Goal: Task Accomplishment & Management: Use online tool/utility

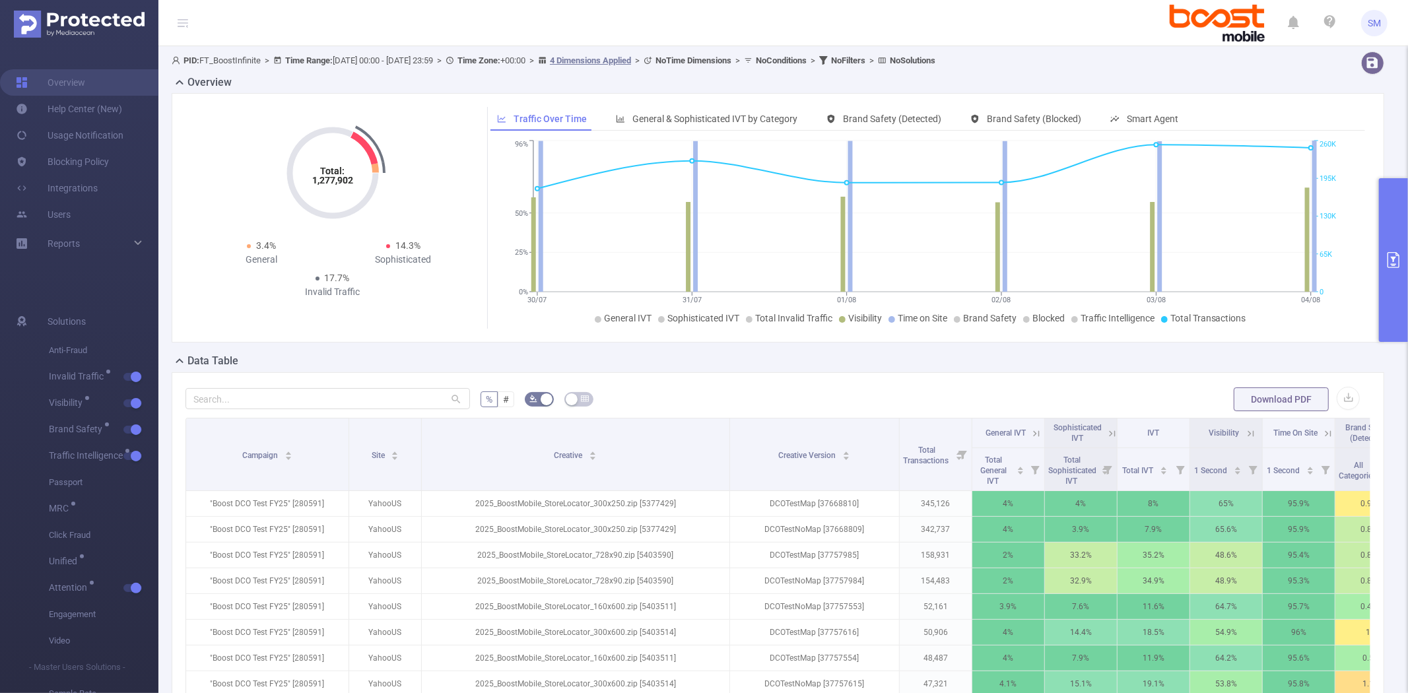
scroll to position [186, 0]
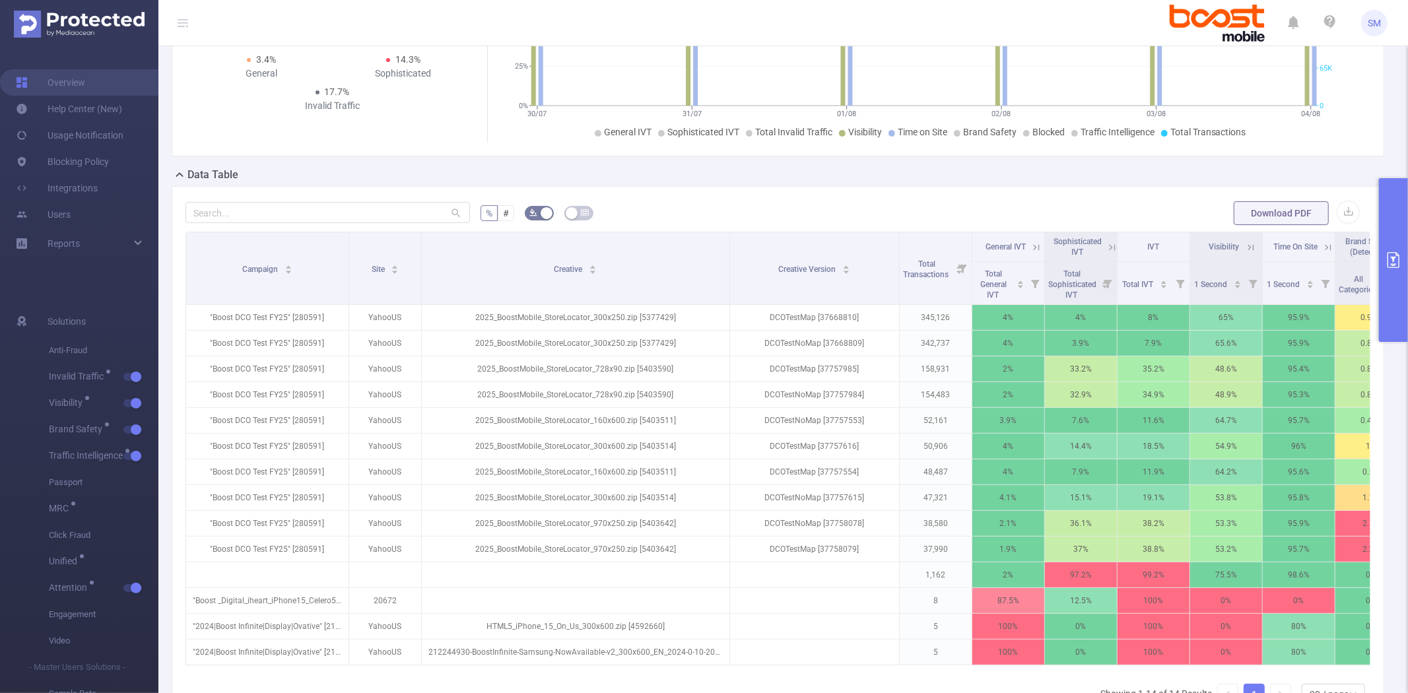
click at [844, 184] on div "Data Table" at bounding box center [783, 176] width 1223 height 18
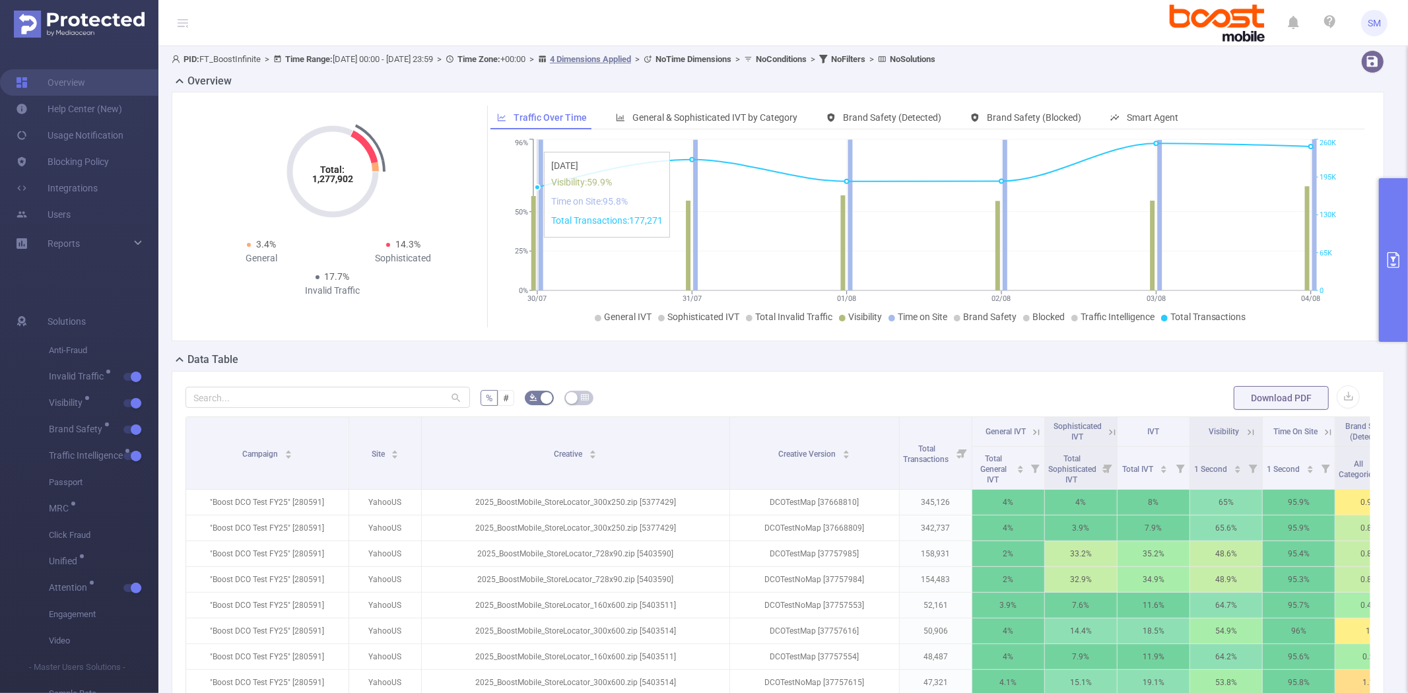
scroll to position [0, 0]
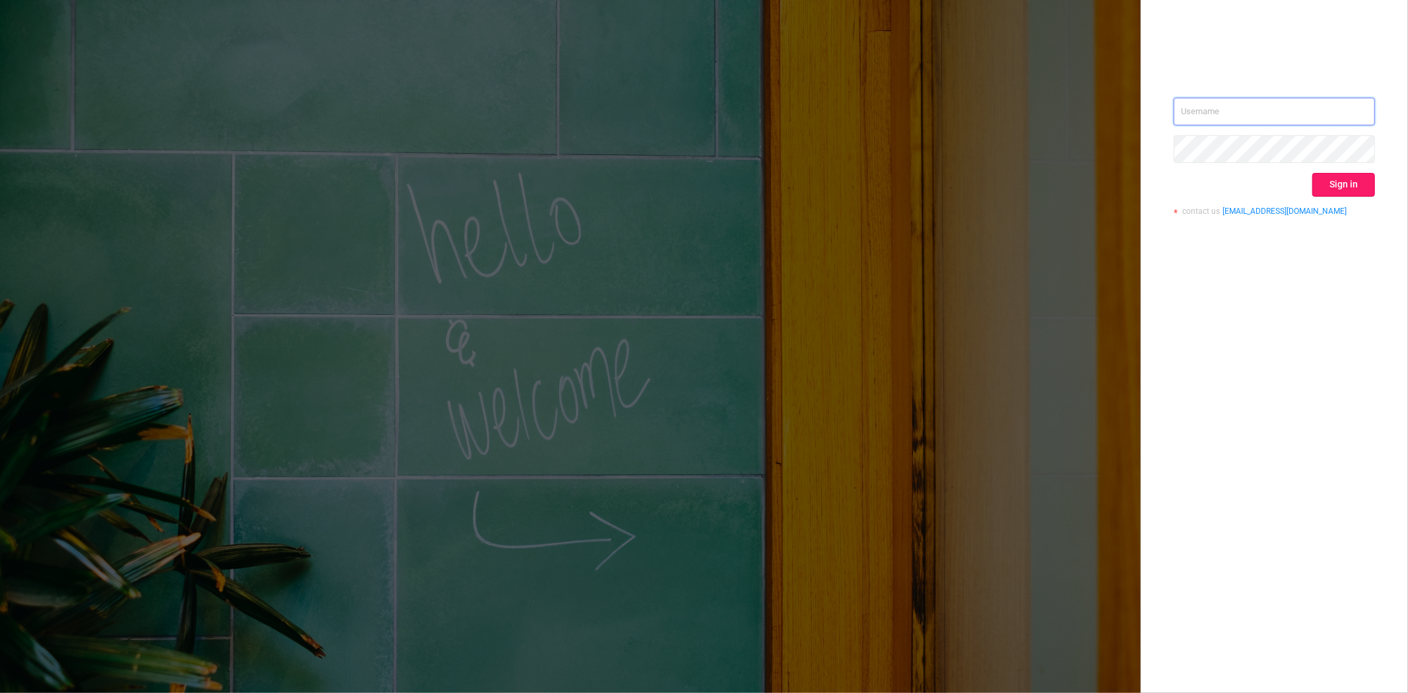
type input "steve@protected.media"
click at [1332, 182] on button "Sign in" at bounding box center [1343, 185] width 63 height 24
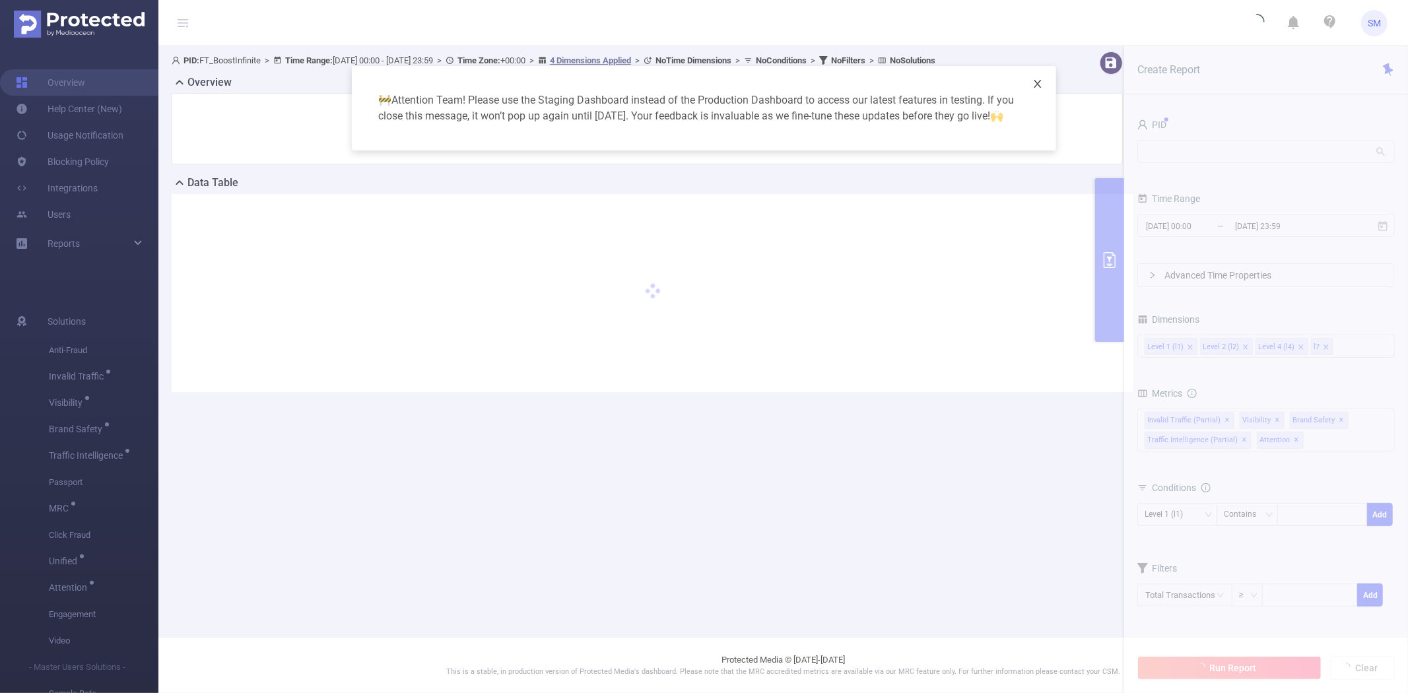
click at [1035, 82] on icon "icon: close" at bounding box center [1037, 84] width 7 height 8
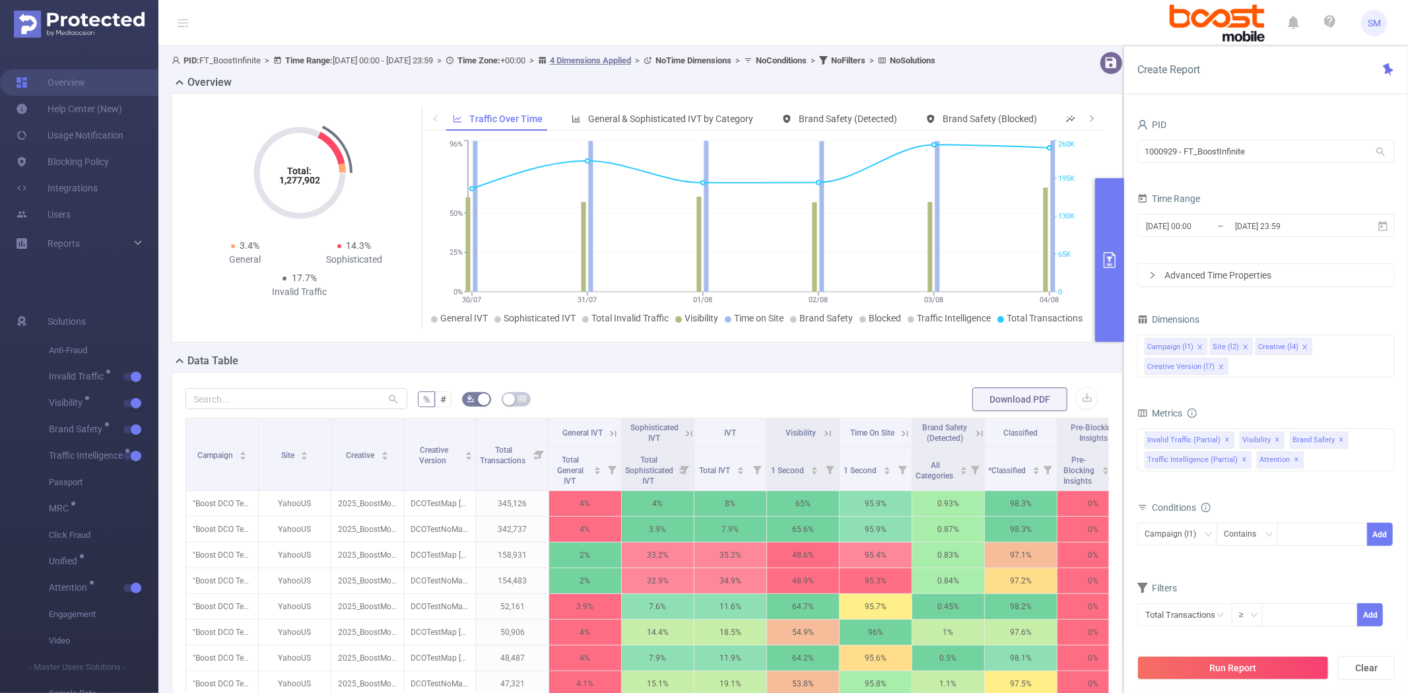
drag, startPoint x: 628, startPoint y: 380, endPoint x: 618, endPoint y: 382, distance: 10.0
click at [628, 380] on div "% # Download PDF Campaign Site Creative Creative Version Total Transactions Gen…" at bounding box center [647, 625] width 951 height 506
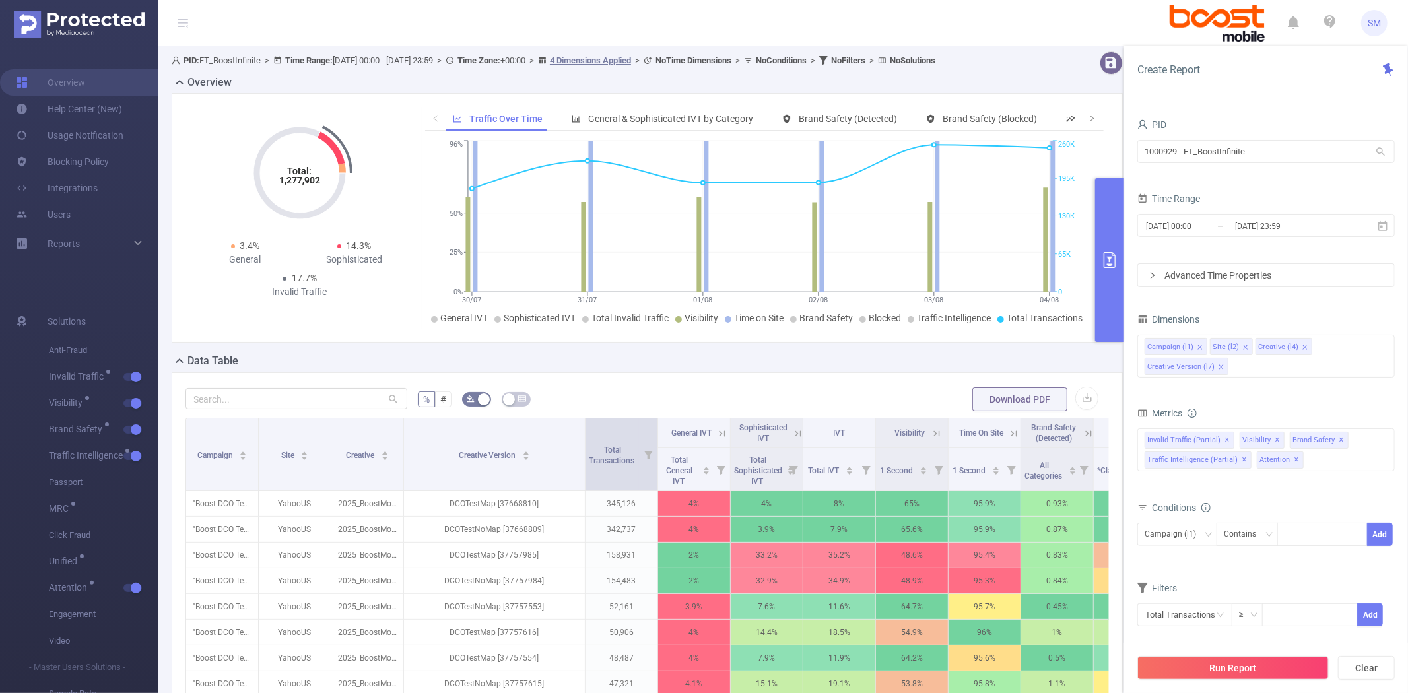
drag, startPoint x: 473, startPoint y: 430, endPoint x: 582, endPoint y: 430, distance: 108.9
click at [582, 430] on span at bounding box center [585, 455] width 7 height 72
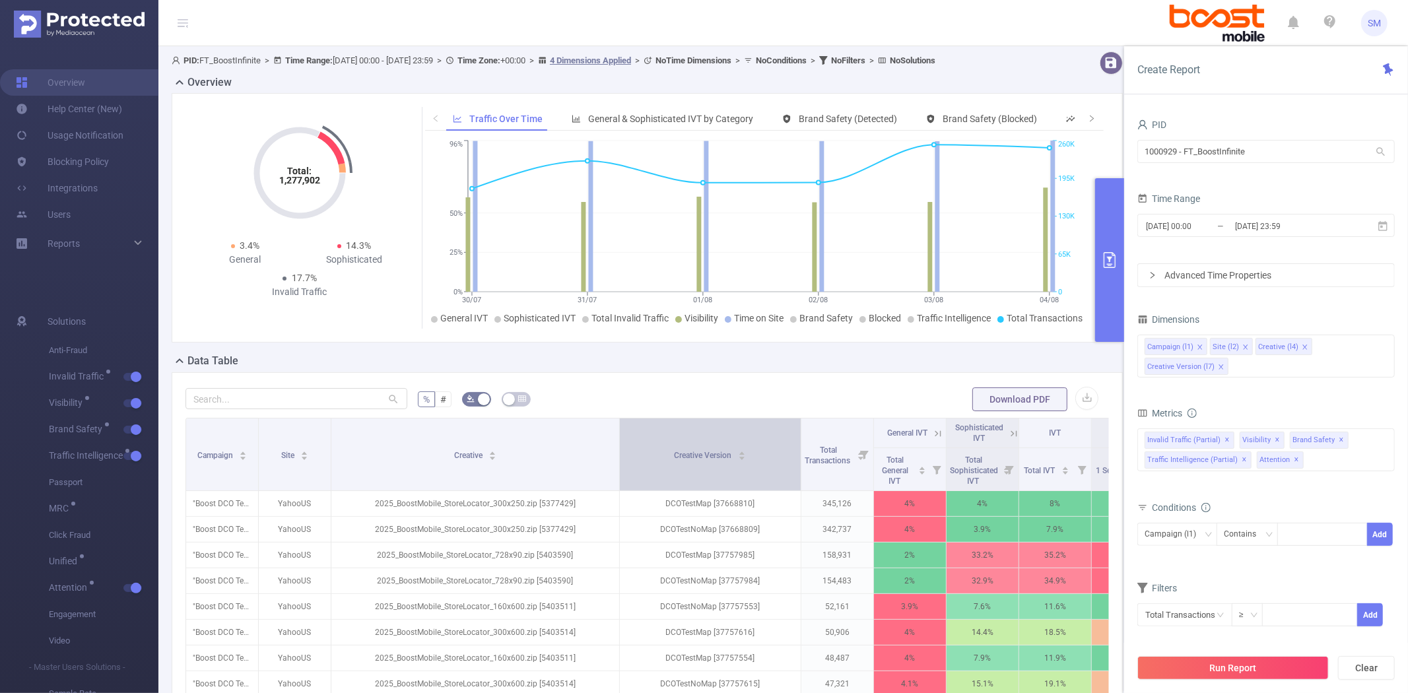
drag, startPoint x: 400, startPoint y: 430, endPoint x: 616, endPoint y: 425, distance: 215.9
click at [616, 425] on span at bounding box center [619, 455] width 7 height 72
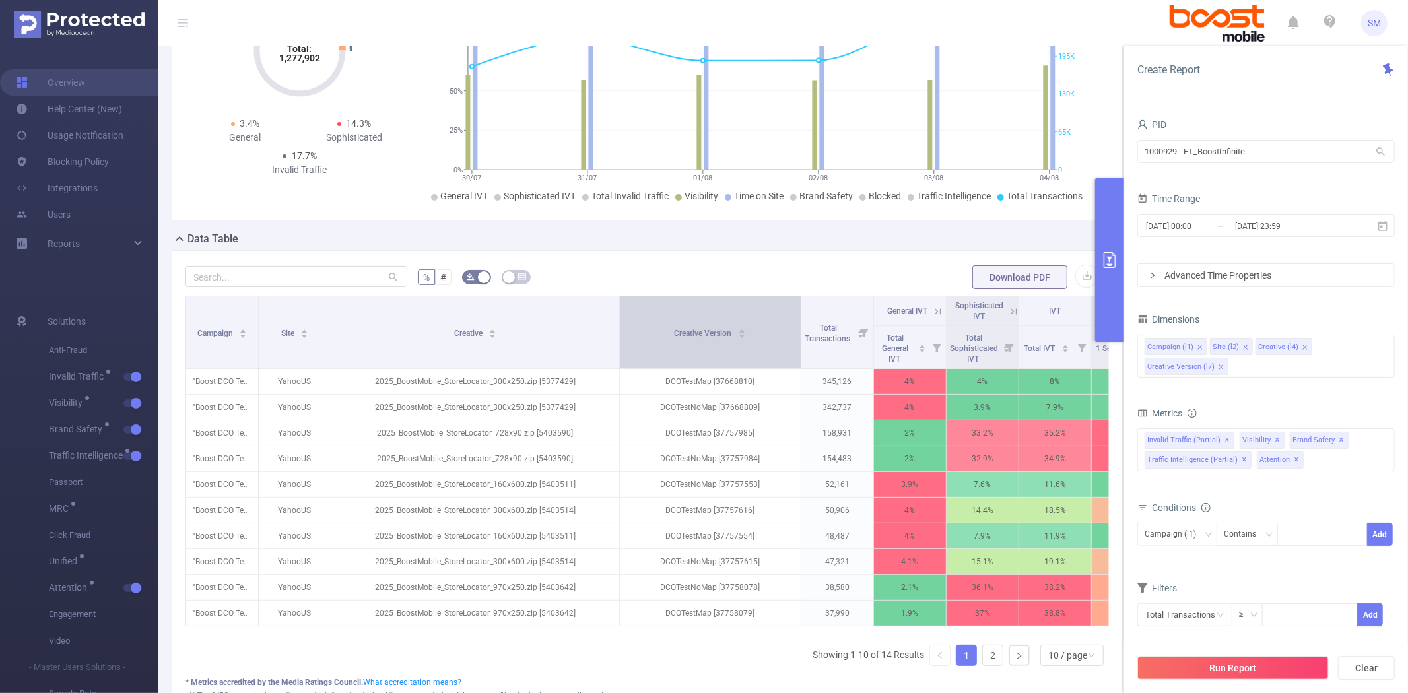
scroll to position [147, 0]
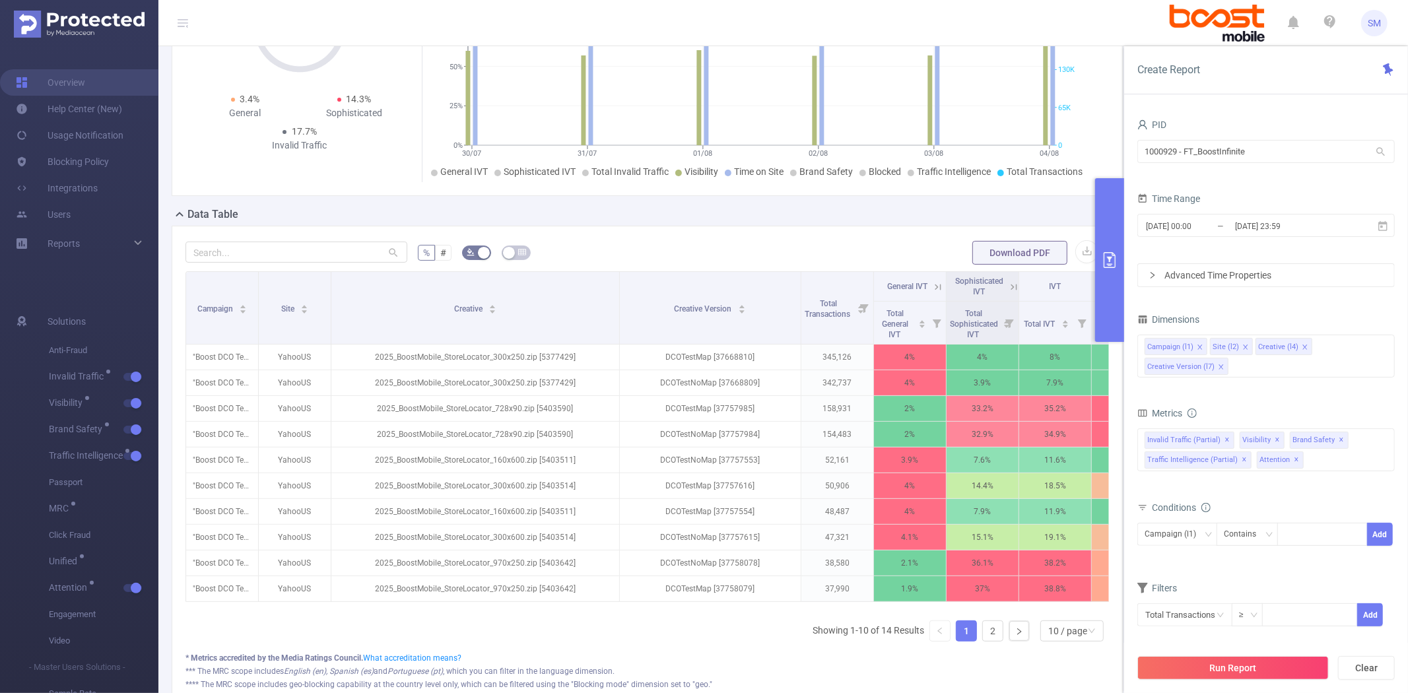
click at [1111, 249] on button "primary" at bounding box center [1109, 260] width 29 height 164
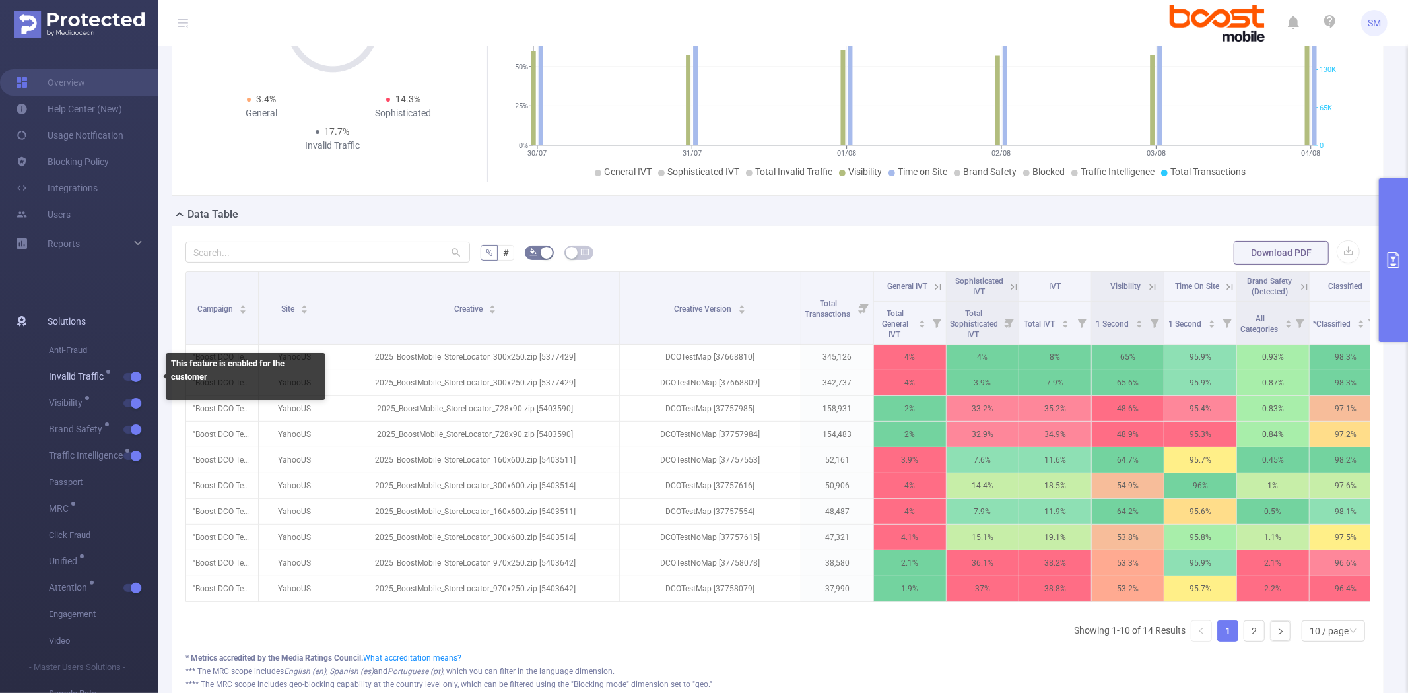
click at [130, 378] on button "button" at bounding box center [132, 377] width 18 height 8
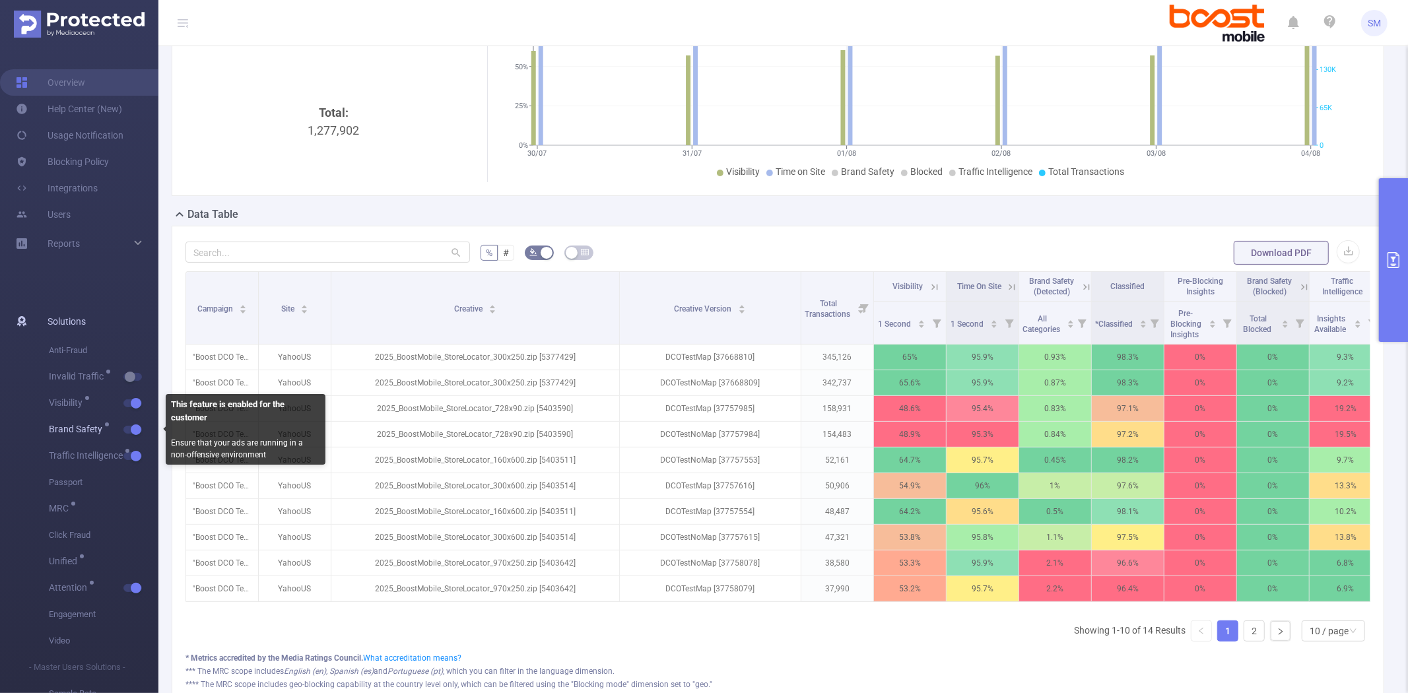
click at [133, 427] on button "button" at bounding box center [132, 430] width 18 height 8
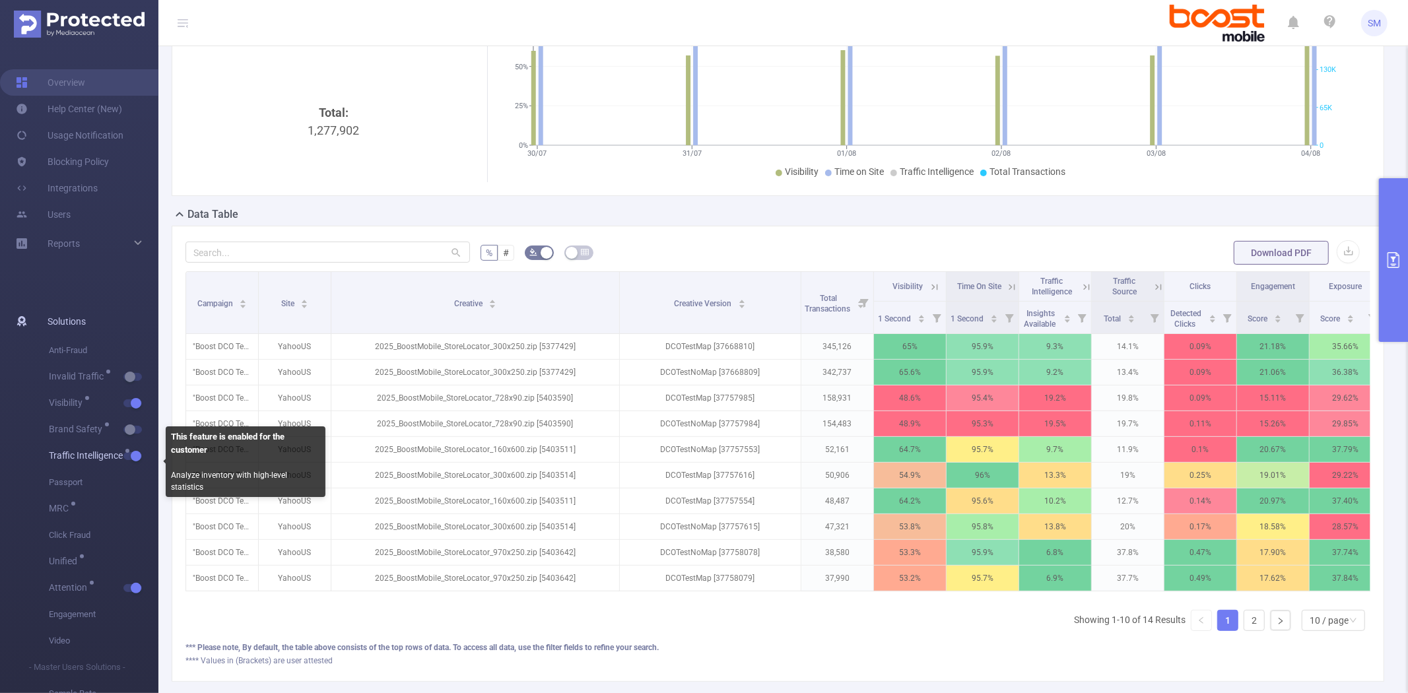
click at [133, 453] on button "button" at bounding box center [132, 456] width 18 height 8
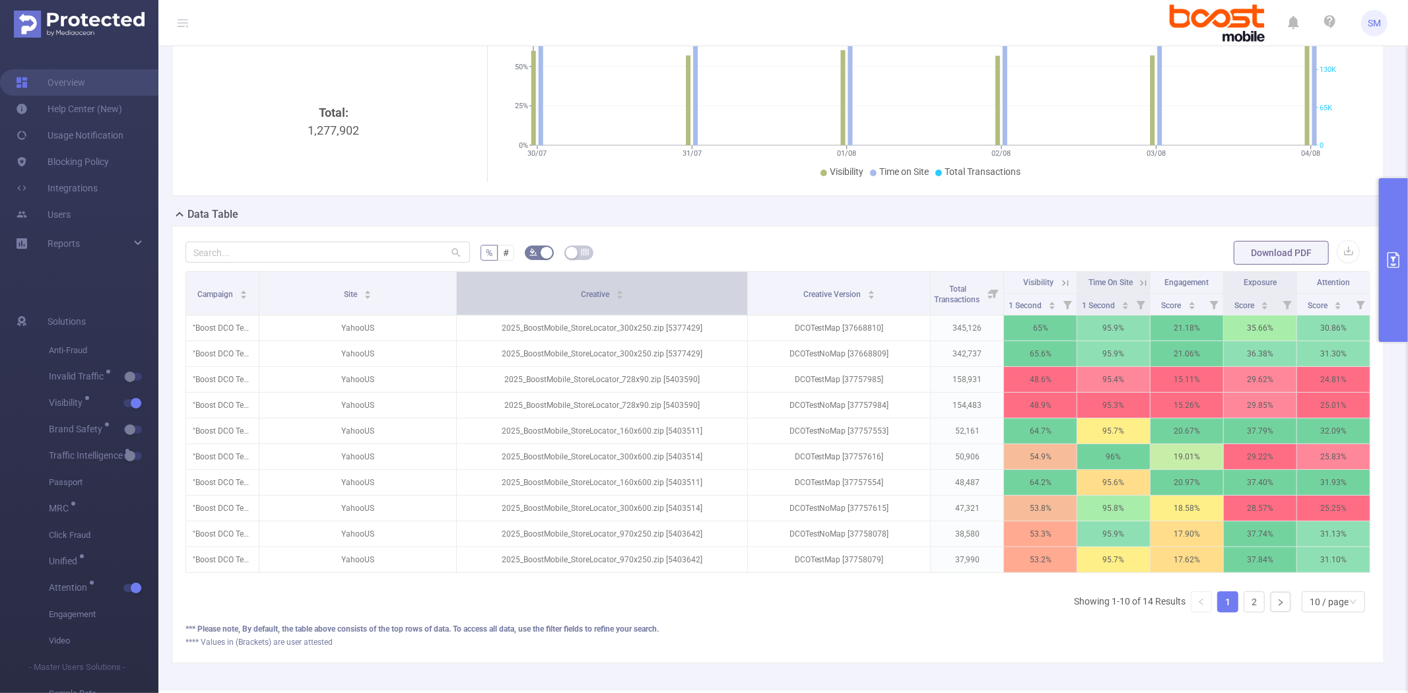
drag, startPoint x: 347, startPoint y: 285, endPoint x: 462, endPoint y: 282, distance: 114.9
click at [462, 282] on tr "Campaign Site Creative Creative Version Total Transactions Visibility Time On S…" at bounding box center [778, 283] width 1184 height 22
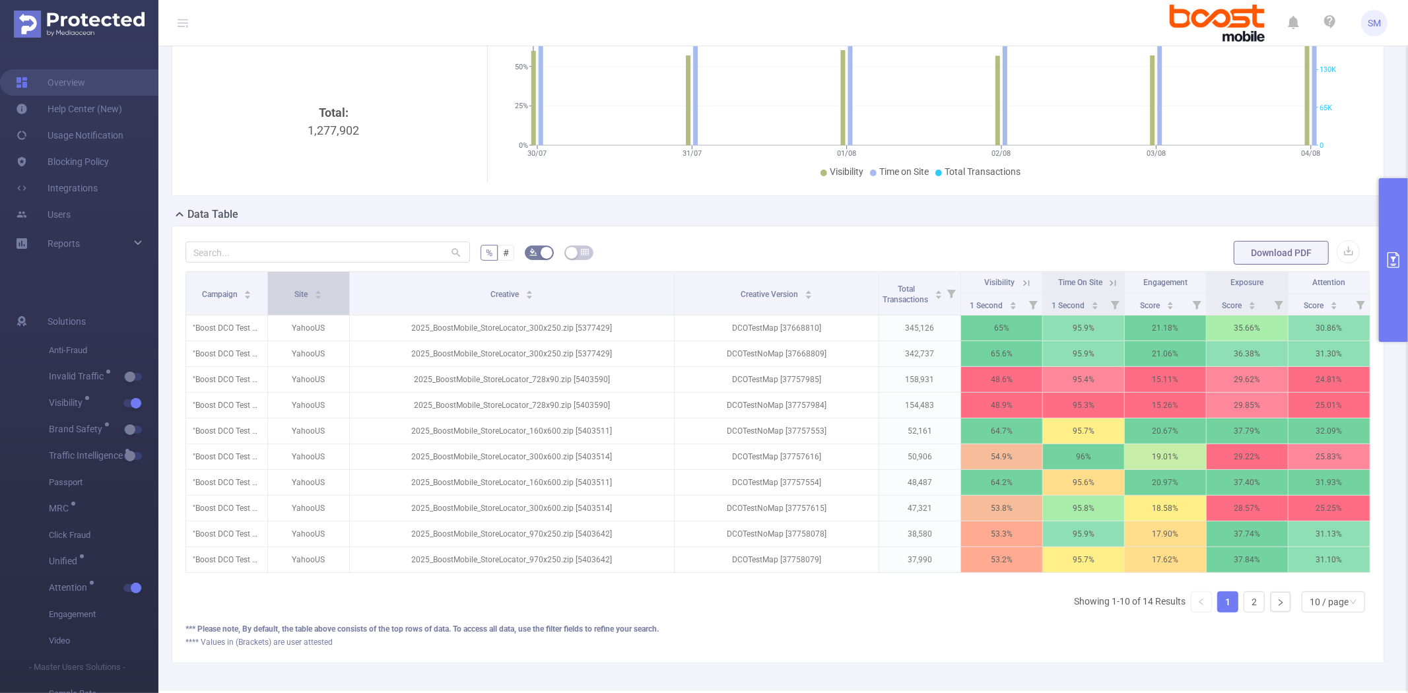
drag, startPoint x: 454, startPoint y: 281, endPoint x: 298, endPoint y: 284, distance: 155.8
click at [261, 284] on tr "Campaign Site Creative Creative Version Total Transactions Visibility Time On S…" at bounding box center [778, 283] width 1184 height 22
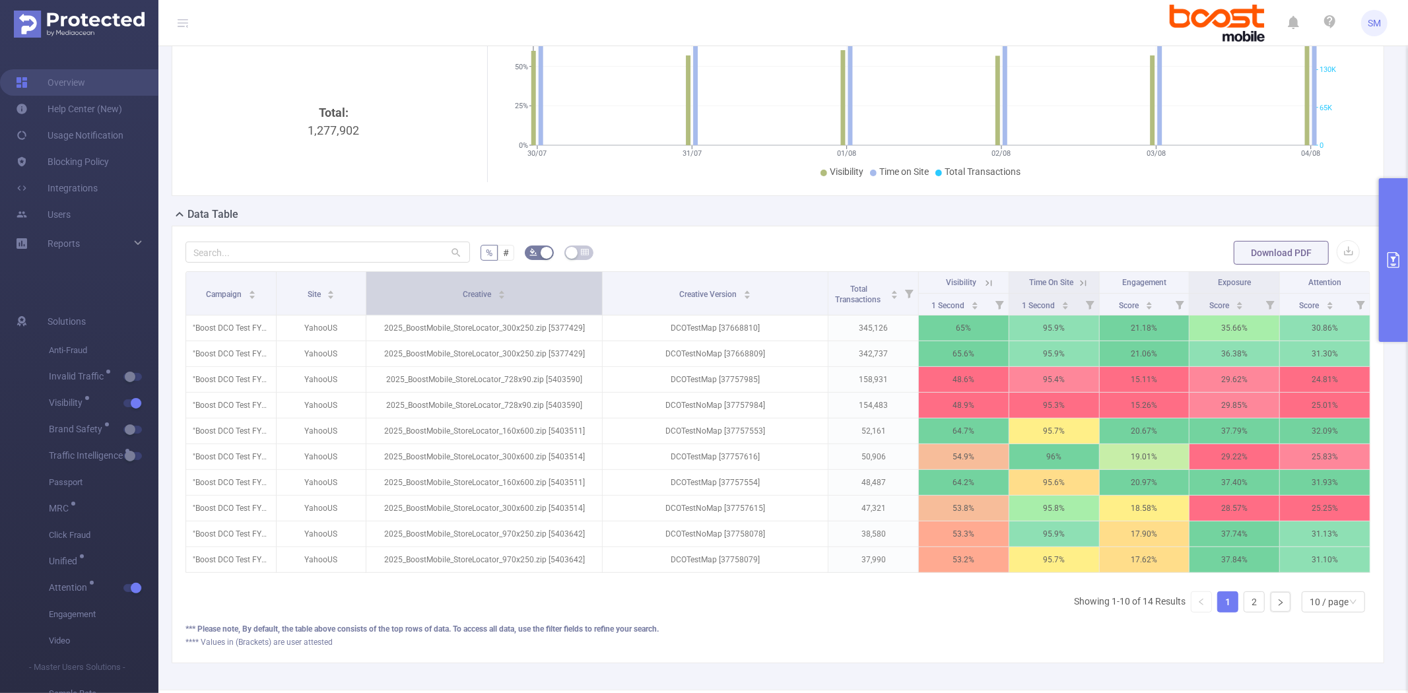
drag, startPoint x: 669, startPoint y: 283, endPoint x: 588, endPoint y: 286, distance: 81.3
click at [588, 286] on th "Creative" at bounding box center [484, 294] width 236 height 44
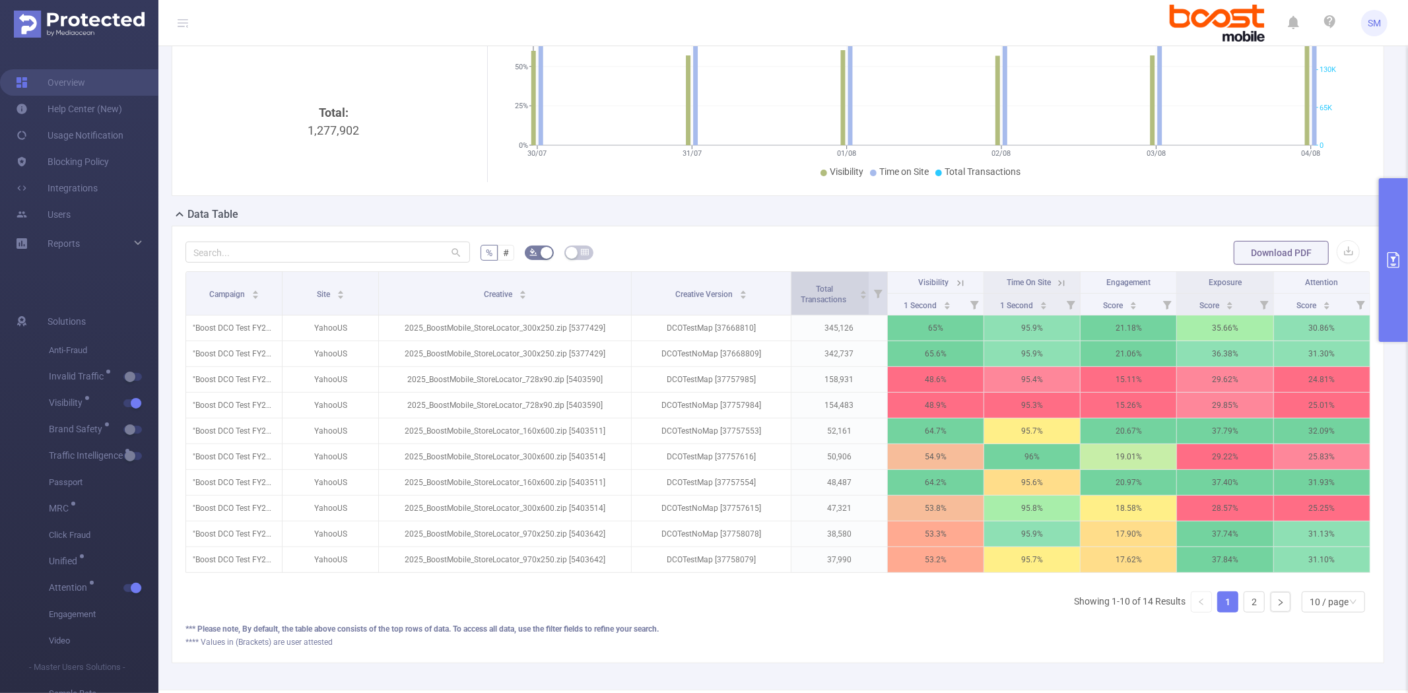
drag, startPoint x: 820, startPoint y: 282, endPoint x: 786, endPoint y: 284, distance: 33.7
click at [786, 284] on tr "Campaign Site Creative Creative Version Total Transactions Visibility Time On S…" at bounding box center [778, 283] width 1184 height 22
click at [795, 284] on div "Total Transactions" at bounding box center [831, 293] width 73 height 24
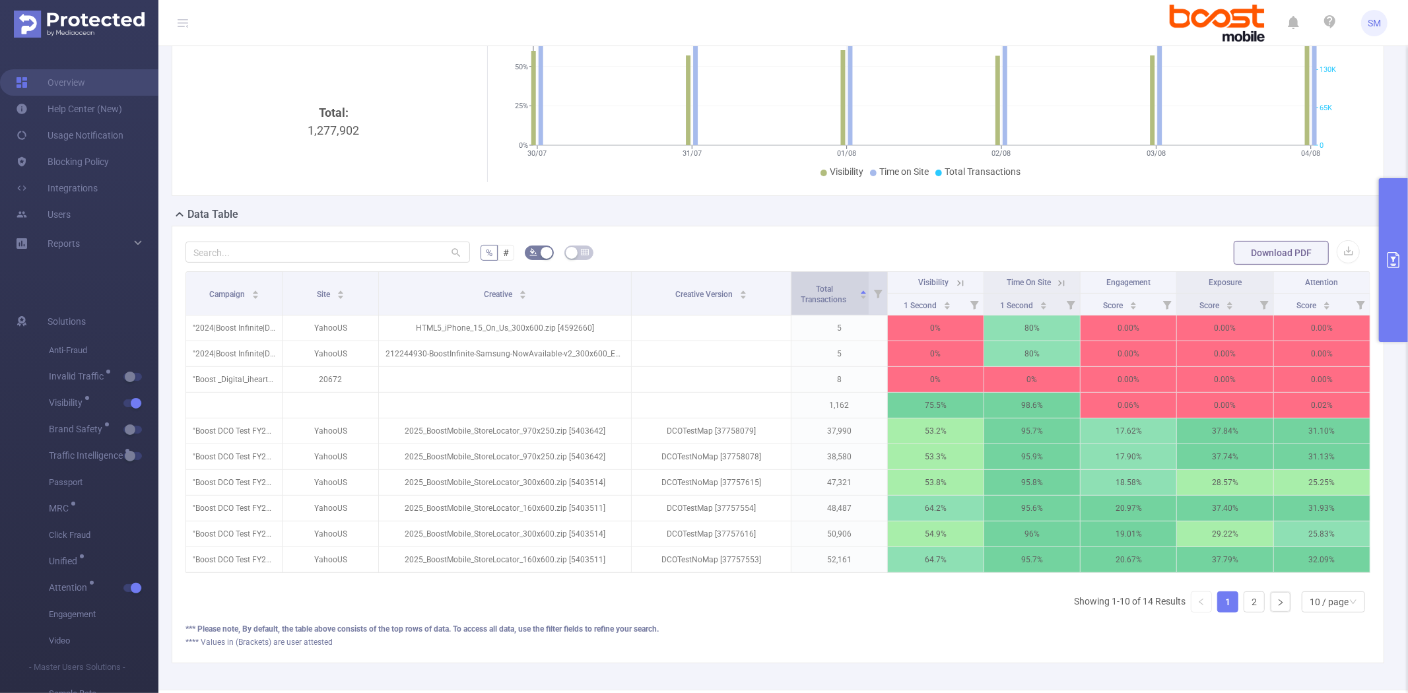
click at [819, 298] on span "Total Transactions" at bounding box center [825, 295] width 48 height 20
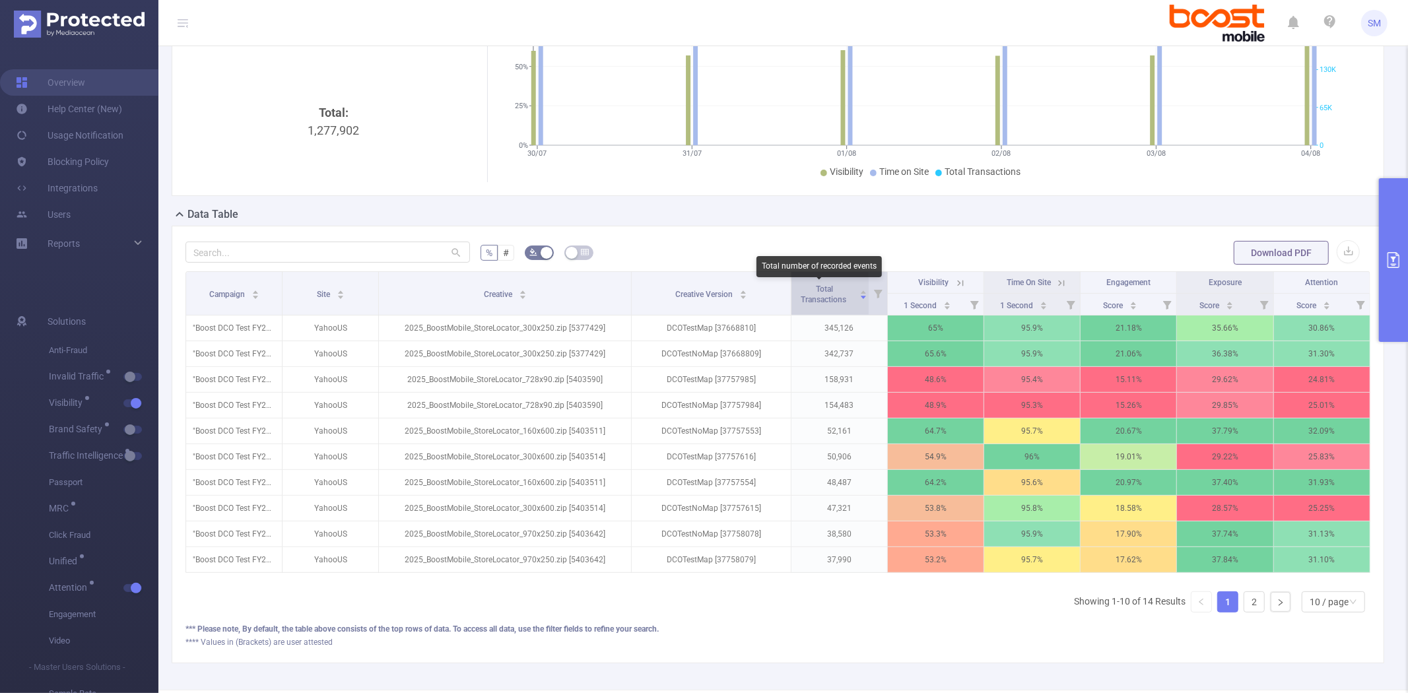
click at [819, 298] on span "Total Transactions" at bounding box center [825, 295] width 48 height 20
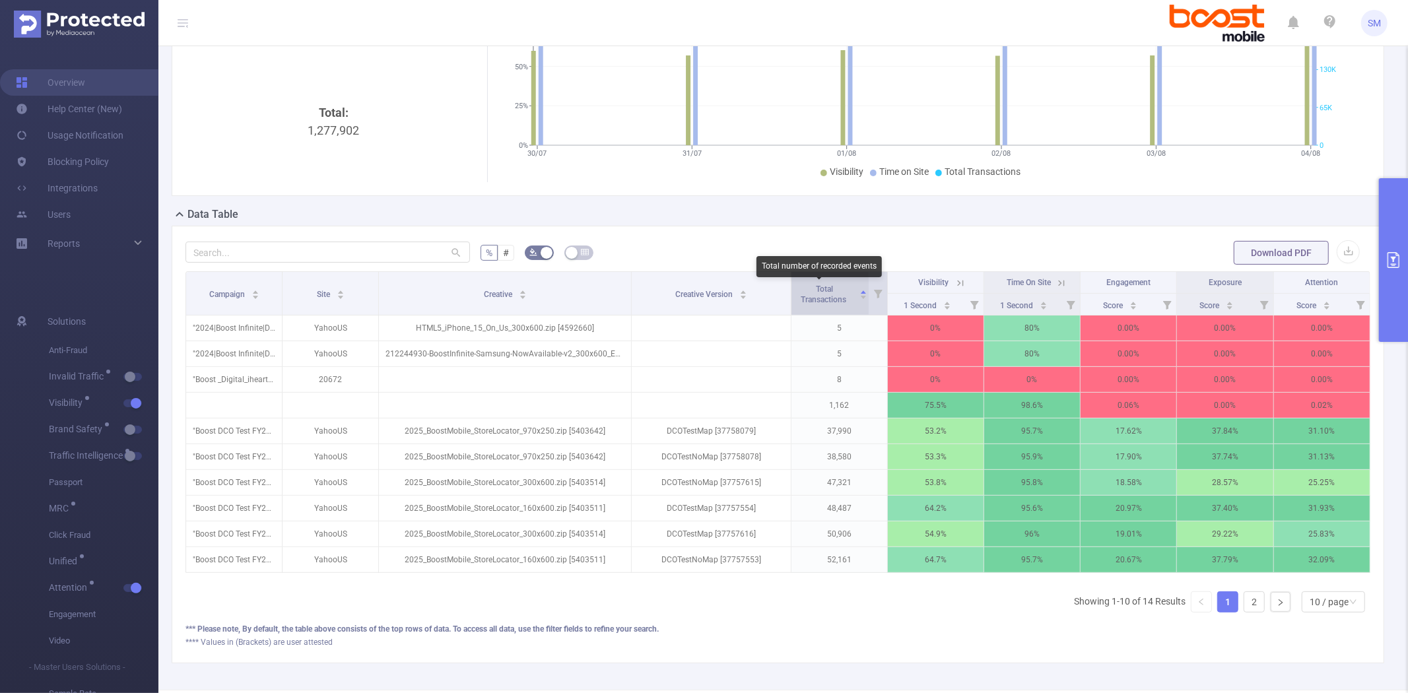
click at [819, 298] on span "Total Transactions" at bounding box center [825, 295] width 48 height 20
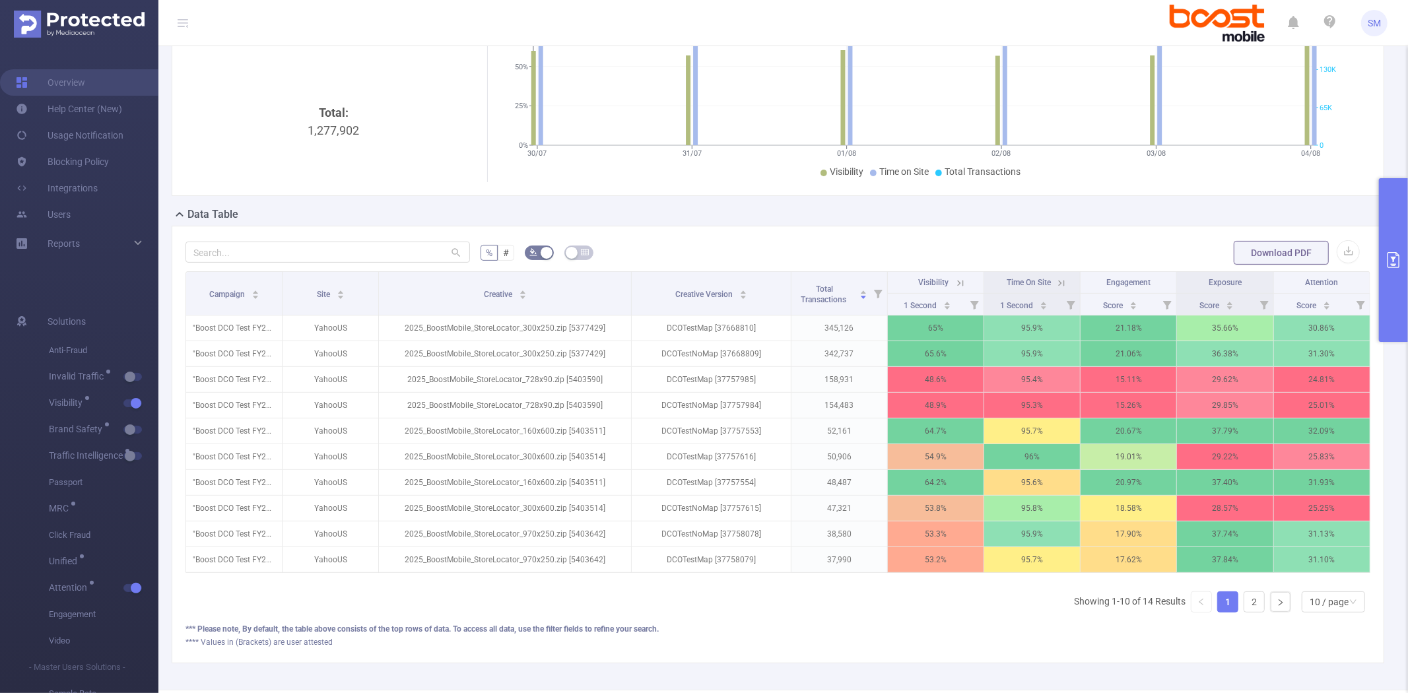
click at [1397, 226] on button "primary" at bounding box center [1393, 260] width 29 height 164
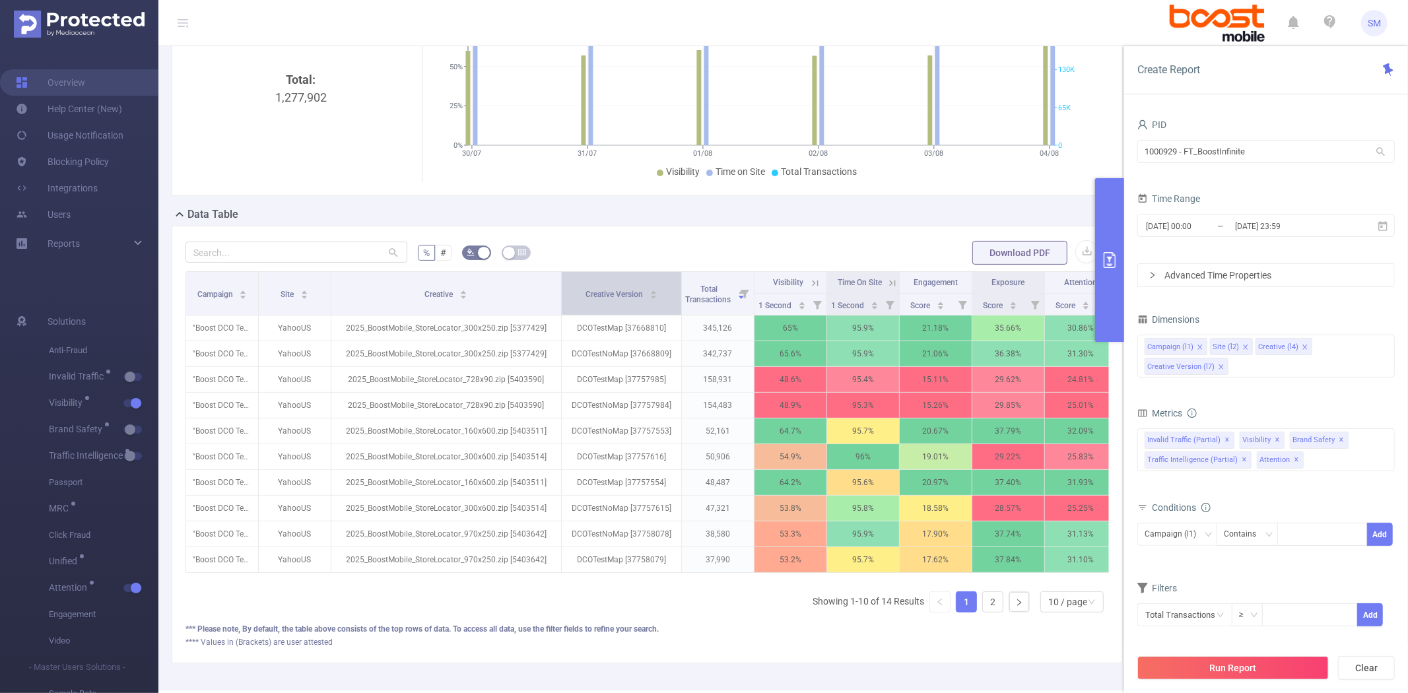
drag, startPoint x: 525, startPoint y: 304, endPoint x: 562, endPoint y: 302, distance: 37.1
click at [562, 294] on tr "Campaign Site Creative Creative Version Total Transactions Visibility Time On S…" at bounding box center [651, 283] width 931 height 22
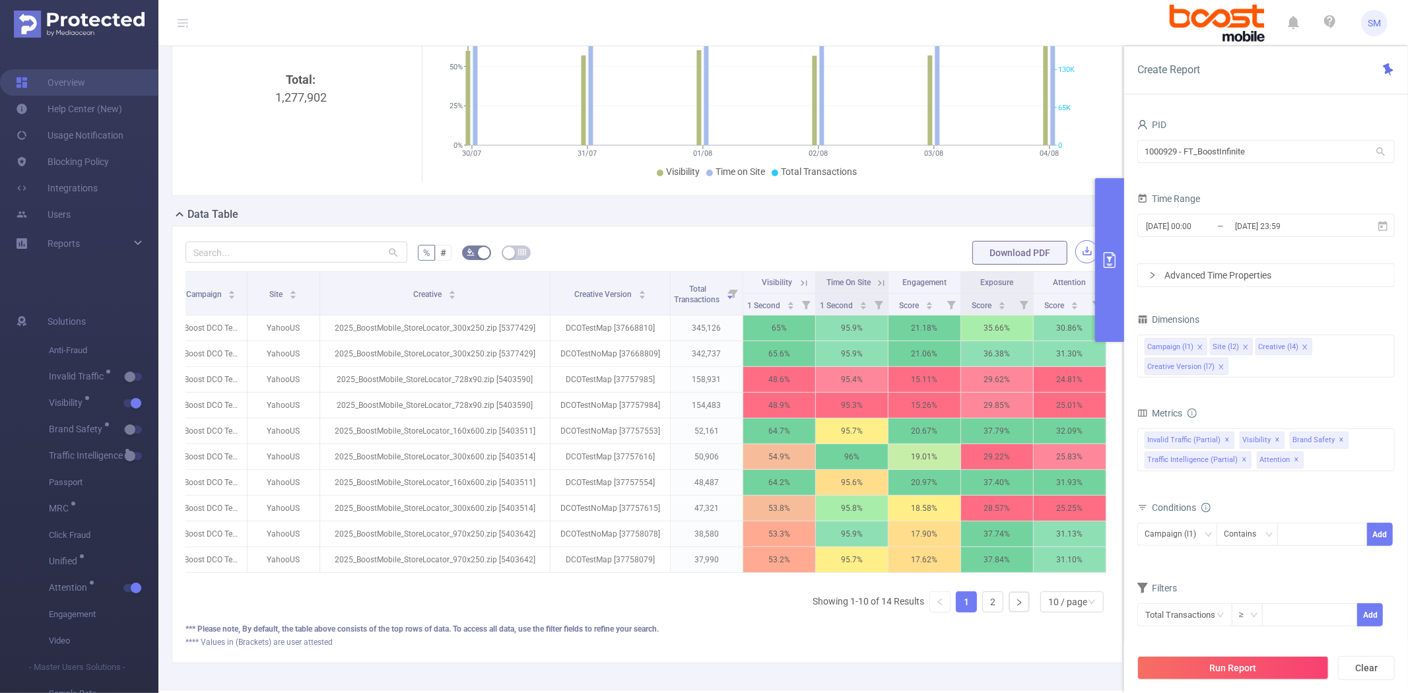
click at [1075, 252] on button "button" at bounding box center [1086, 251] width 23 height 23
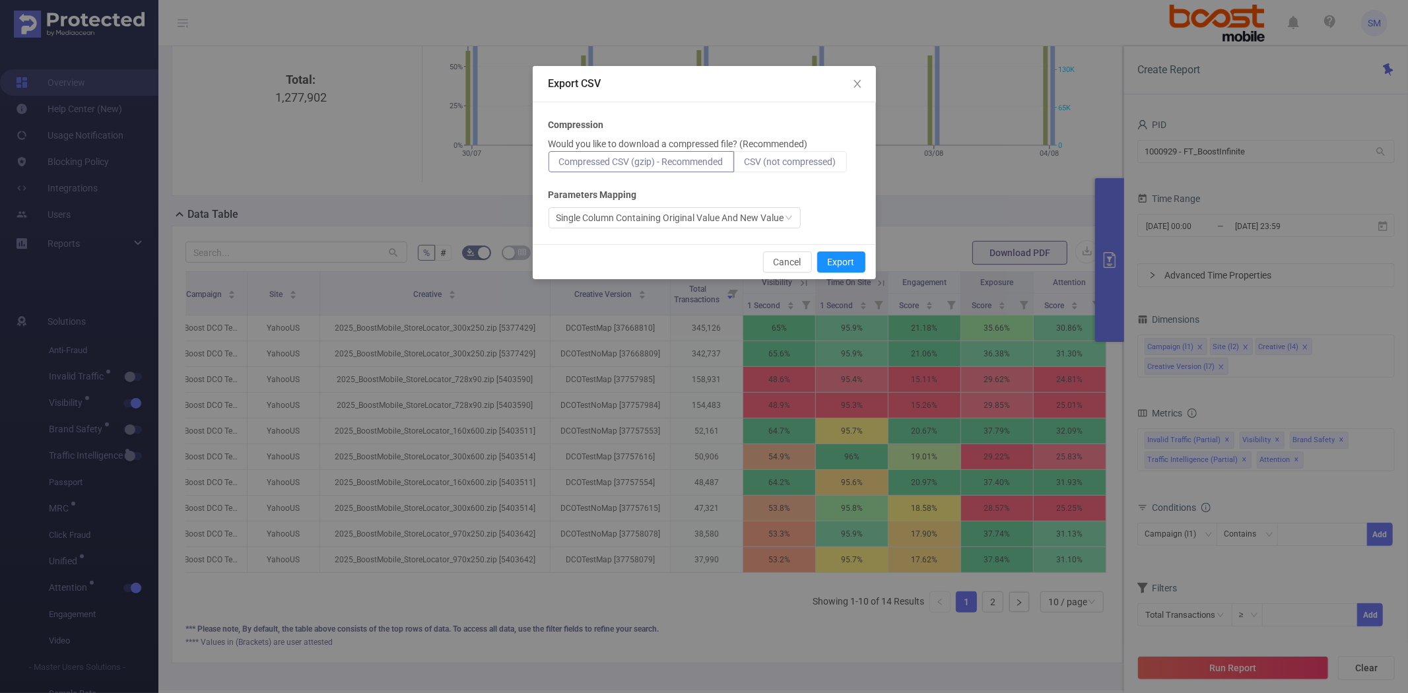
click at [810, 162] on span "CSV (not compressed)" at bounding box center [791, 161] width 92 height 11
click at [745, 165] on input "CSV (not compressed)" at bounding box center [745, 165] width 0 height 0
click at [842, 261] on button "Export" at bounding box center [841, 262] width 48 height 21
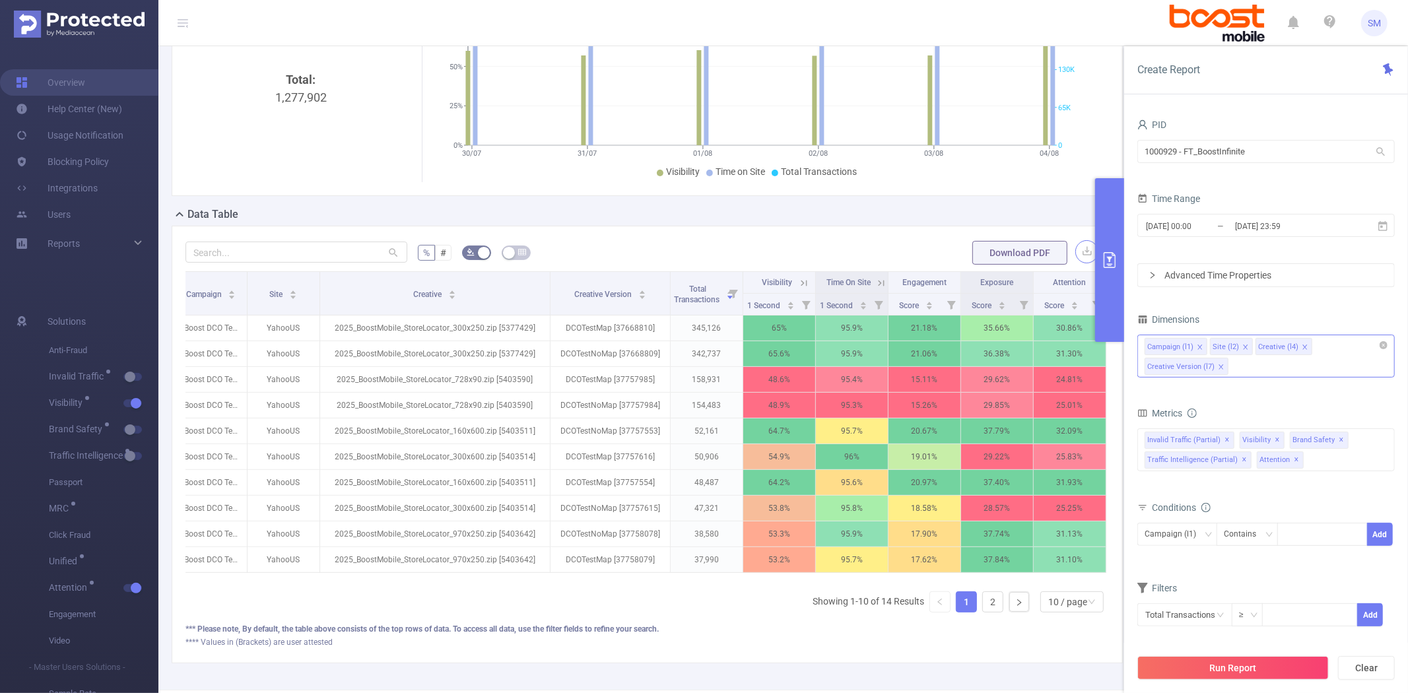
click at [1219, 366] on icon "icon: close" at bounding box center [1221, 366] width 5 height 5
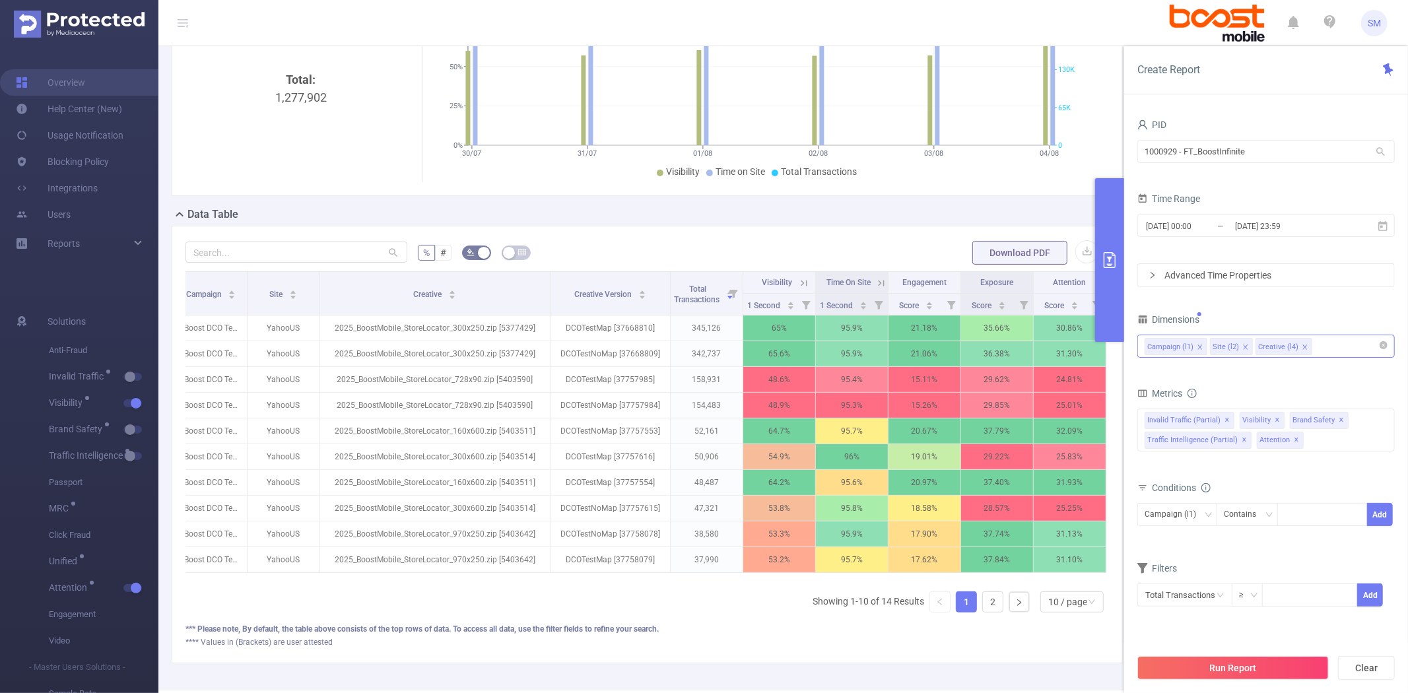
click at [1229, 652] on div "Run Report Clear" at bounding box center [1266, 668] width 284 height 50
click at [1229, 657] on button "Run Report" at bounding box center [1232, 668] width 191 height 24
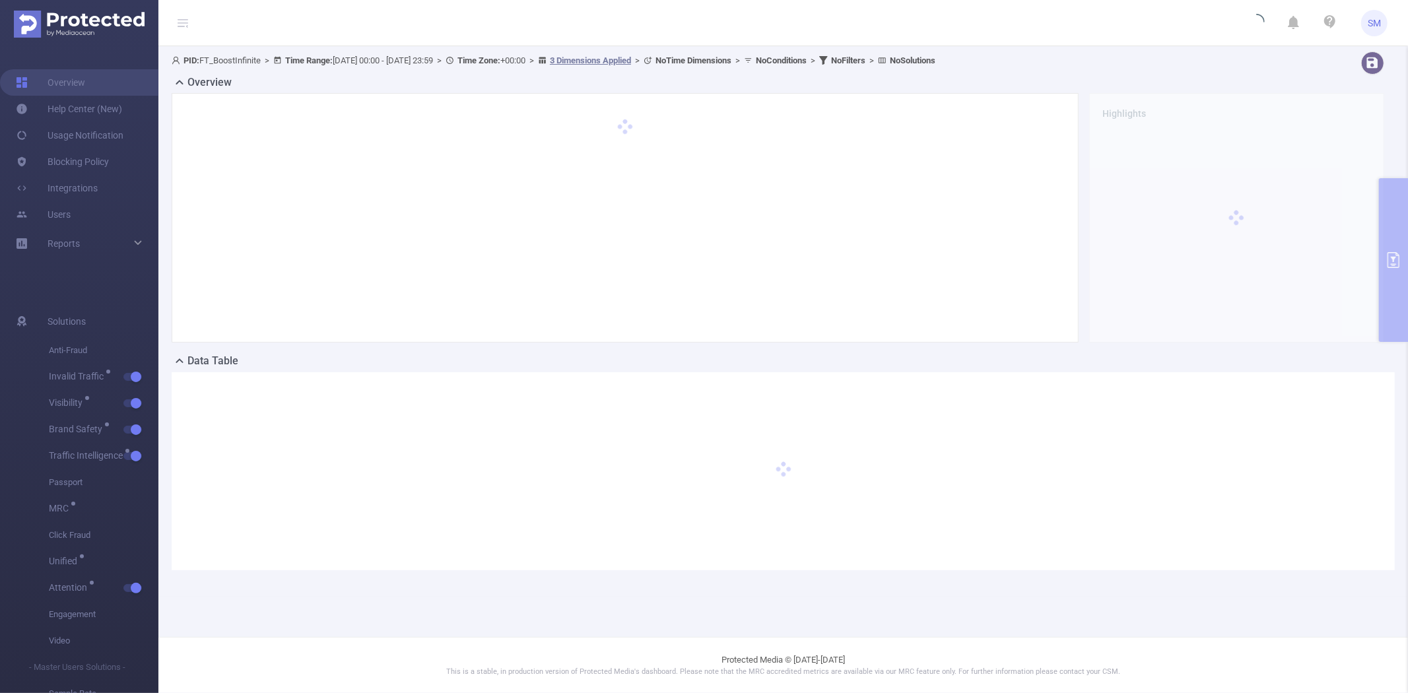
scroll to position [0, 0]
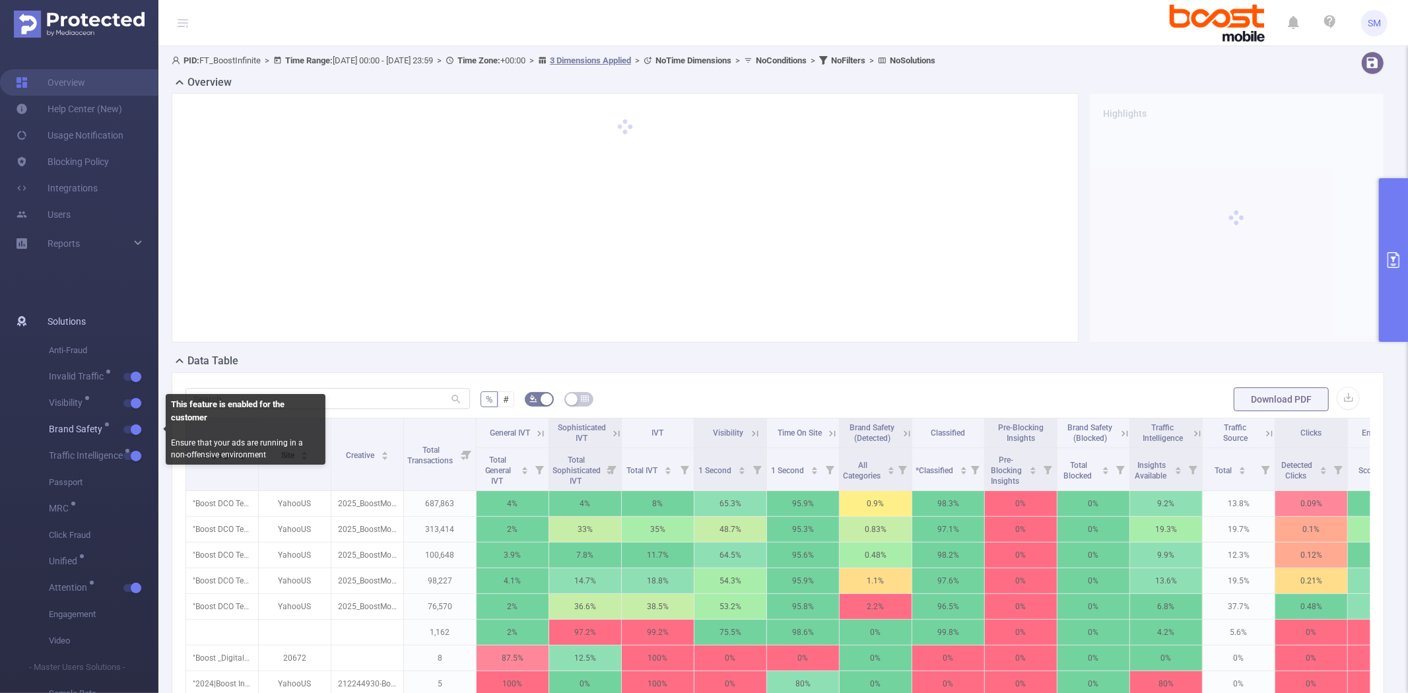
click at [139, 428] on button "button" at bounding box center [132, 430] width 18 height 8
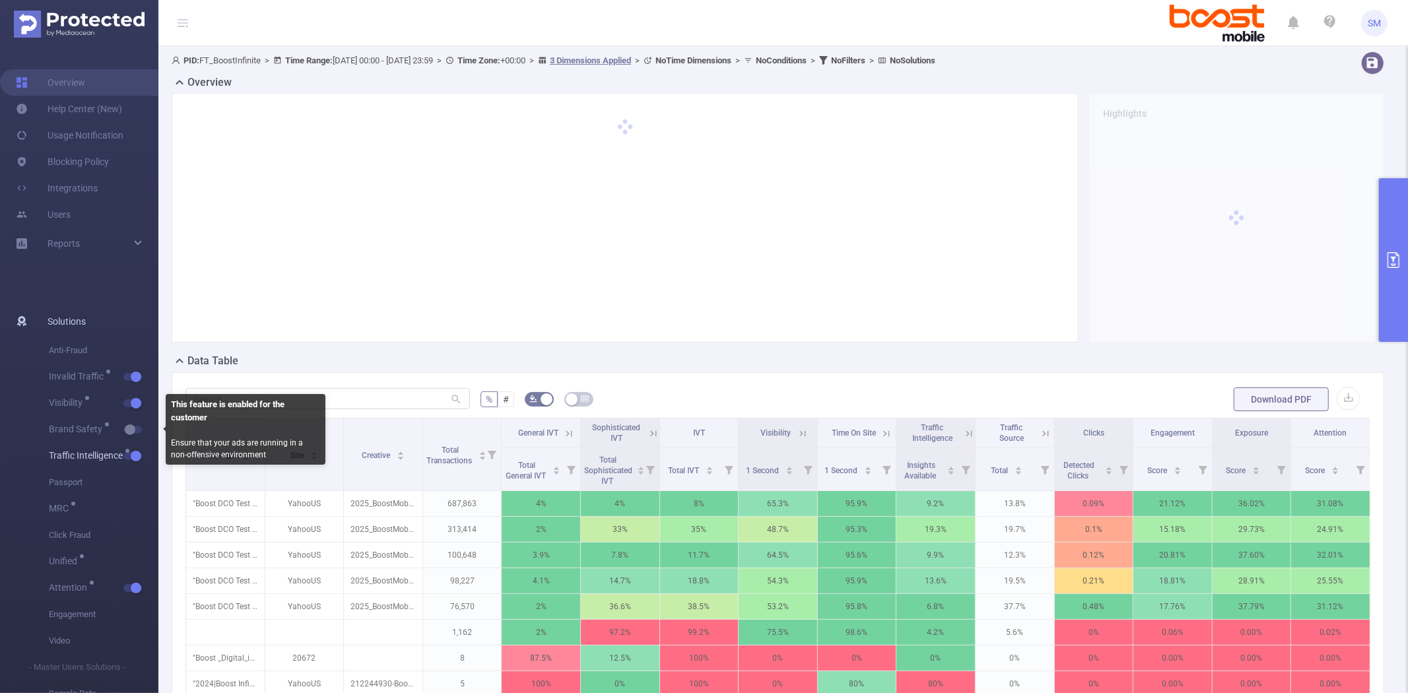
click at [135, 449] on span "Traffic Intelligence" at bounding box center [104, 456] width 110 height 26
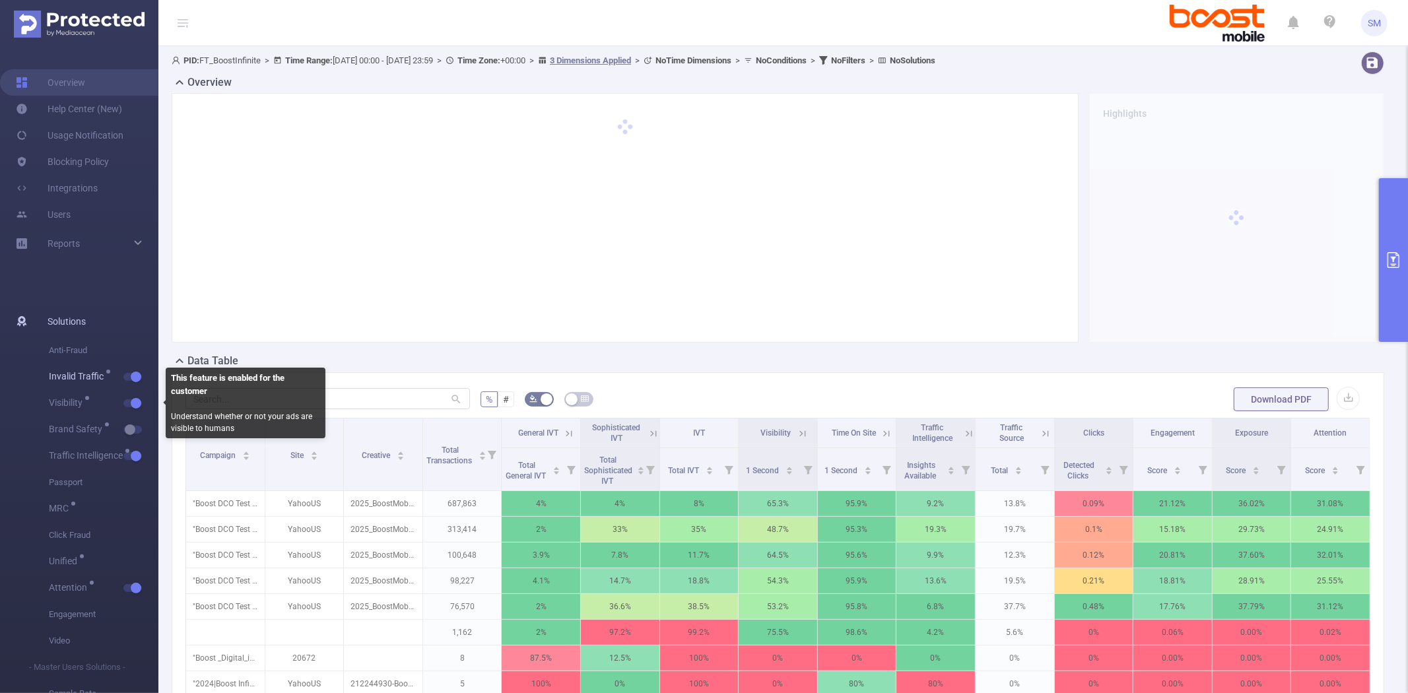
click at [136, 378] on button "button" at bounding box center [132, 377] width 18 height 8
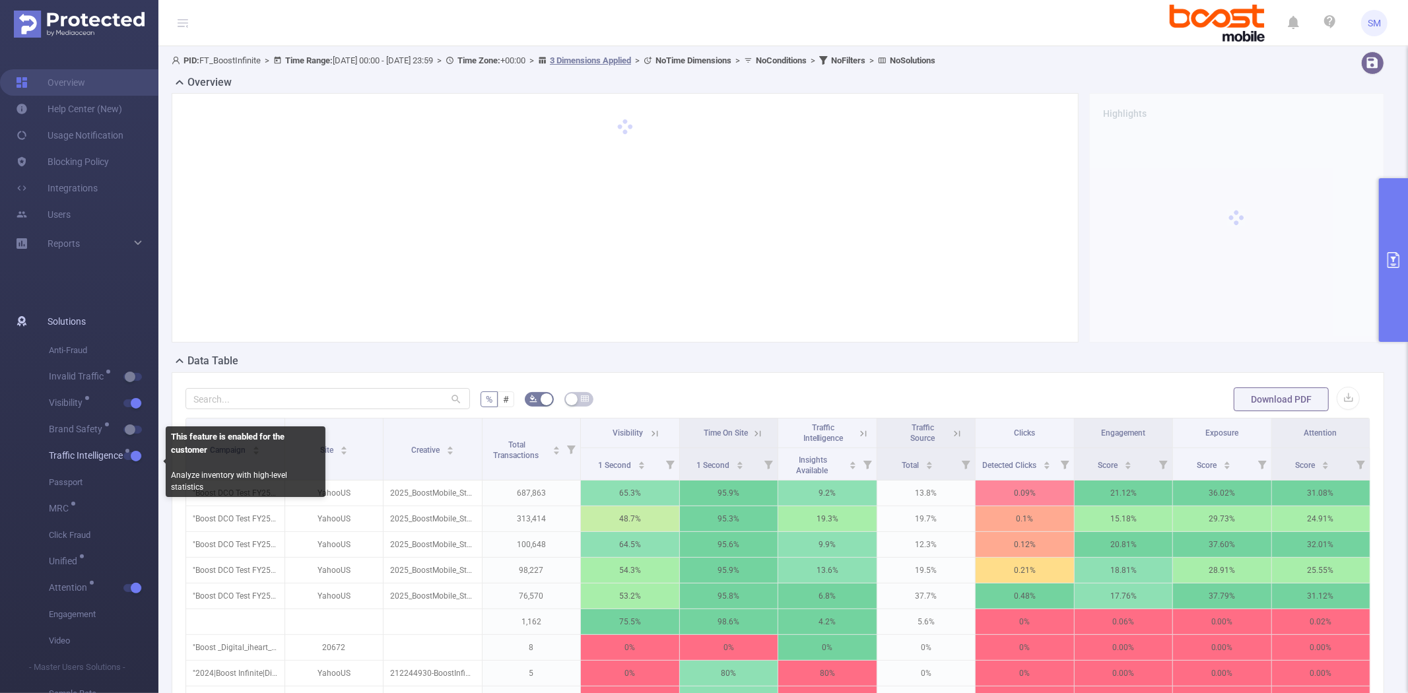
click at [132, 453] on button "button" at bounding box center [132, 456] width 18 height 8
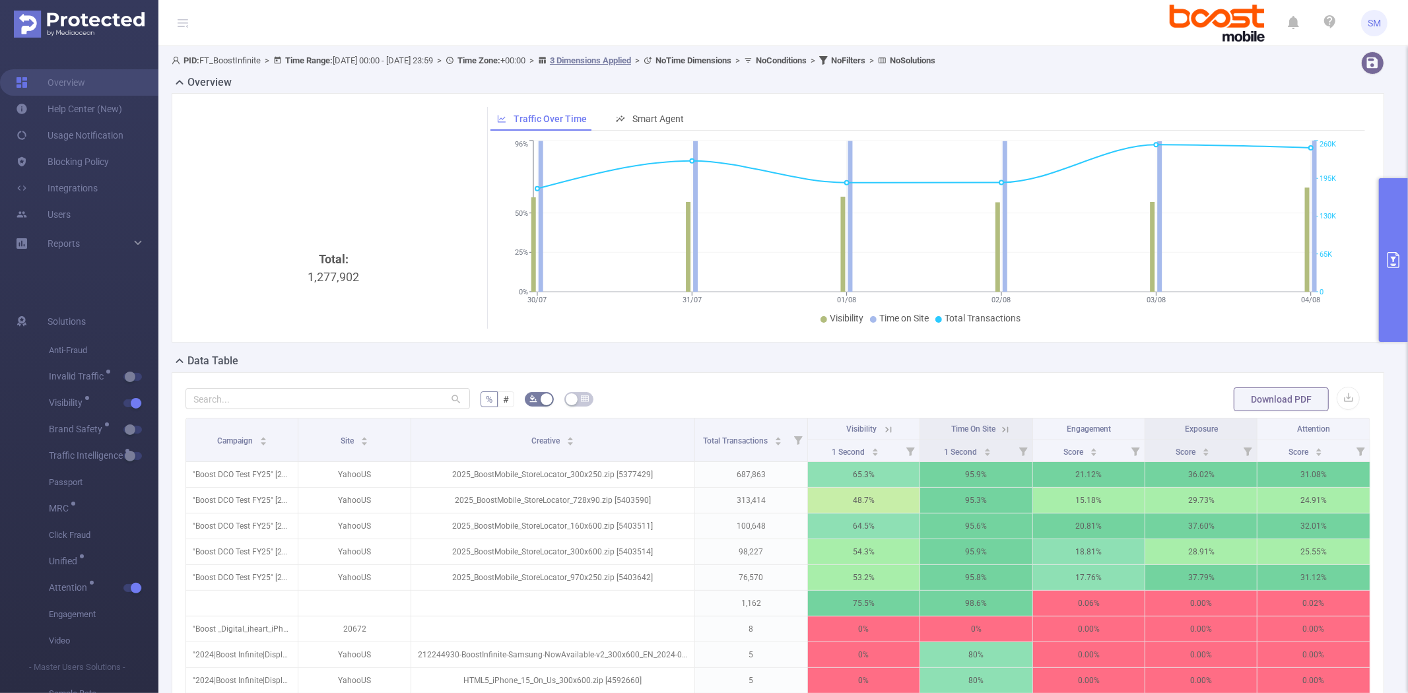
drag, startPoint x: 575, startPoint y: 436, endPoint x: 648, endPoint y: 413, distance: 76.2
click at [648, 413] on div "% # Download PDF Campaign Site Creative Total Transactions Visibility Time On S…" at bounding box center [778, 577] width 1185 height 383
drag, startPoint x: 1401, startPoint y: 225, endPoint x: 1393, endPoint y: 225, distance: 7.9
click at [1400, 225] on button "primary" at bounding box center [1393, 260] width 29 height 164
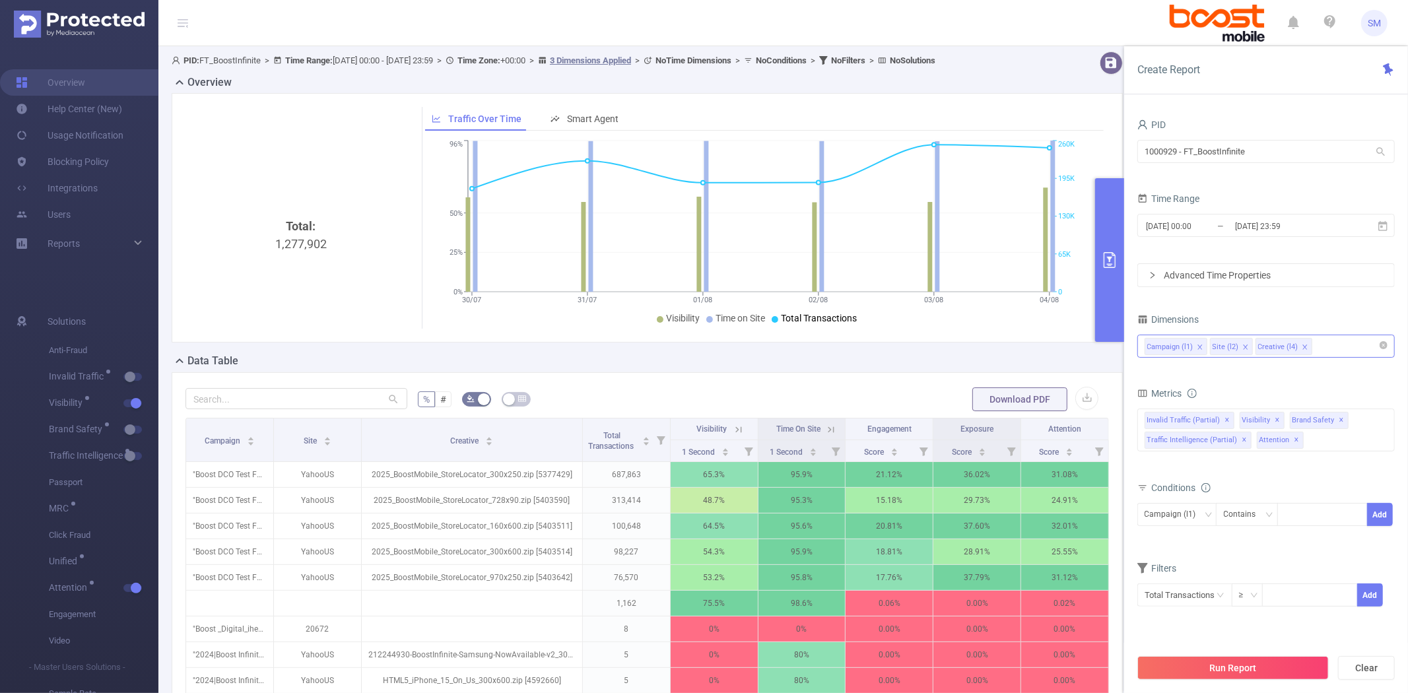
scroll to position [73, 0]
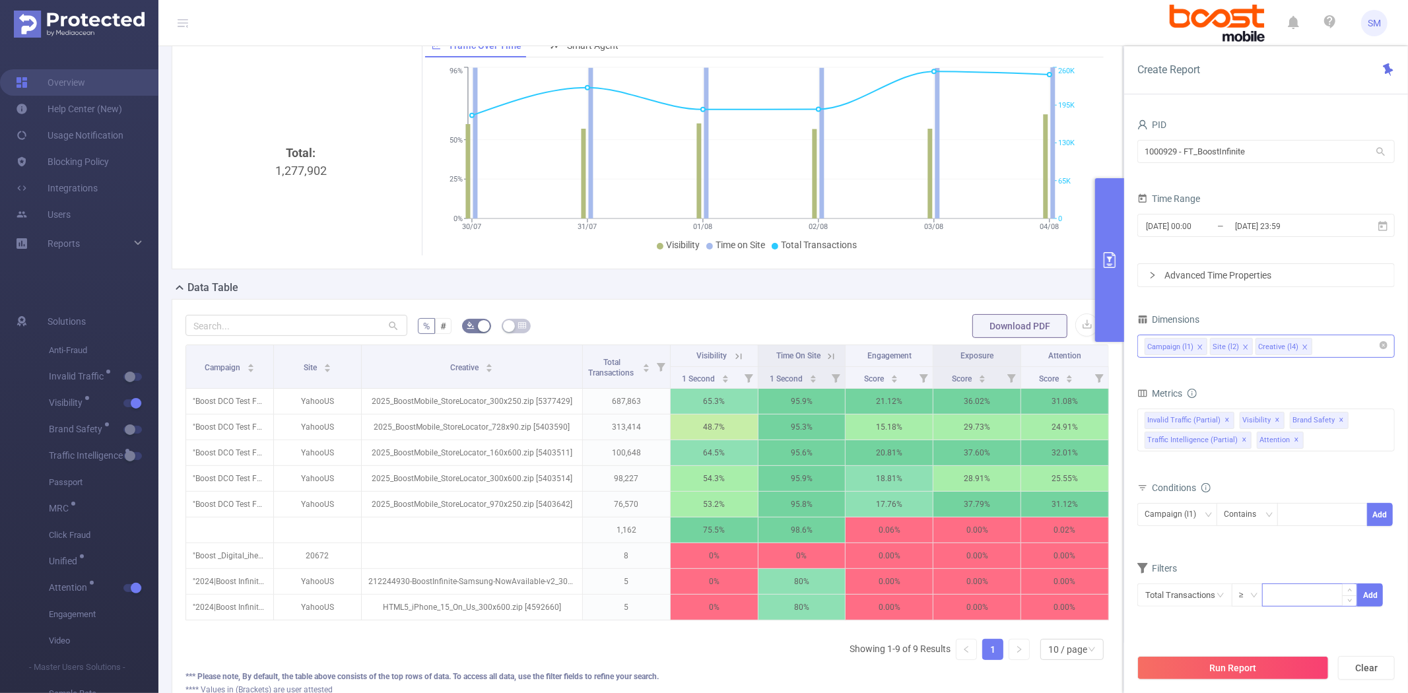
click at [1292, 594] on input at bounding box center [1310, 594] width 94 height 20
type input "1,800"
click at [1372, 590] on button "Add" at bounding box center [1370, 595] width 26 height 23
click at [1291, 667] on button "Run Report" at bounding box center [1232, 668] width 191 height 24
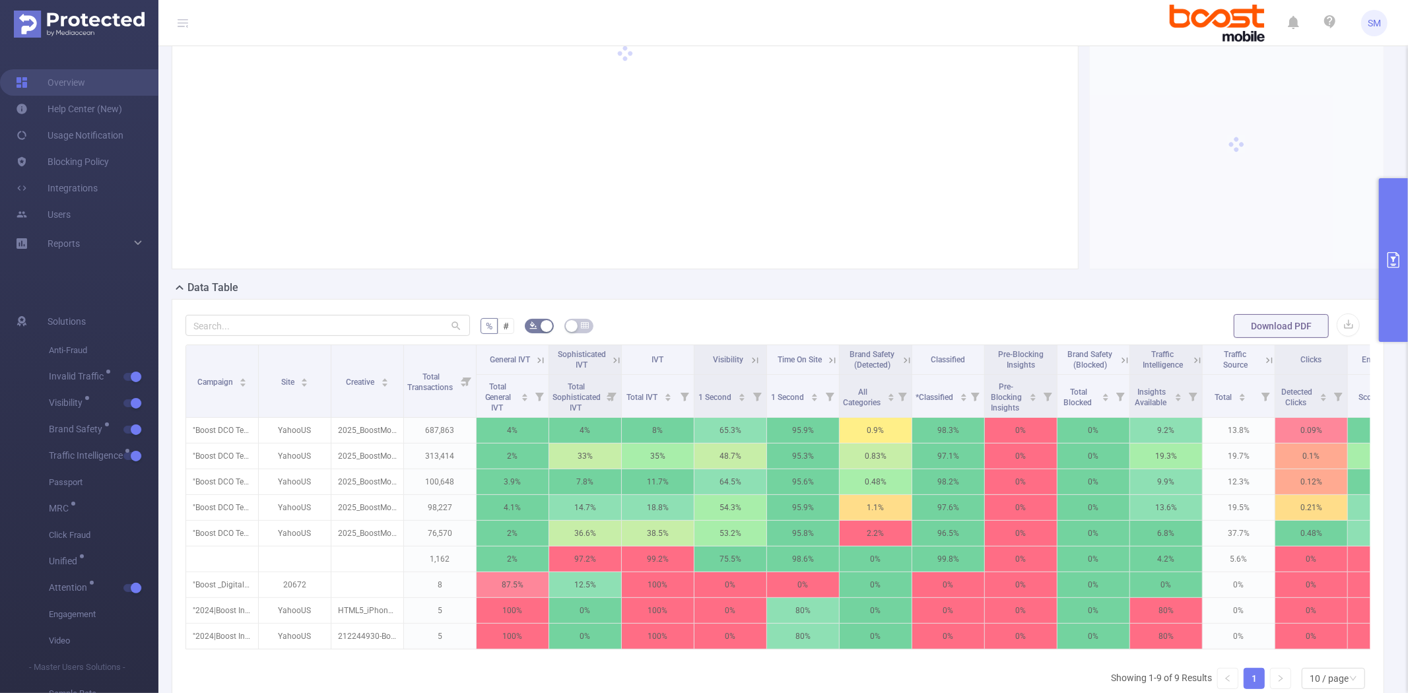
click at [1391, 225] on button "primary" at bounding box center [1393, 260] width 29 height 164
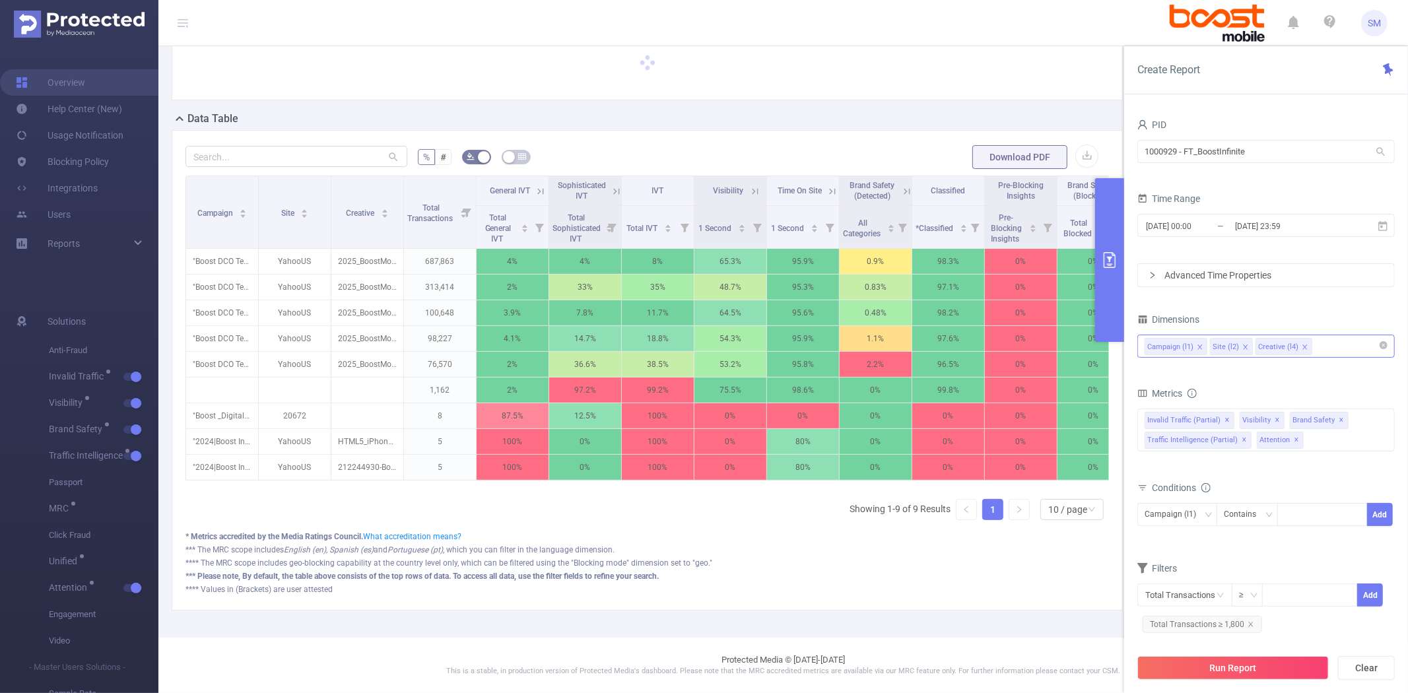
click at [1103, 226] on button "primary" at bounding box center [1109, 260] width 29 height 164
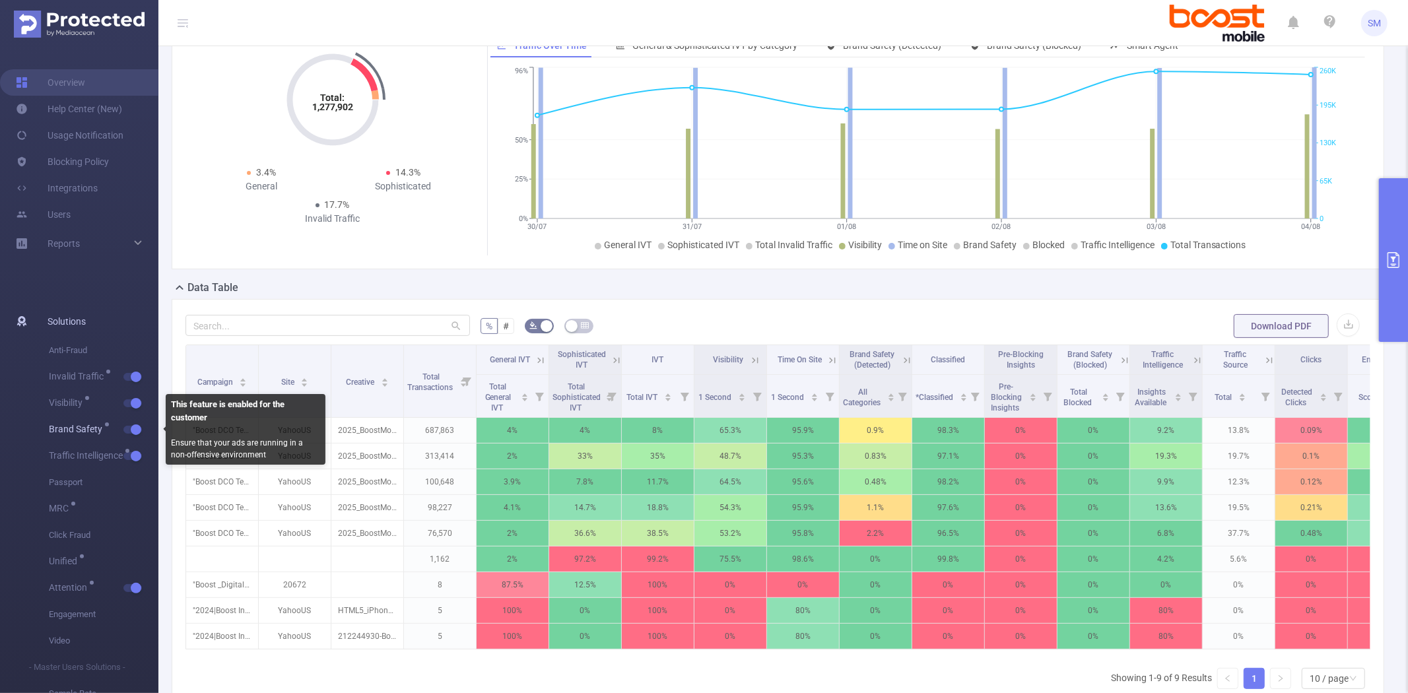
click at [141, 429] on button "button" at bounding box center [132, 430] width 18 height 8
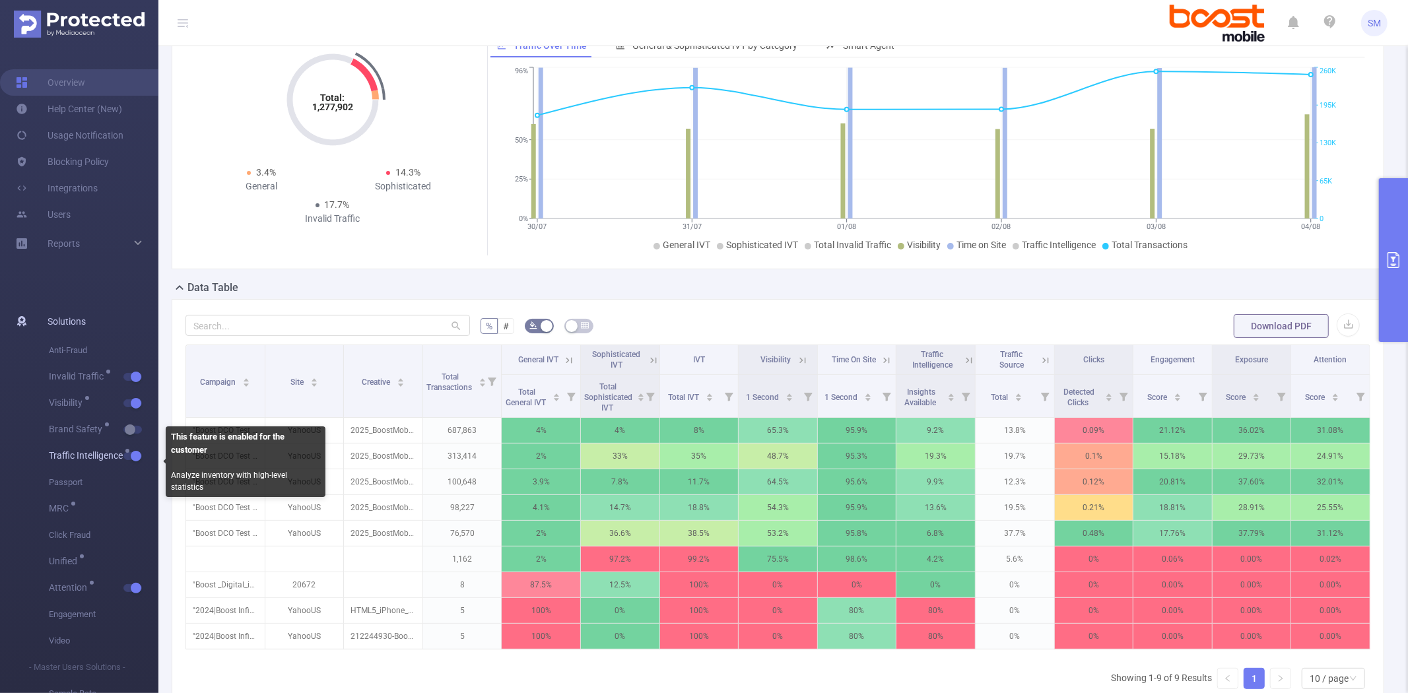
click at [131, 457] on button "button" at bounding box center [132, 456] width 18 height 8
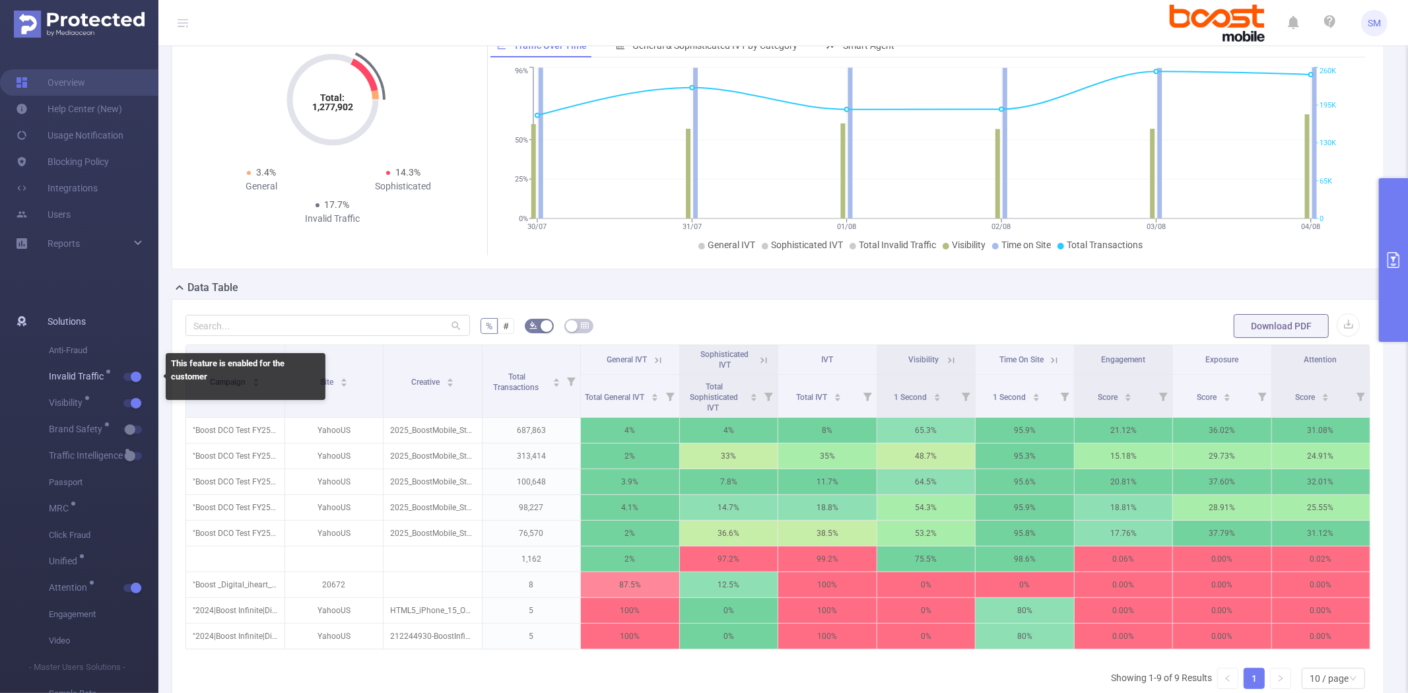
click at [134, 379] on button "button" at bounding box center [132, 377] width 18 height 8
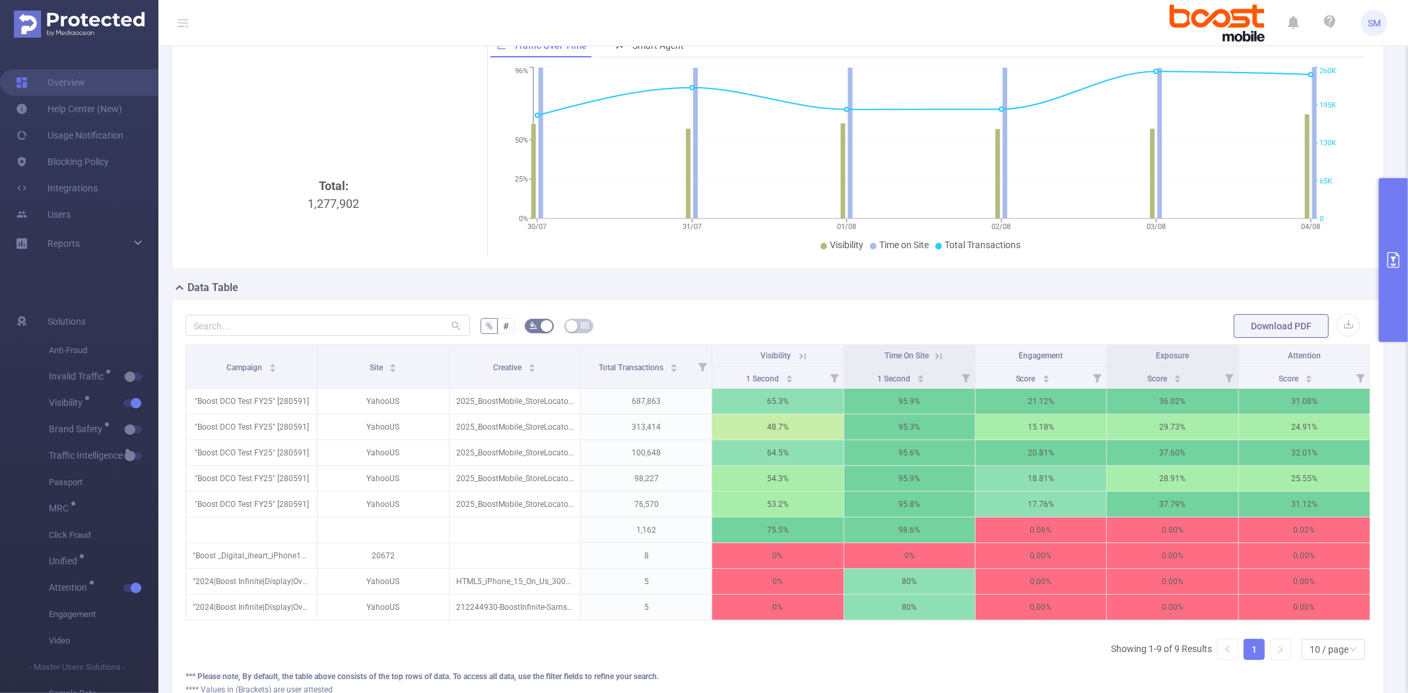
click at [1403, 274] on button "primary" at bounding box center [1393, 260] width 29 height 164
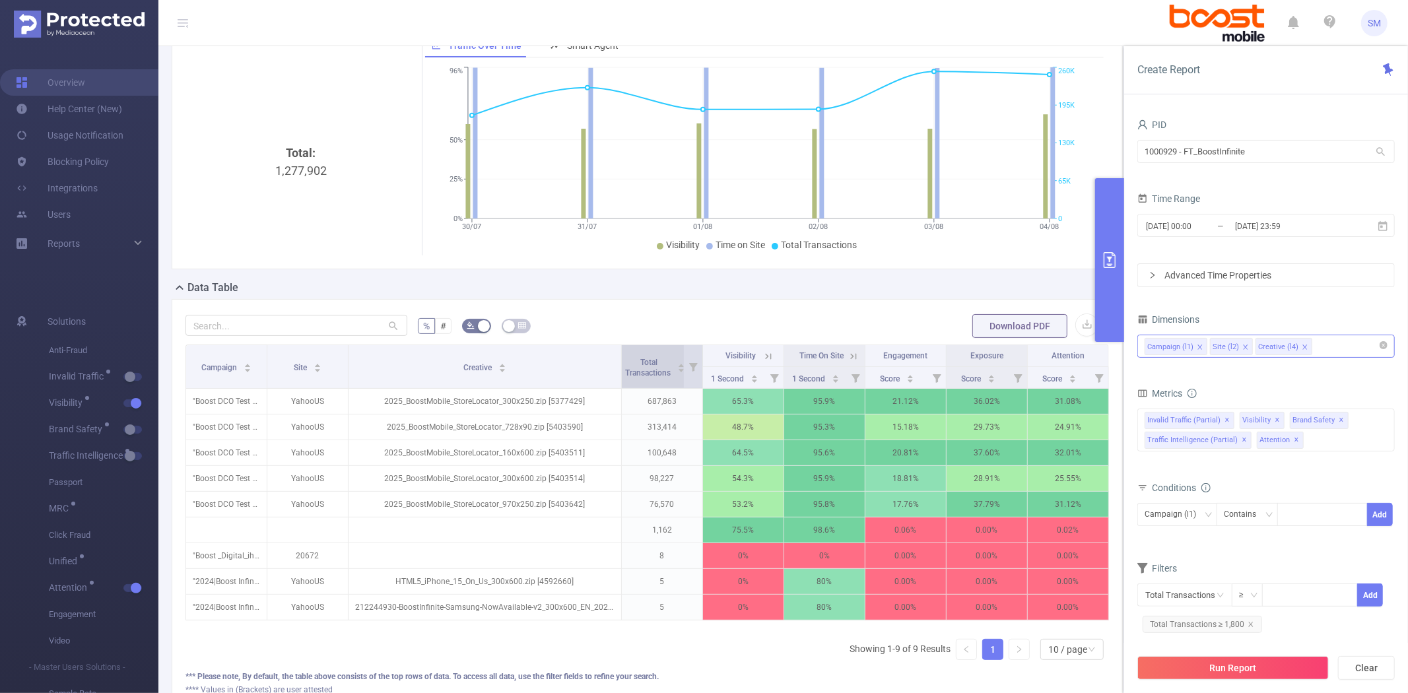
drag, startPoint x: 487, startPoint y: 367, endPoint x: 617, endPoint y: 366, distance: 129.4
click at [617, 366] on tr "Campaign Site Creative Total Transactions Visibility Time On Site Engagement Ex…" at bounding box center [647, 356] width 923 height 22
click at [477, 333] on button "button" at bounding box center [476, 326] width 29 height 15
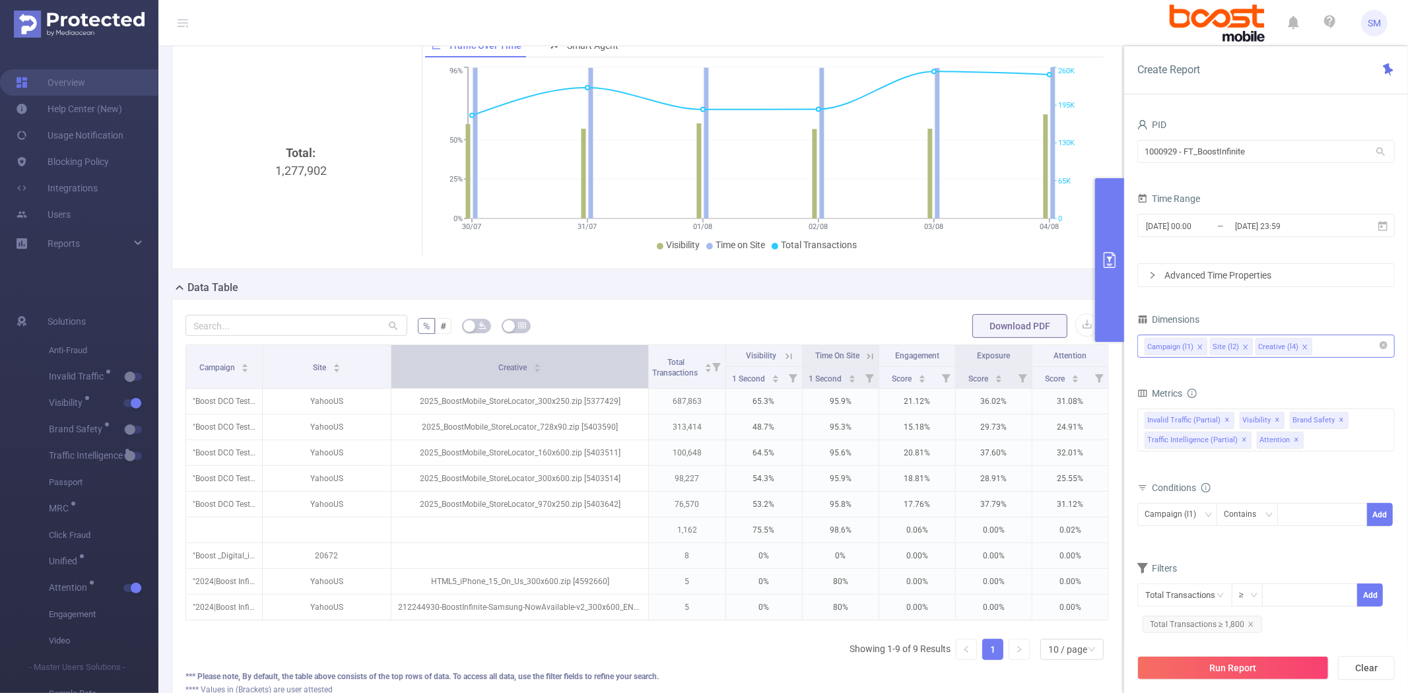
drag, startPoint x: 345, startPoint y: 372, endPoint x: 389, endPoint y: 372, distance: 44.9
click at [389, 367] on tr "Campaign Site Creative Total Transactions Visibility Time On Site Engagement Ex…" at bounding box center [647, 356] width 923 height 22
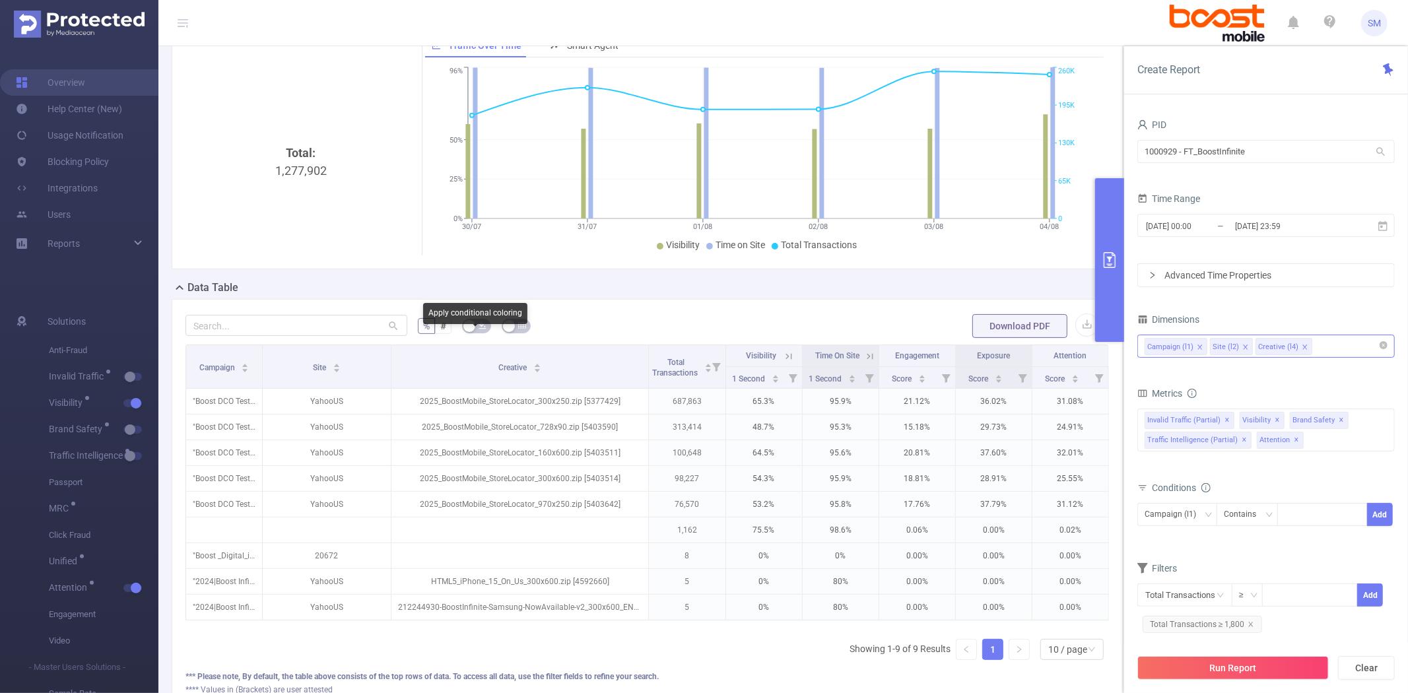
click at [471, 333] on button "button" at bounding box center [476, 326] width 29 height 15
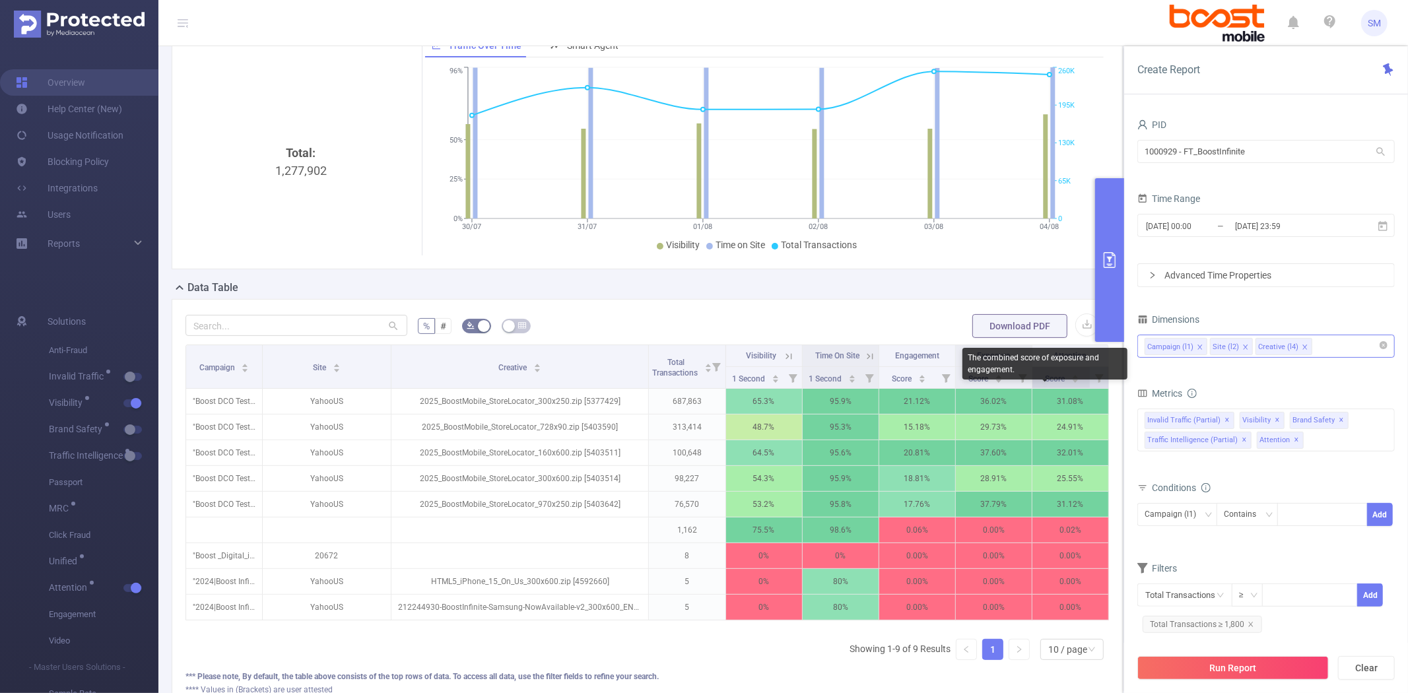
click at [1045, 384] on span "Score" at bounding box center [1056, 378] width 22 height 9
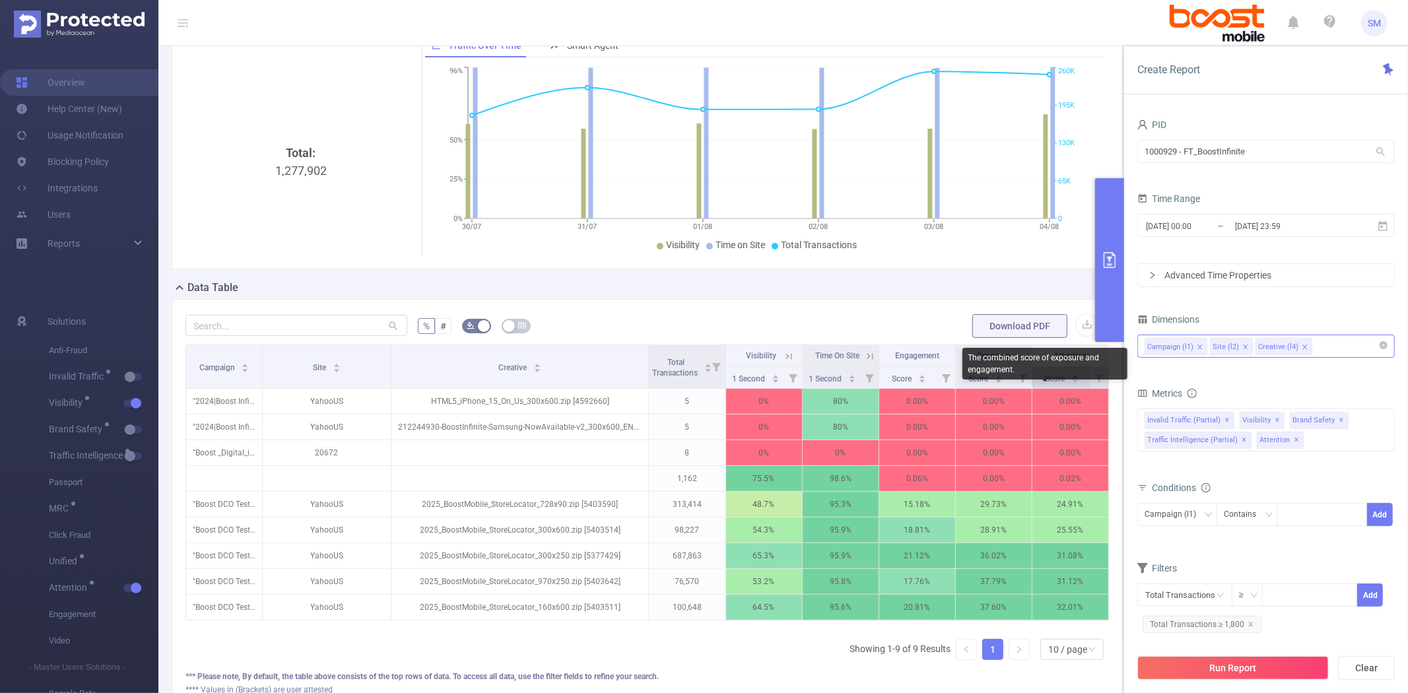
click at [1045, 384] on span "Score" at bounding box center [1056, 378] width 22 height 9
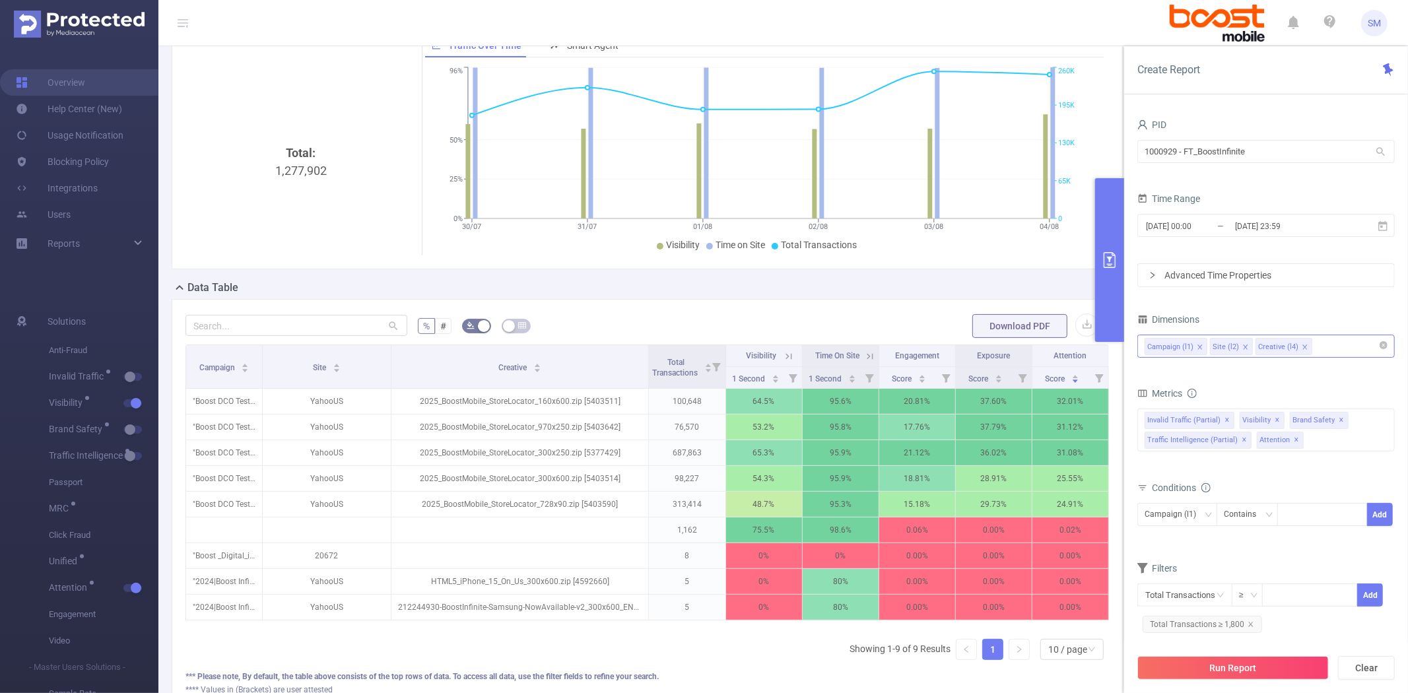
click at [1326, 357] on div "Campaign (l1) Site (l2) Creative (l4)" at bounding box center [1266, 346] width 243 height 22
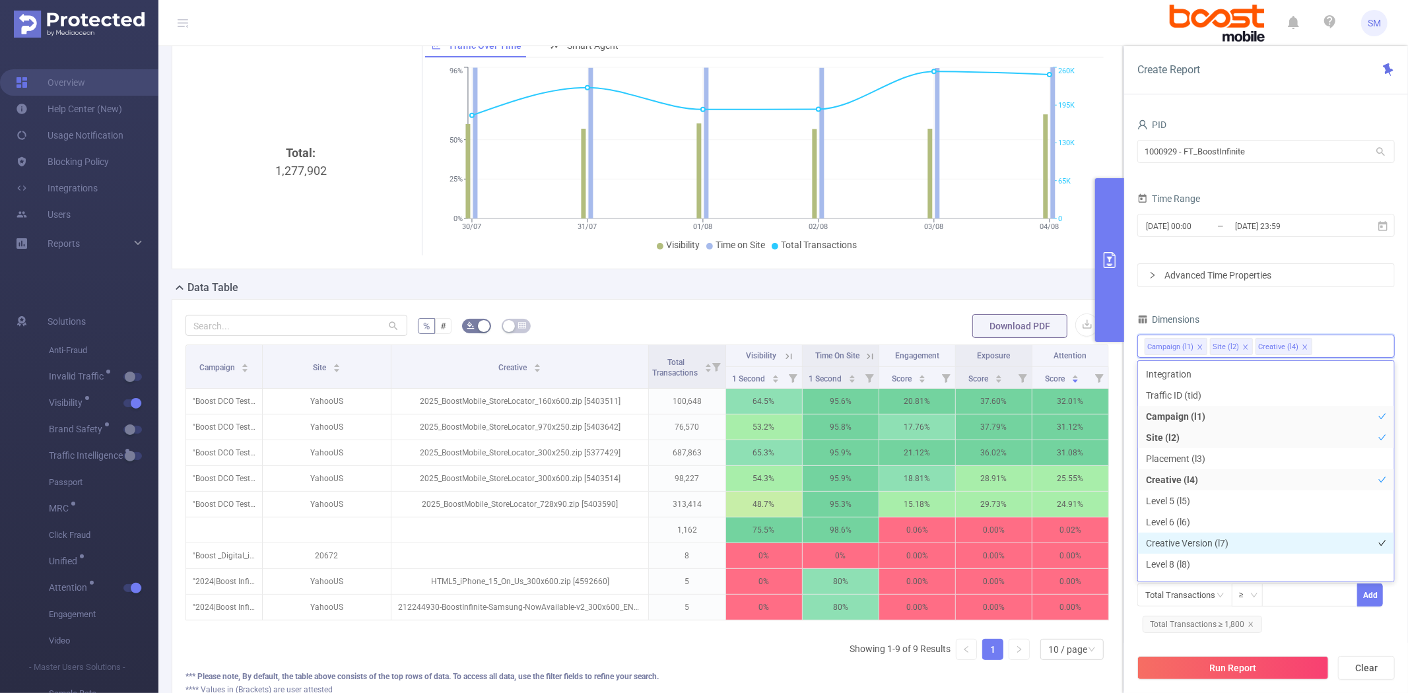
click at [1230, 539] on li "Creative Version (l7)" at bounding box center [1266, 543] width 256 height 21
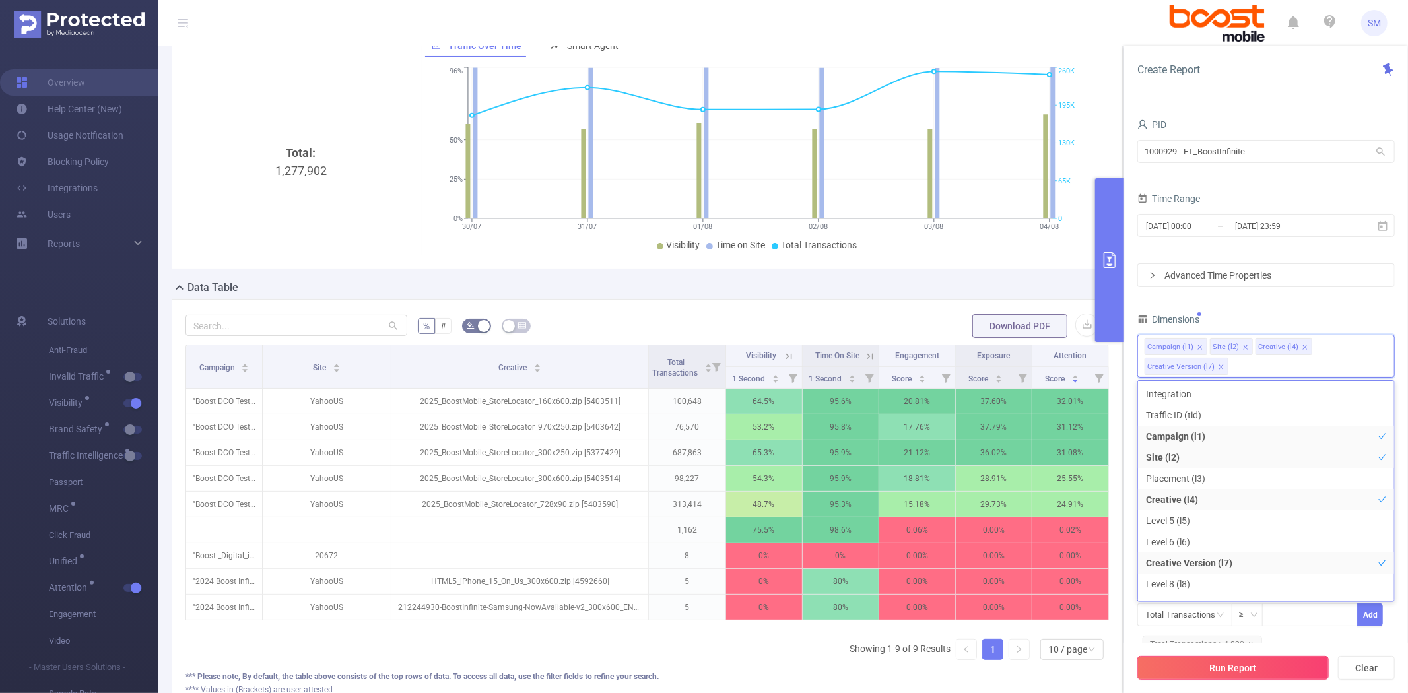
click at [1223, 668] on button "Run Report" at bounding box center [1232, 668] width 191 height 24
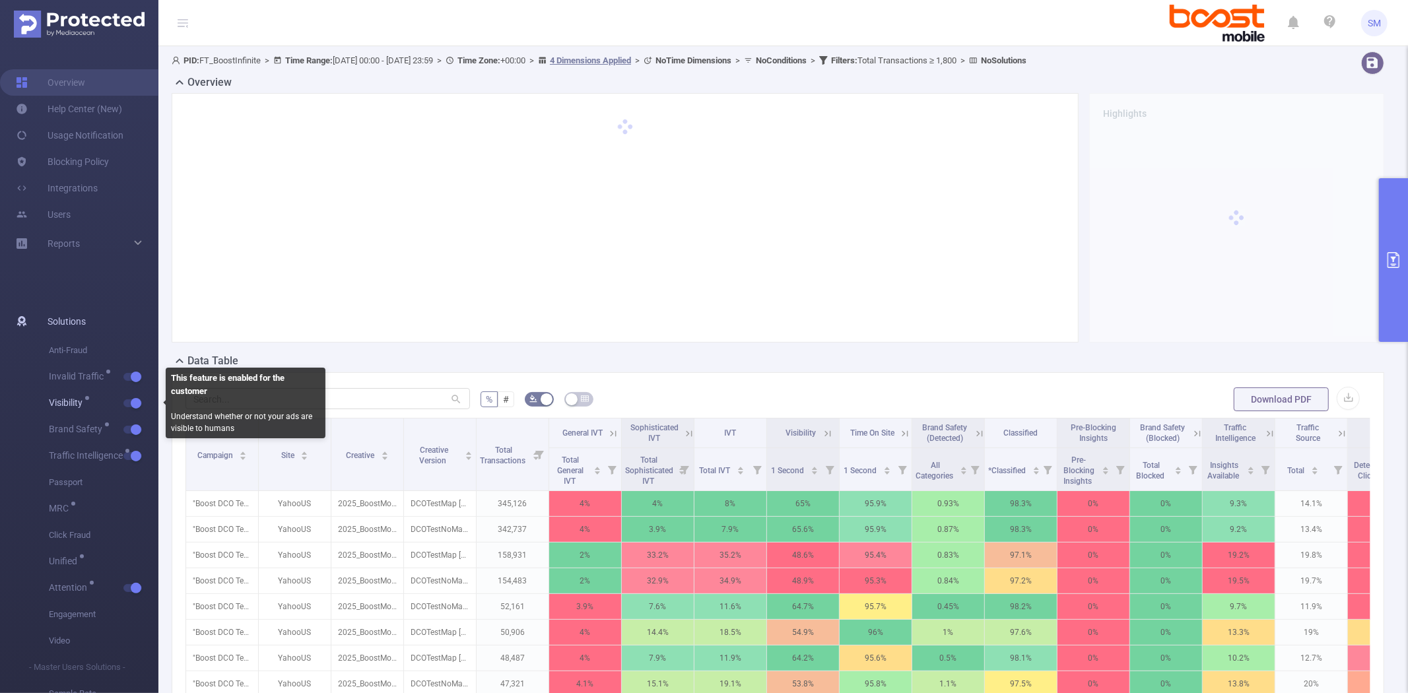
click at [140, 396] on span "Visibility" at bounding box center [104, 403] width 110 height 26
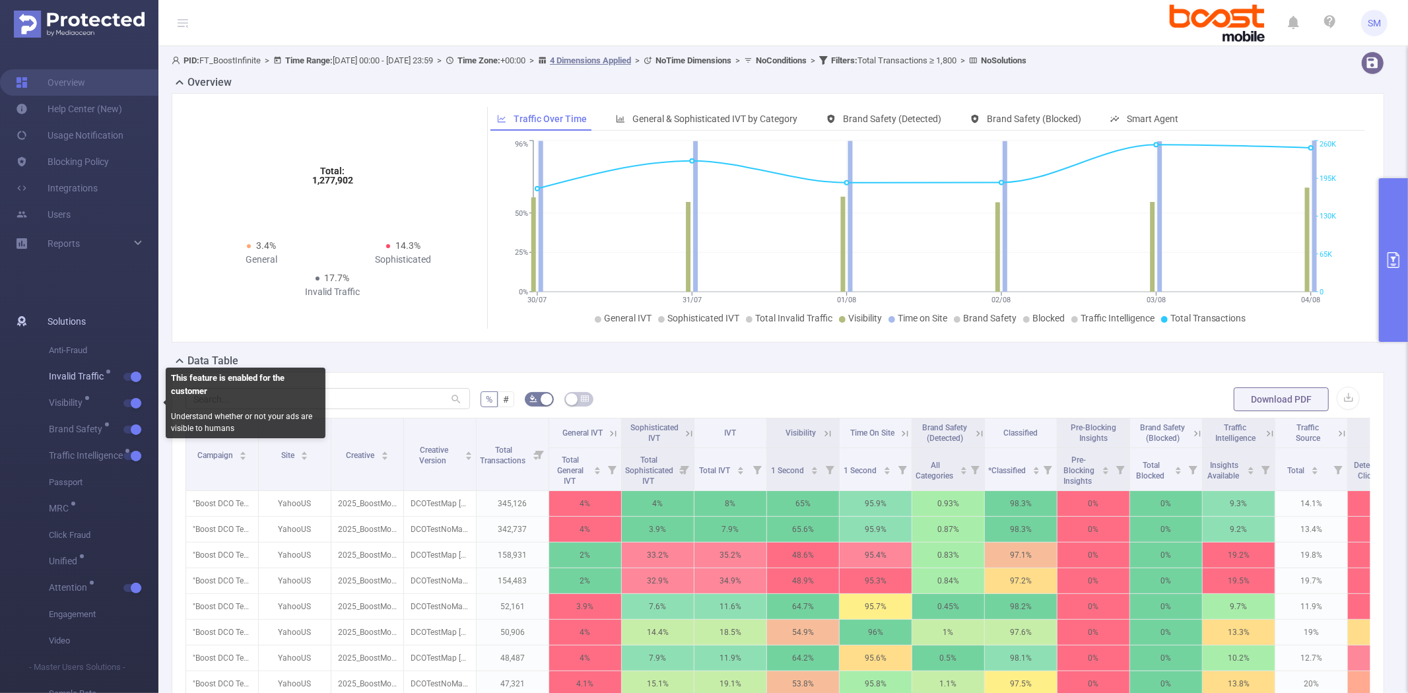
click at [136, 374] on button "button" at bounding box center [132, 377] width 18 height 8
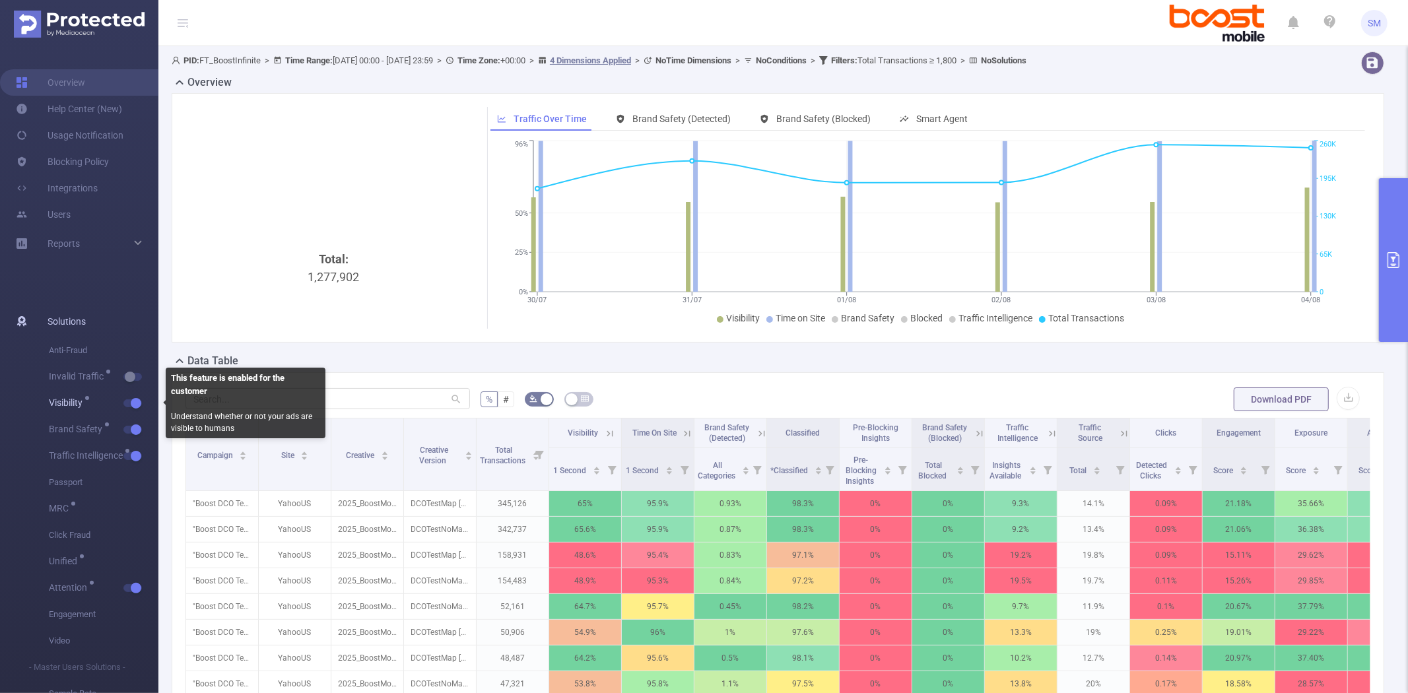
click at [135, 403] on button "button" at bounding box center [132, 403] width 18 height 8
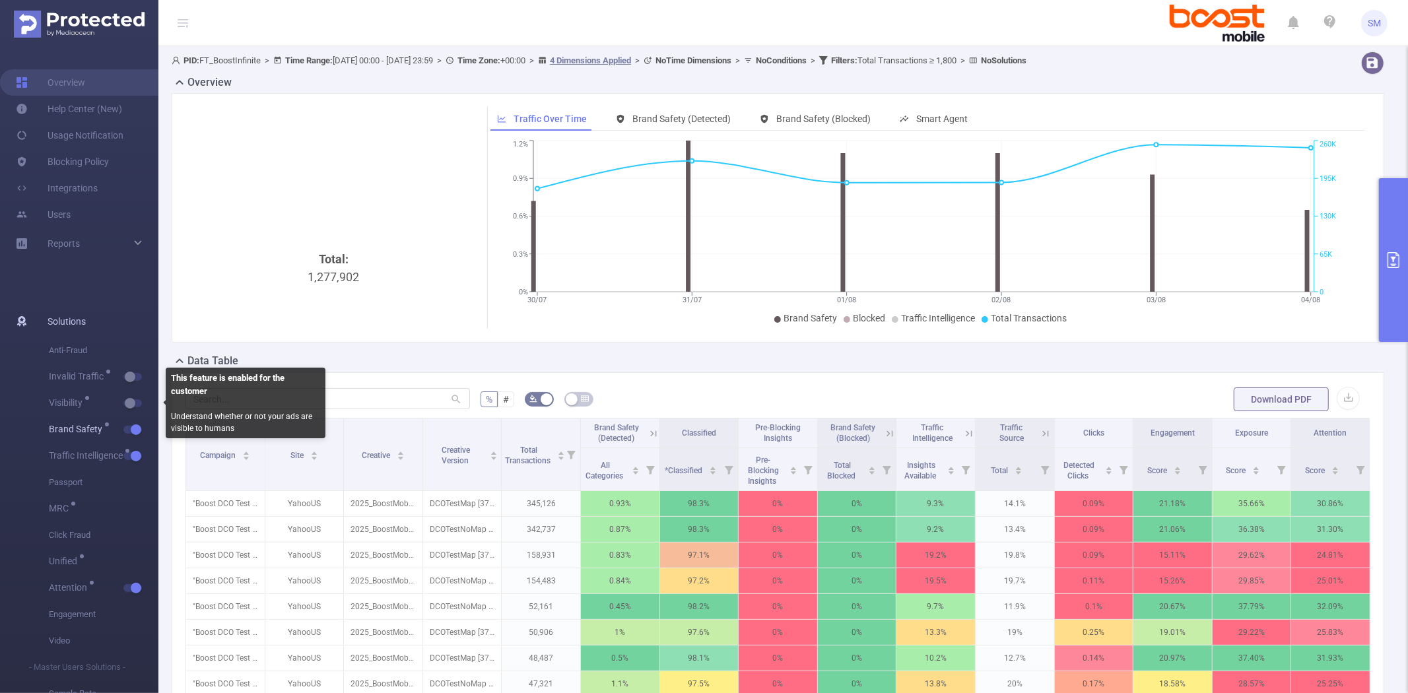
click at [131, 426] on button "button" at bounding box center [132, 430] width 18 height 8
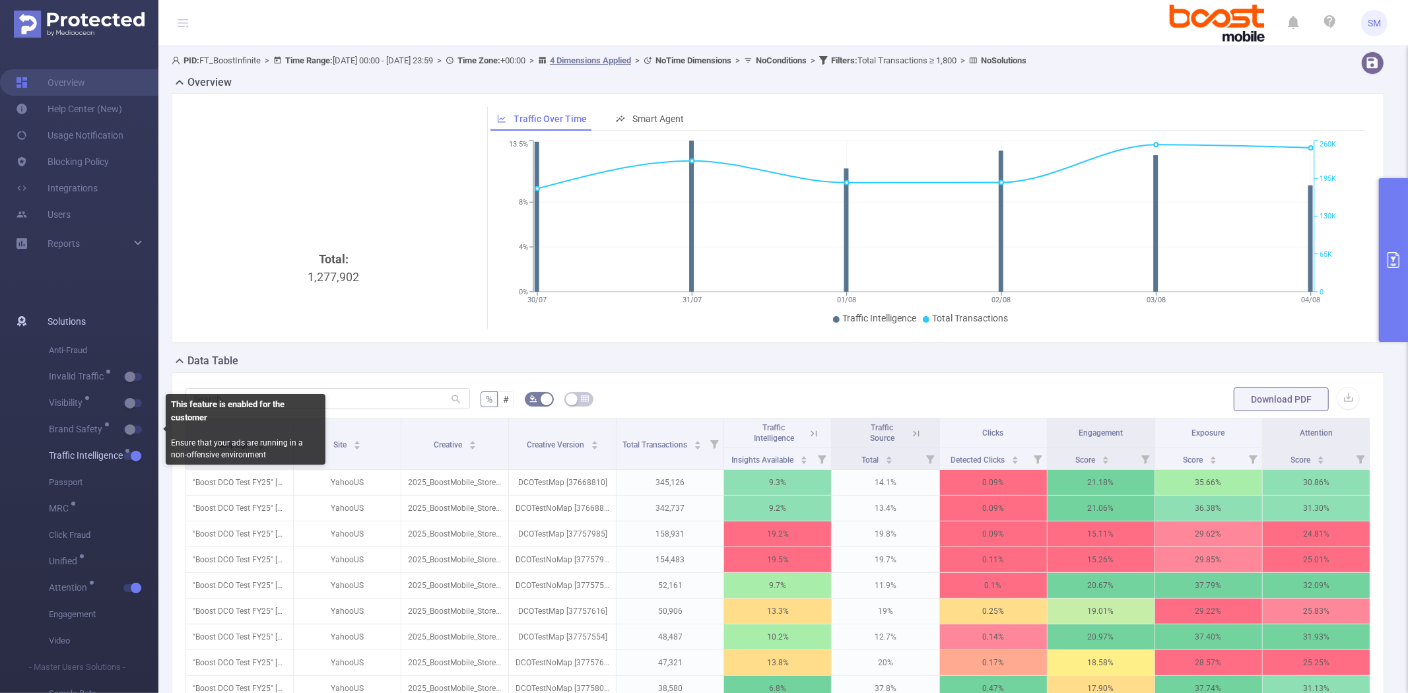
click at [131, 446] on span "Traffic Intelligence" at bounding box center [104, 456] width 110 height 26
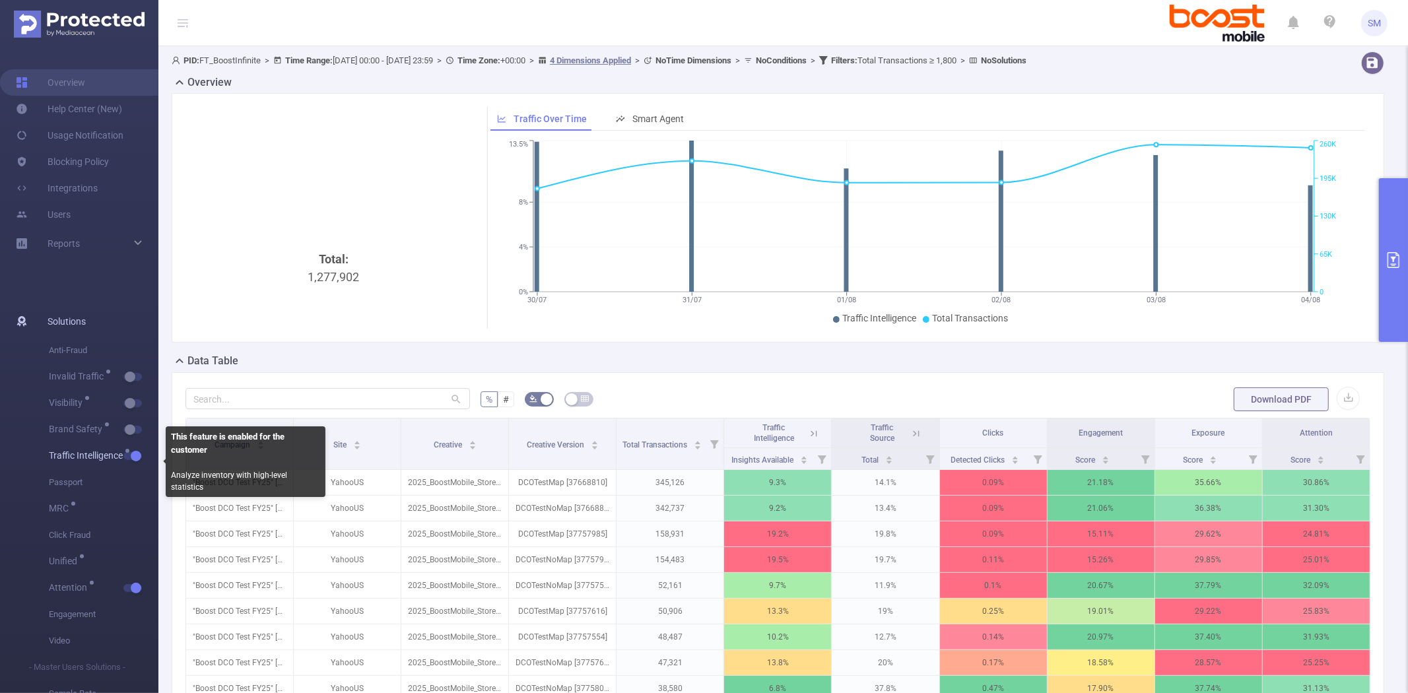
click at [131, 450] on span "Traffic Intelligence" at bounding box center [104, 456] width 110 height 26
click at [131, 454] on button "button" at bounding box center [132, 456] width 18 height 8
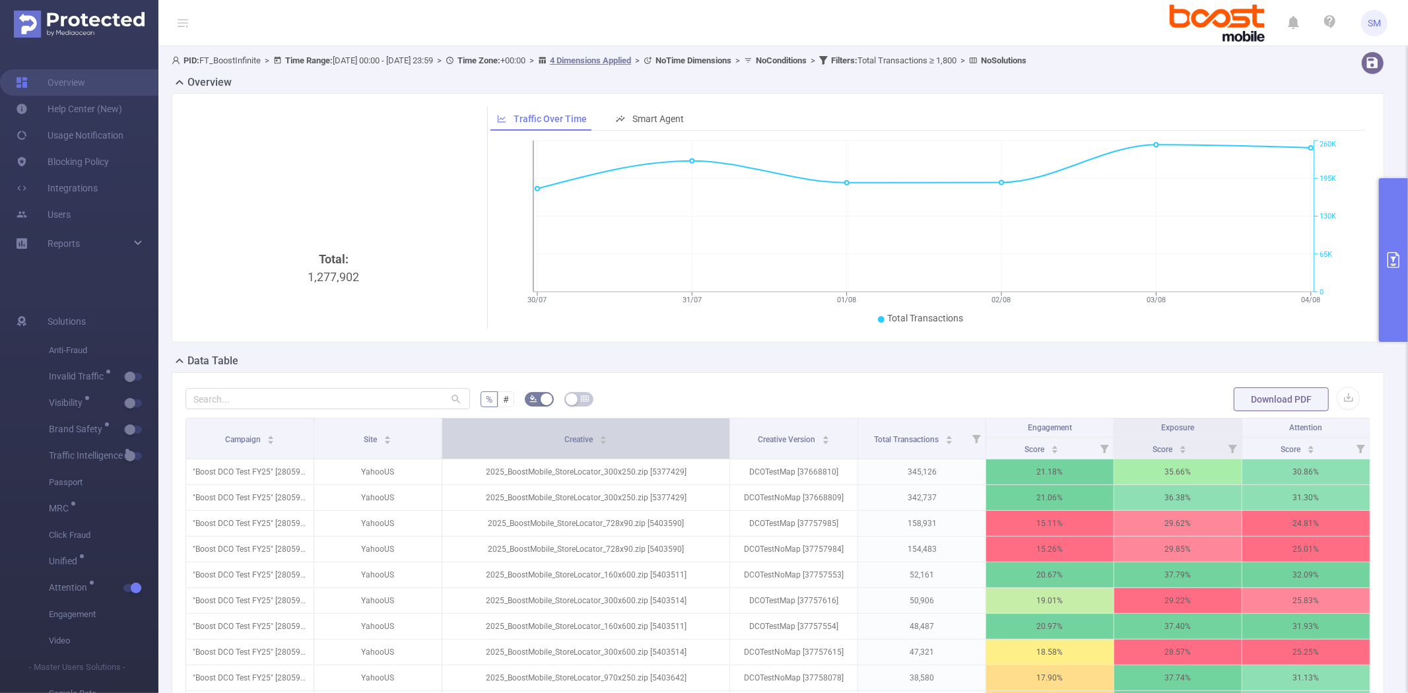
drag, startPoint x: 625, startPoint y: 434, endPoint x: 675, endPoint y: 432, distance: 50.2
click at [675, 432] on th "Creative" at bounding box center [586, 439] width 288 height 41
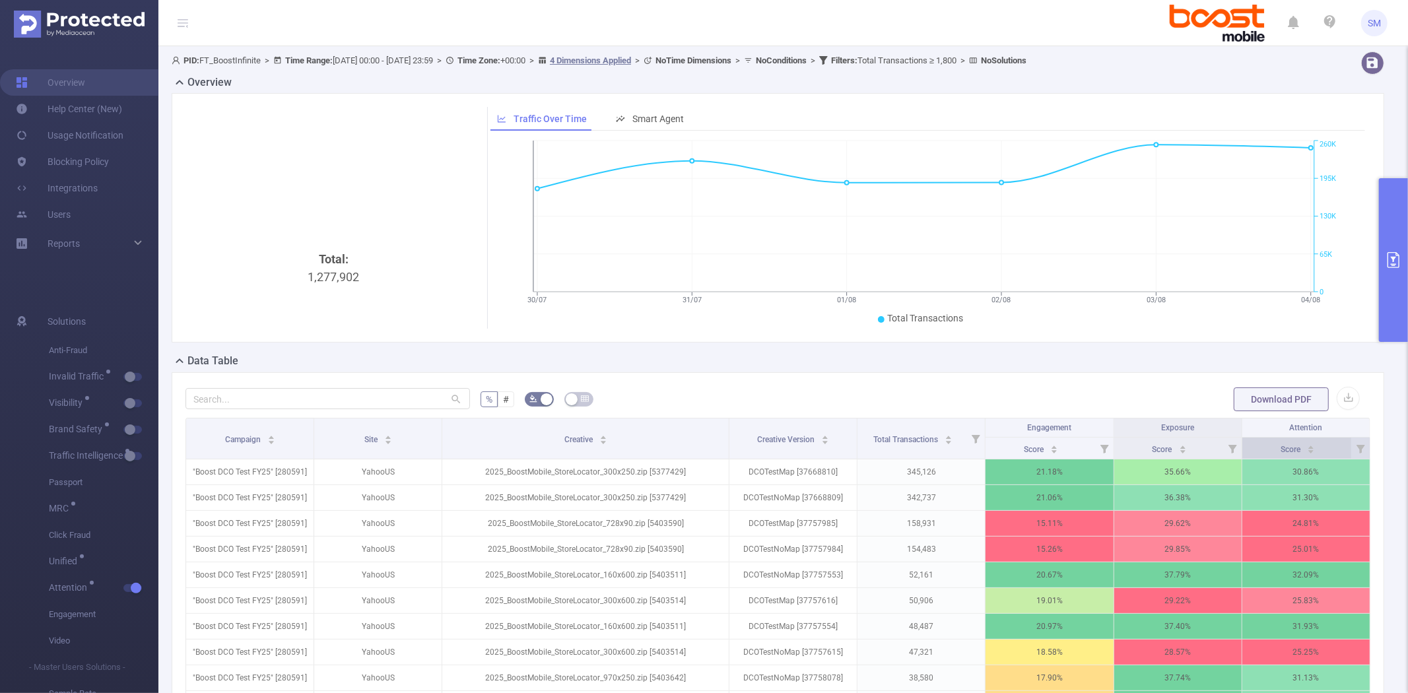
click at [1281, 445] on span "Score" at bounding box center [1292, 449] width 22 height 9
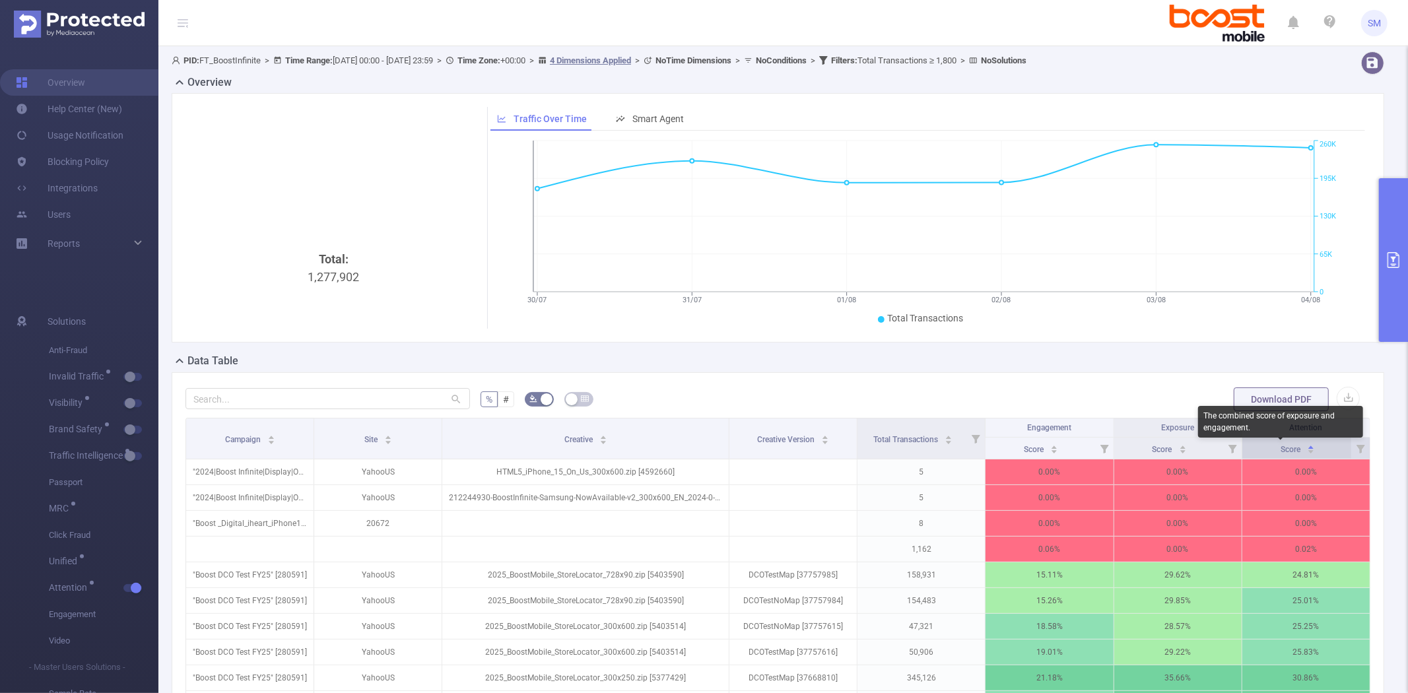
click at [1281, 445] on span "Score" at bounding box center [1292, 449] width 22 height 9
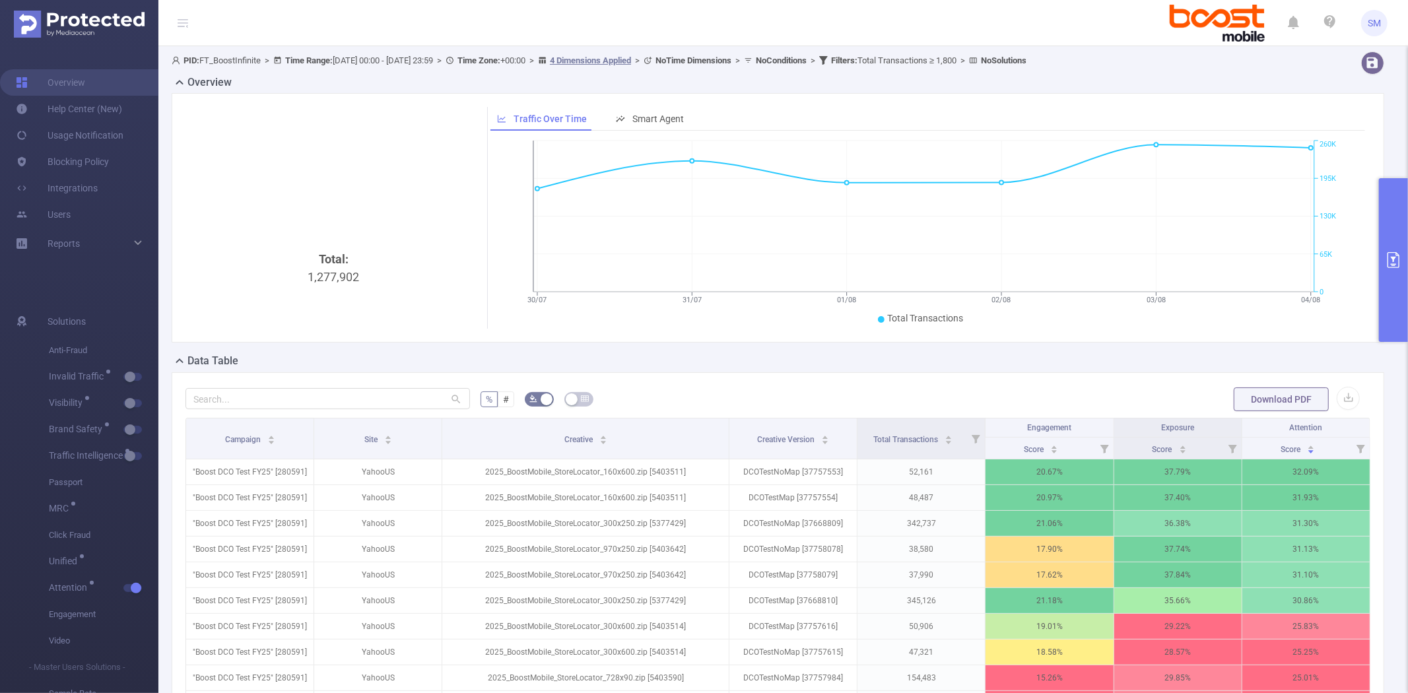
scroll to position [73, 0]
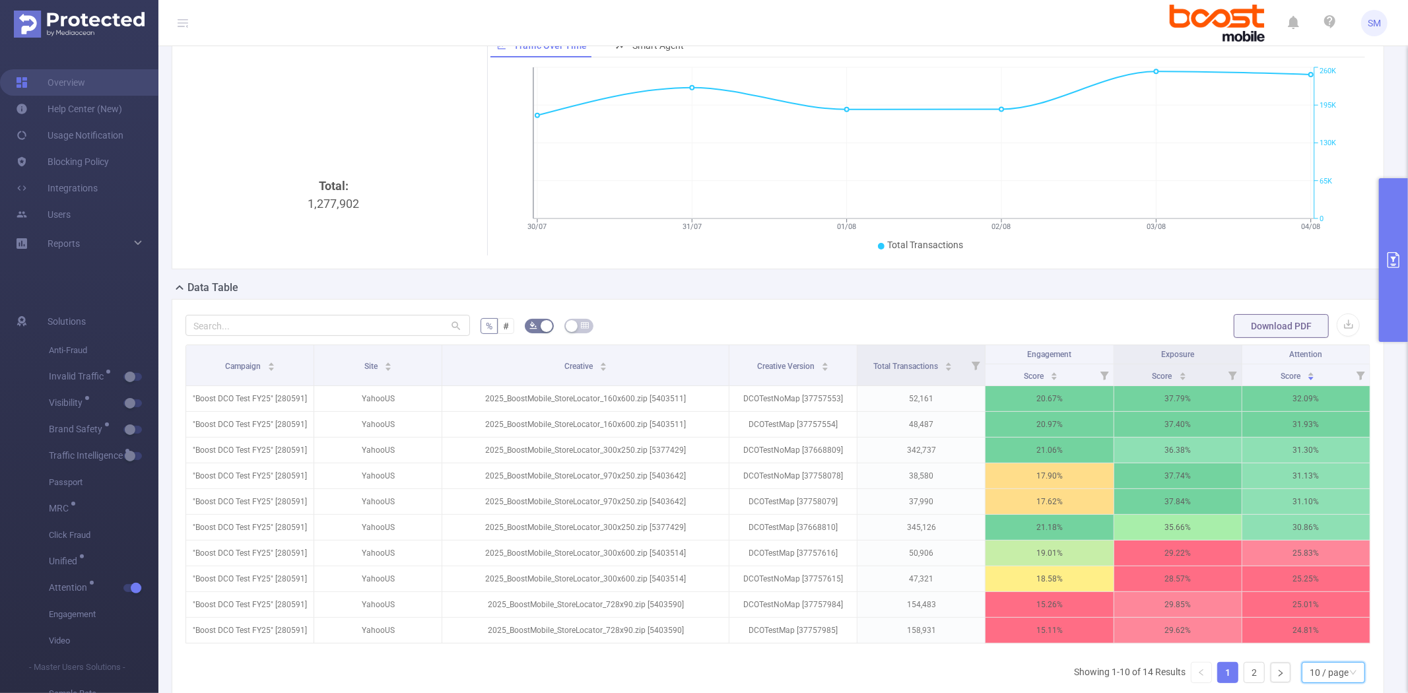
click at [1310, 683] on div "10 / page" at bounding box center [1329, 673] width 39 height 20
click at [1310, 599] on li "20 / page" at bounding box center [1322, 598] width 63 height 21
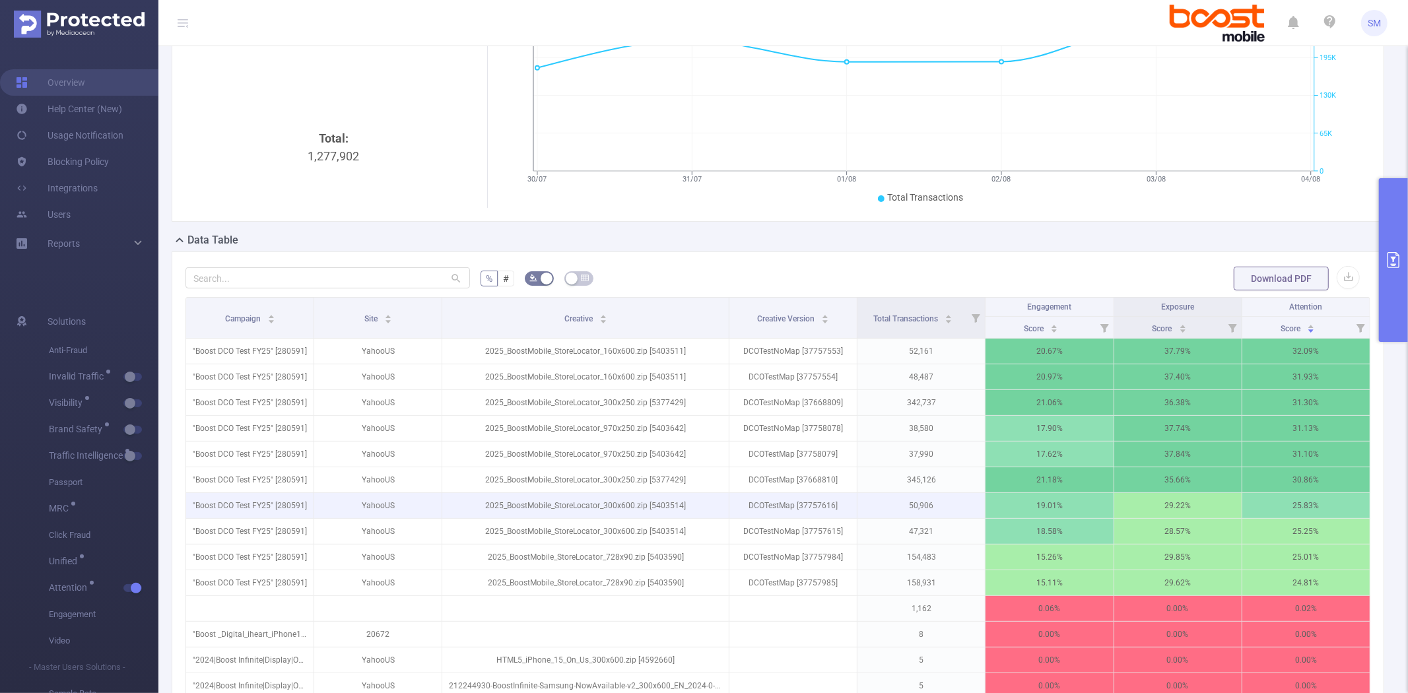
scroll to position [147, 0]
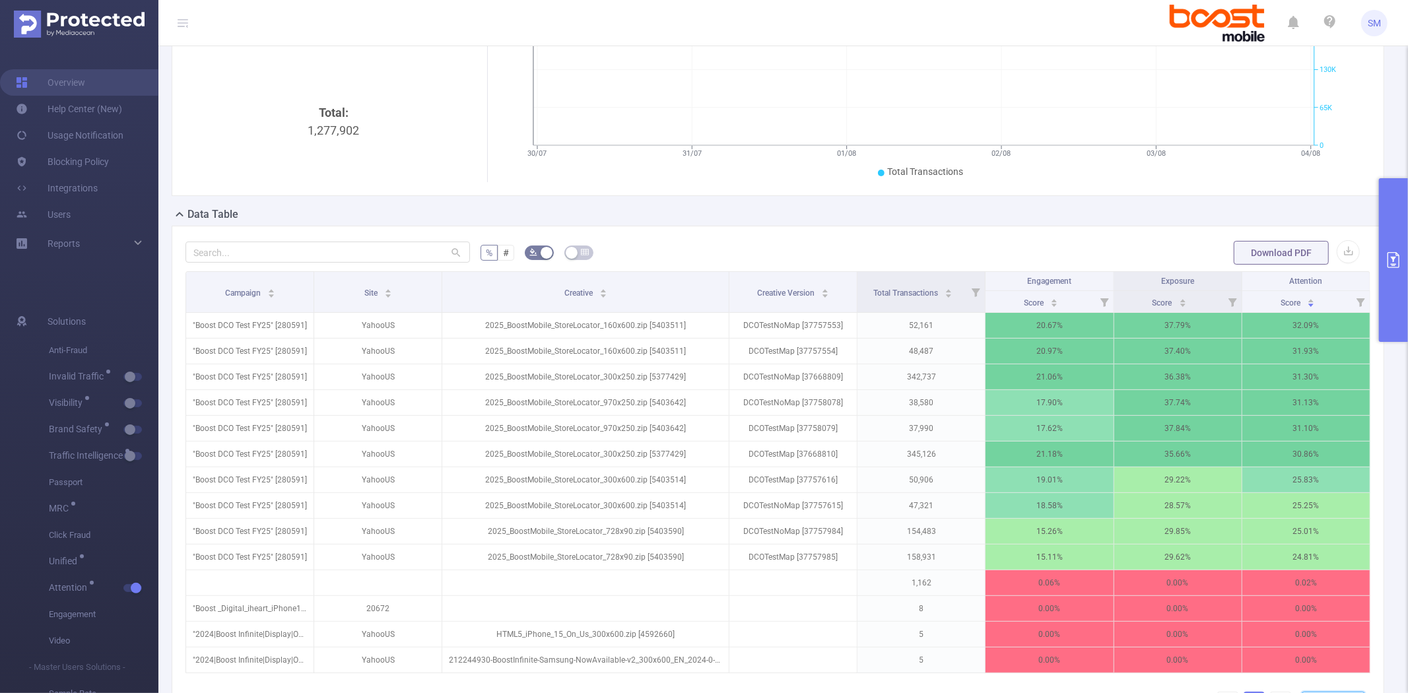
click at [1396, 220] on button "primary" at bounding box center [1393, 260] width 29 height 164
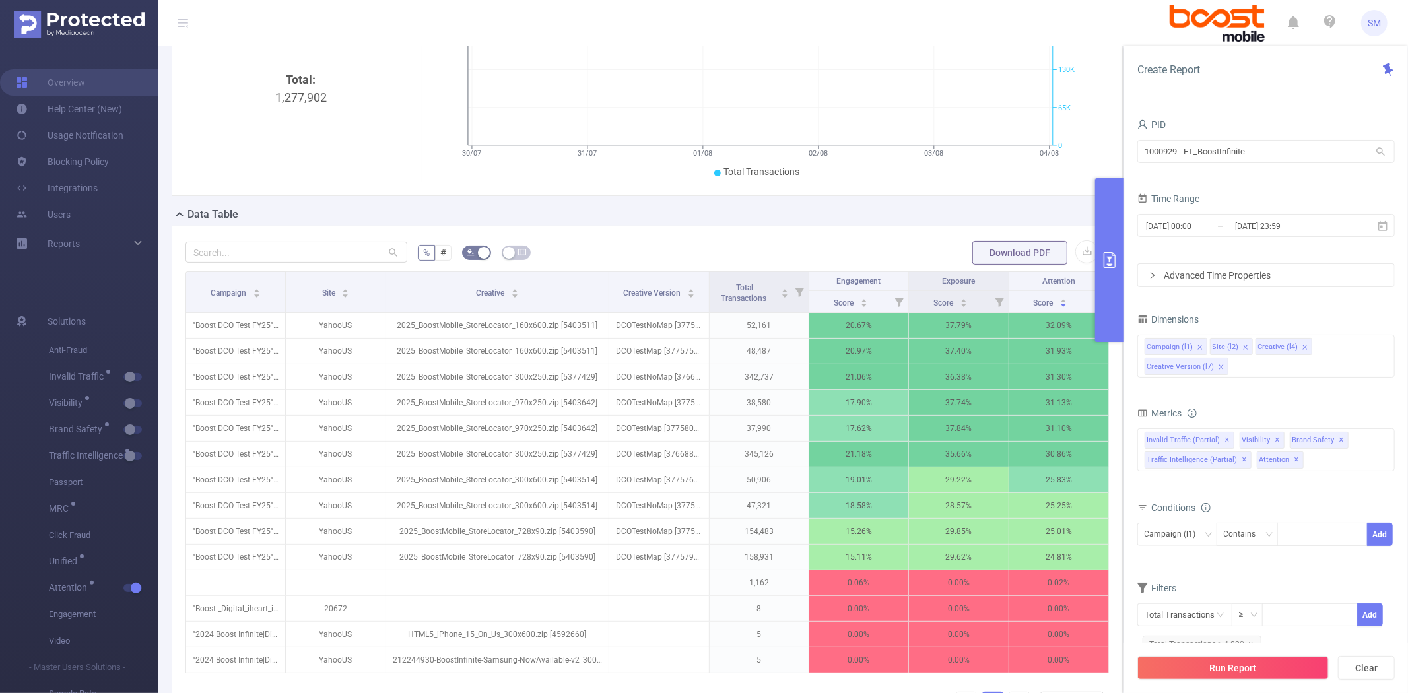
drag, startPoint x: 702, startPoint y: 297, endPoint x: 715, endPoint y: 248, distance: 51.1
click at [715, 248] on div "% # Download PDF Campaign Site Creative Creative Version Total Transactions Eng…" at bounding box center [647, 495] width 951 height 538
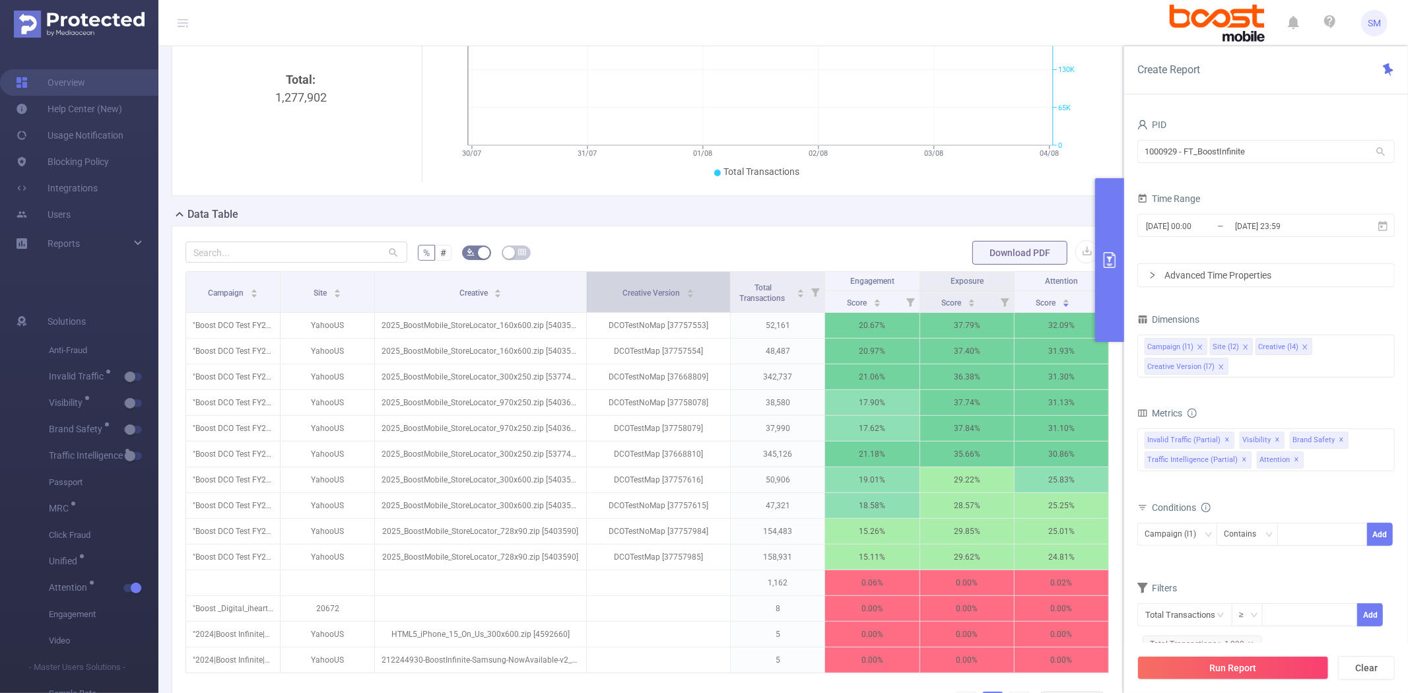
drag, startPoint x: 700, startPoint y: 298, endPoint x: 718, endPoint y: 298, distance: 17.2
click at [718, 298] on th "Creative Version" at bounding box center [659, 292] width 145 height 41
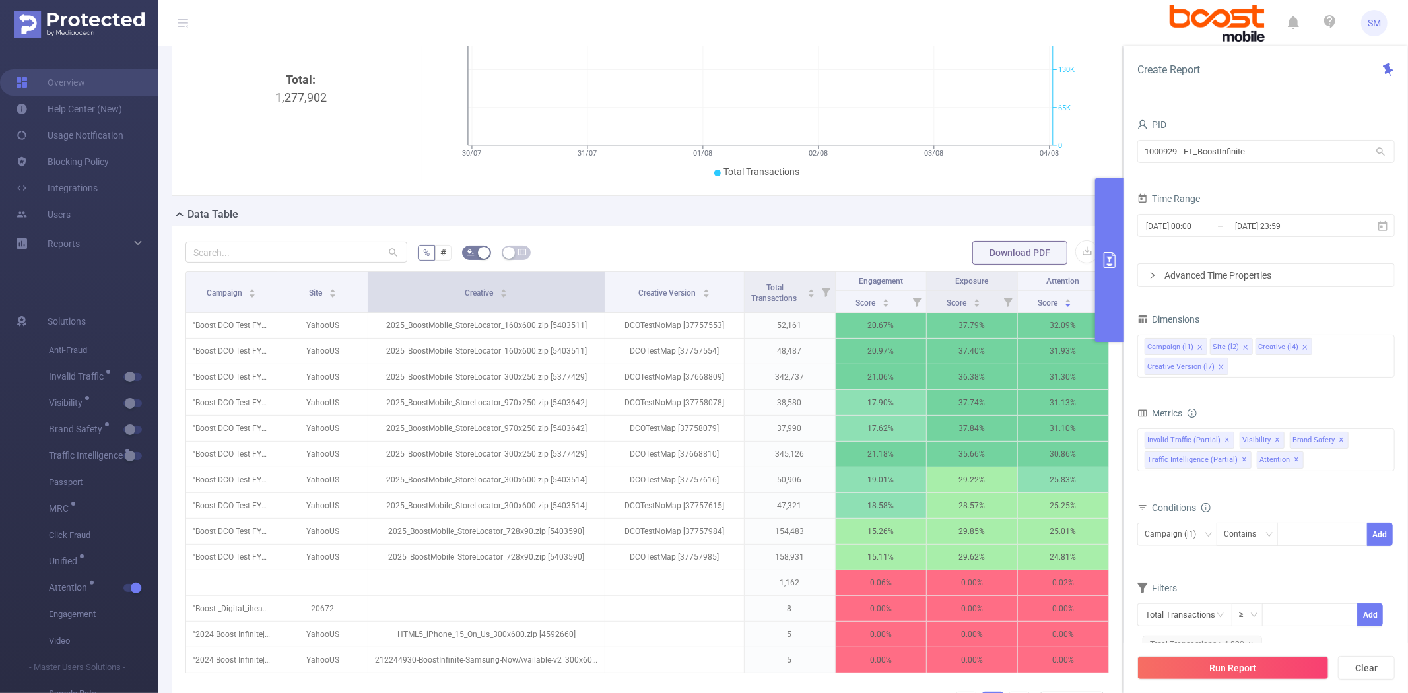
drag, startPoint x: 580, startPoint y: 293, endPoint x: 599, endPoint y: 295, distance: 19.2
click at [601, 295] on span at bounding box center [604, 292] width 7 height 40
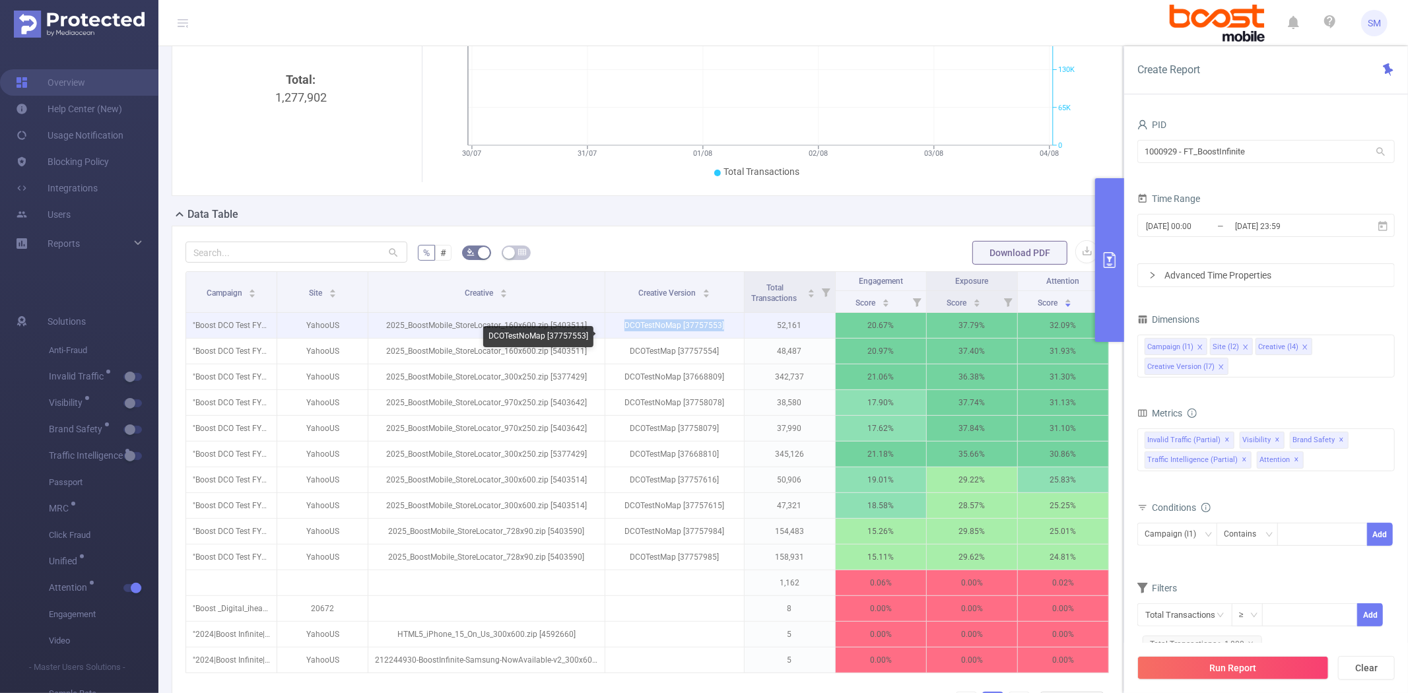
drag, startPoint x: 714, startPoint y: 338, endPoint x: 621, endPoint y: 340, distance: 93.1
click at [621, 338] on p "DCOTestNoMap [37757553]" at bounding box center [674, 325] width 139 height 25
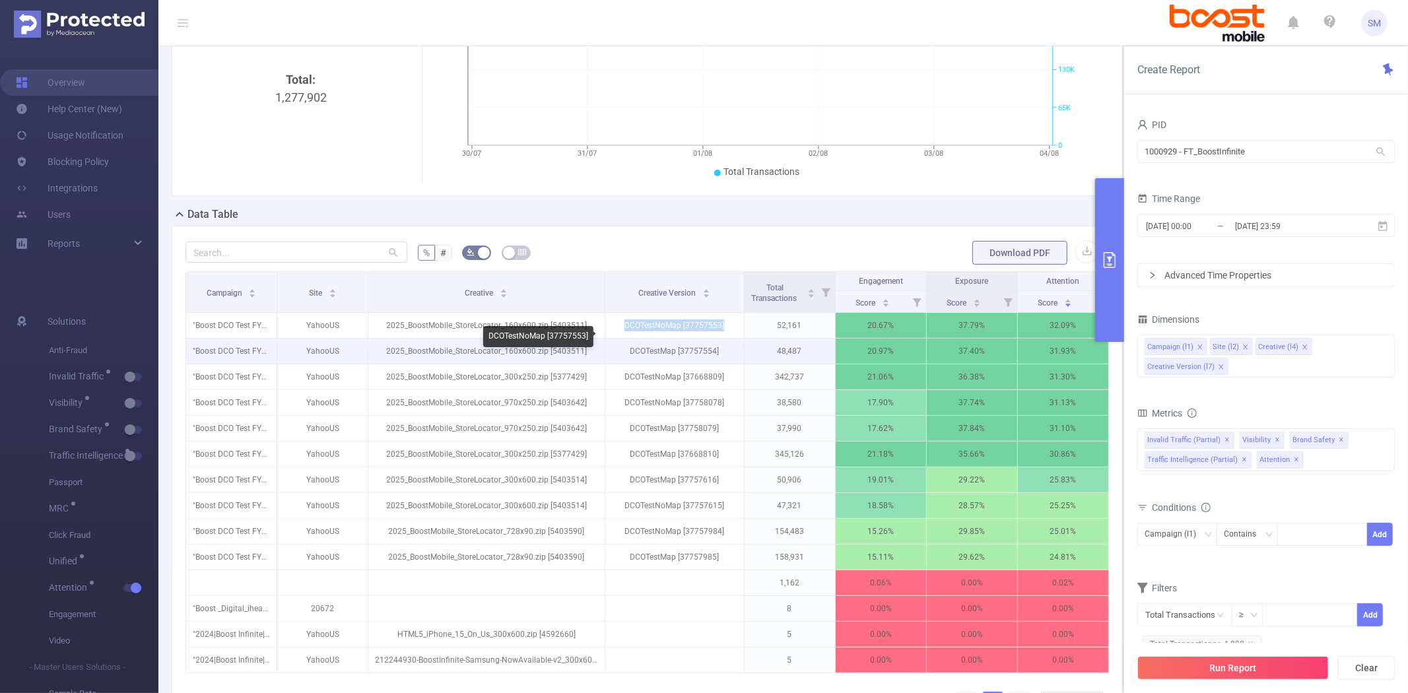
copy p "DCOTestNoMap [37757553]"
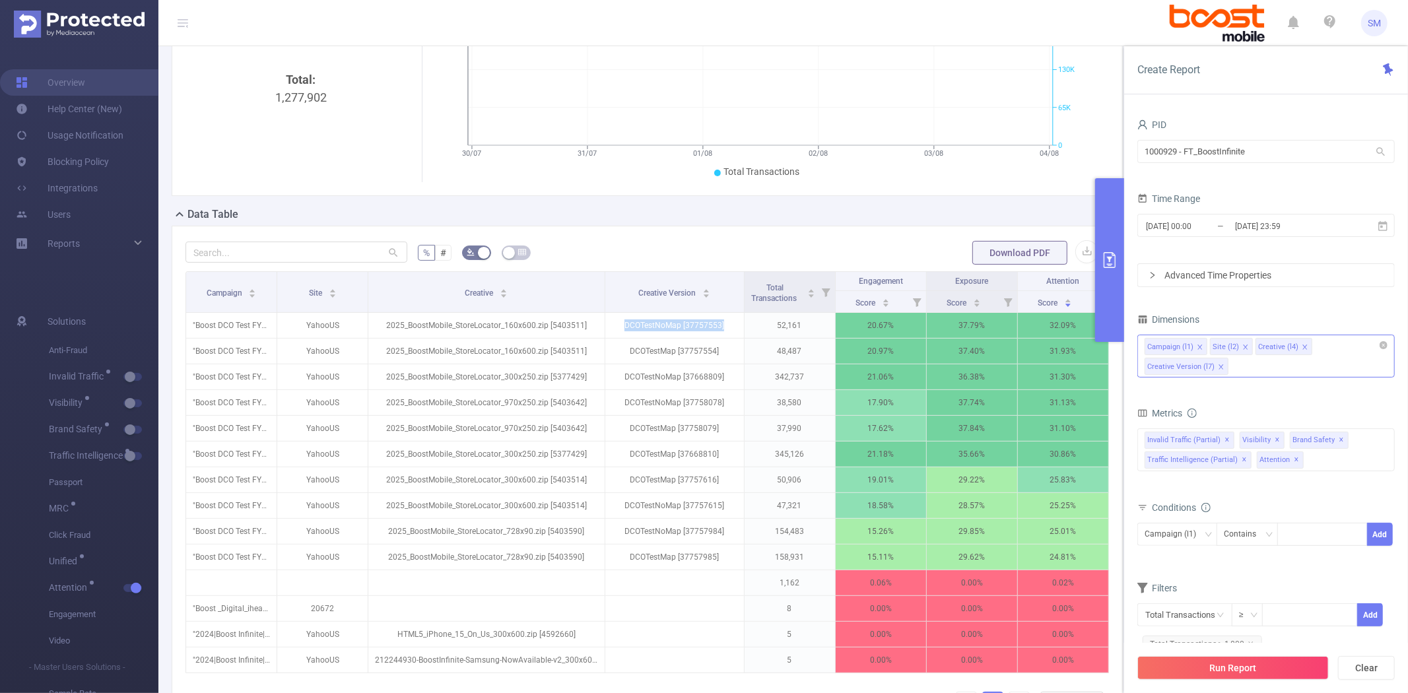
click at [1249, 367] on div "Campaign (l1) Site (l2) Creative (l4) Creative Version (l7)" at bounding box center [1265, 356] width 257 height 43
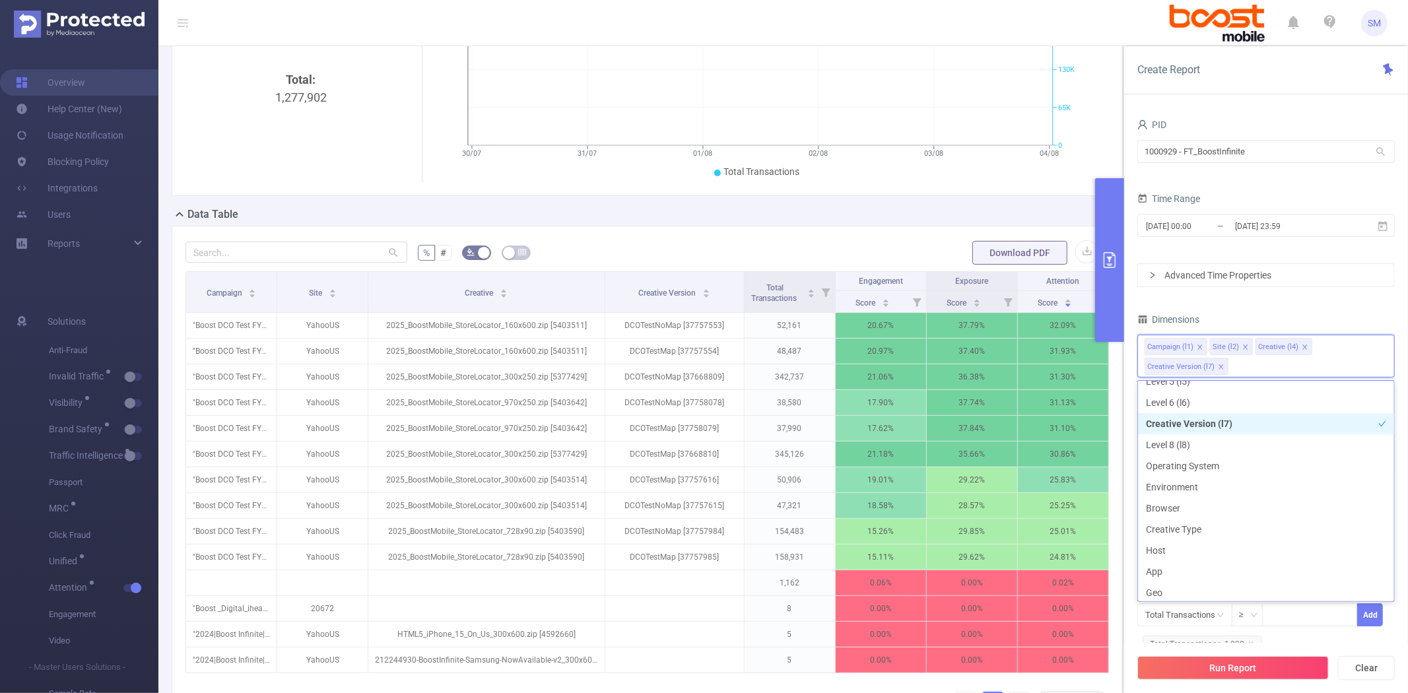
scroll to position [220, 0]
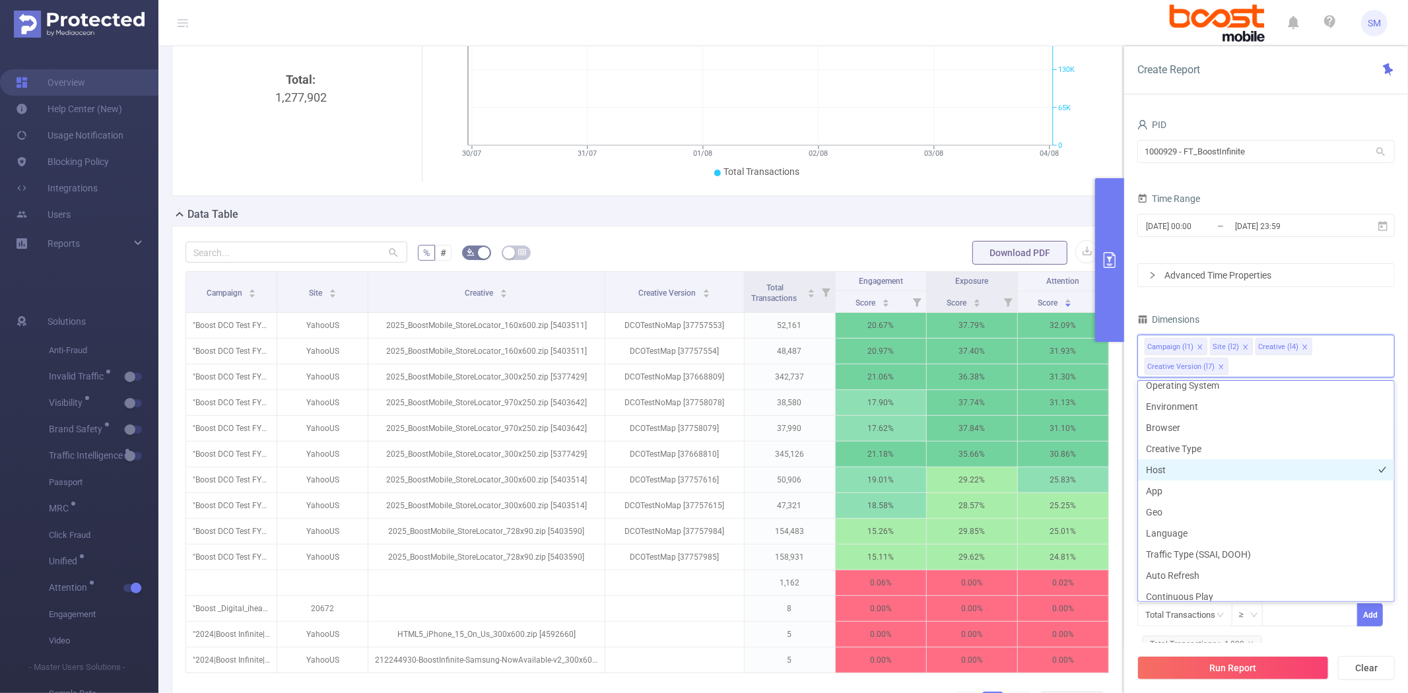
click at [1223, 466] on li "Host" at bounding box center [1266, 469] width 256 height 21
click at [1210, 497] on li "App" at bounding box center [1266, 491] width 256 height 21
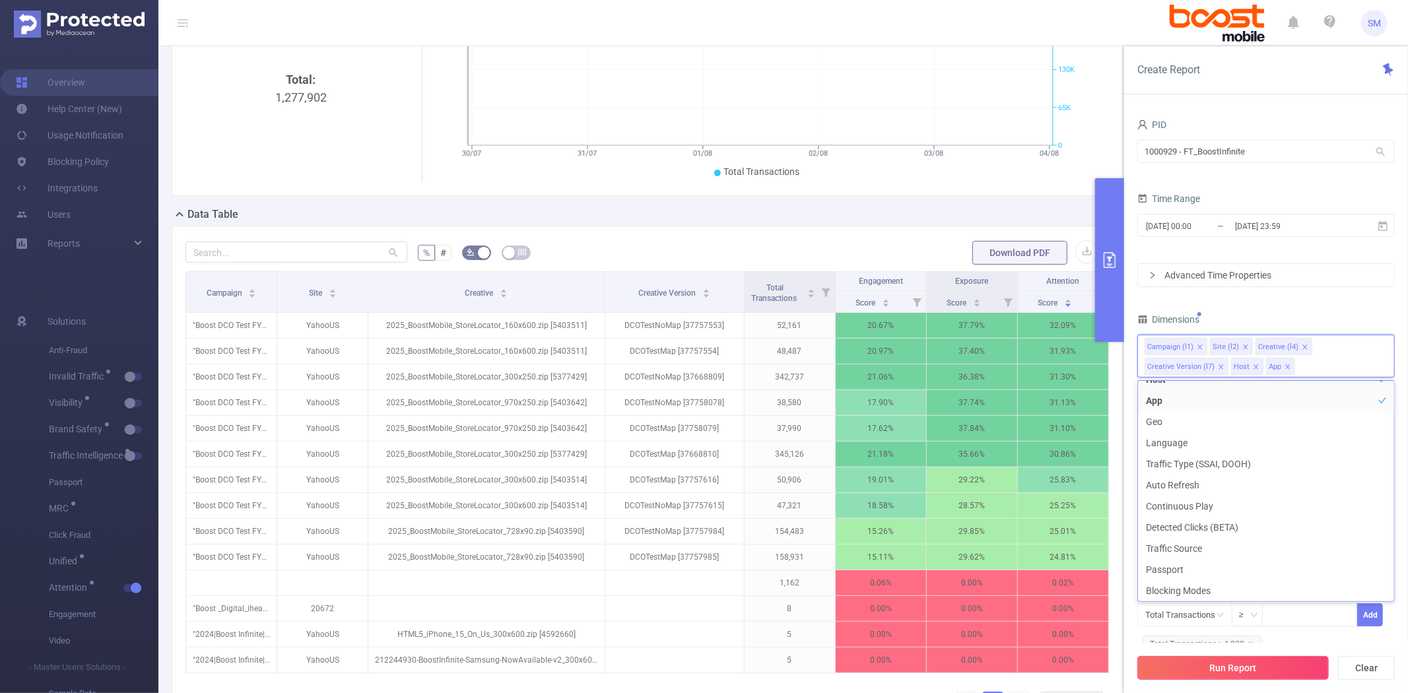
click at [1219, 671] on button "Run Report" at bounding box center [1232, 668] width 191 height 24
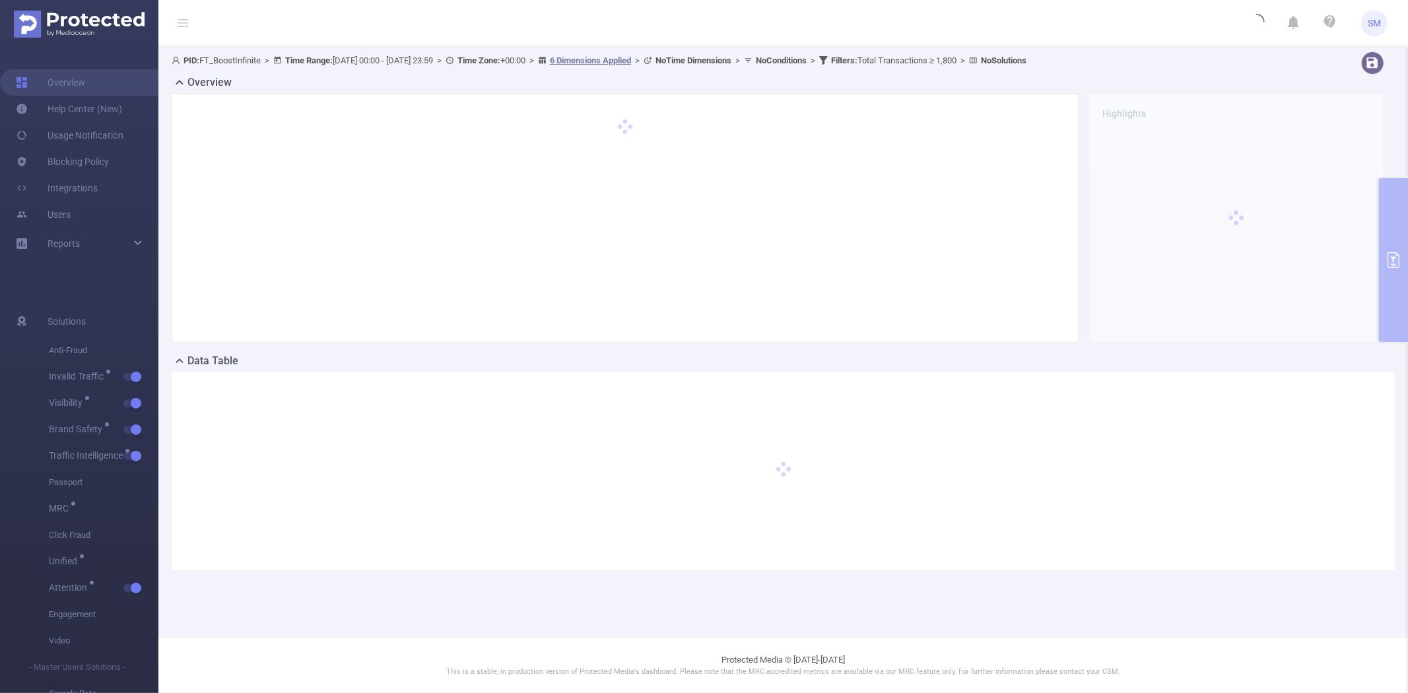
scroll to position [0, 0]
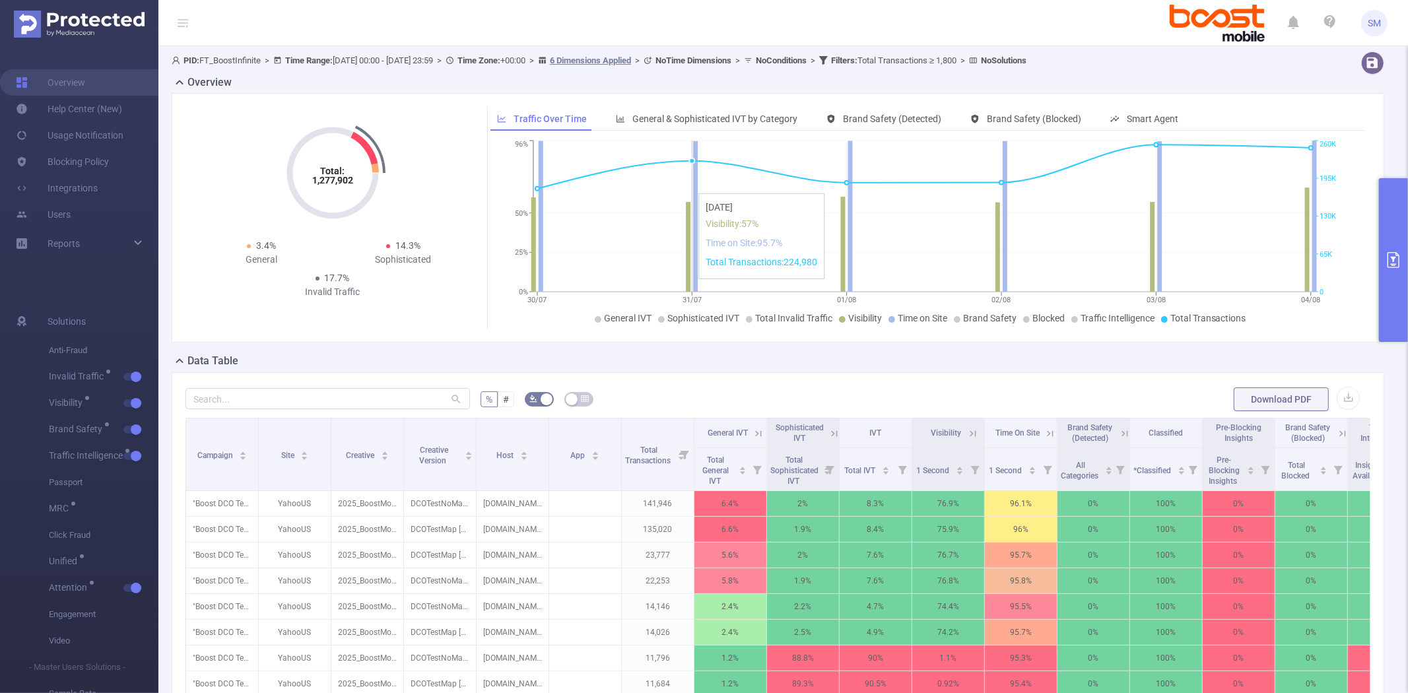
scroll to position [147, 0]
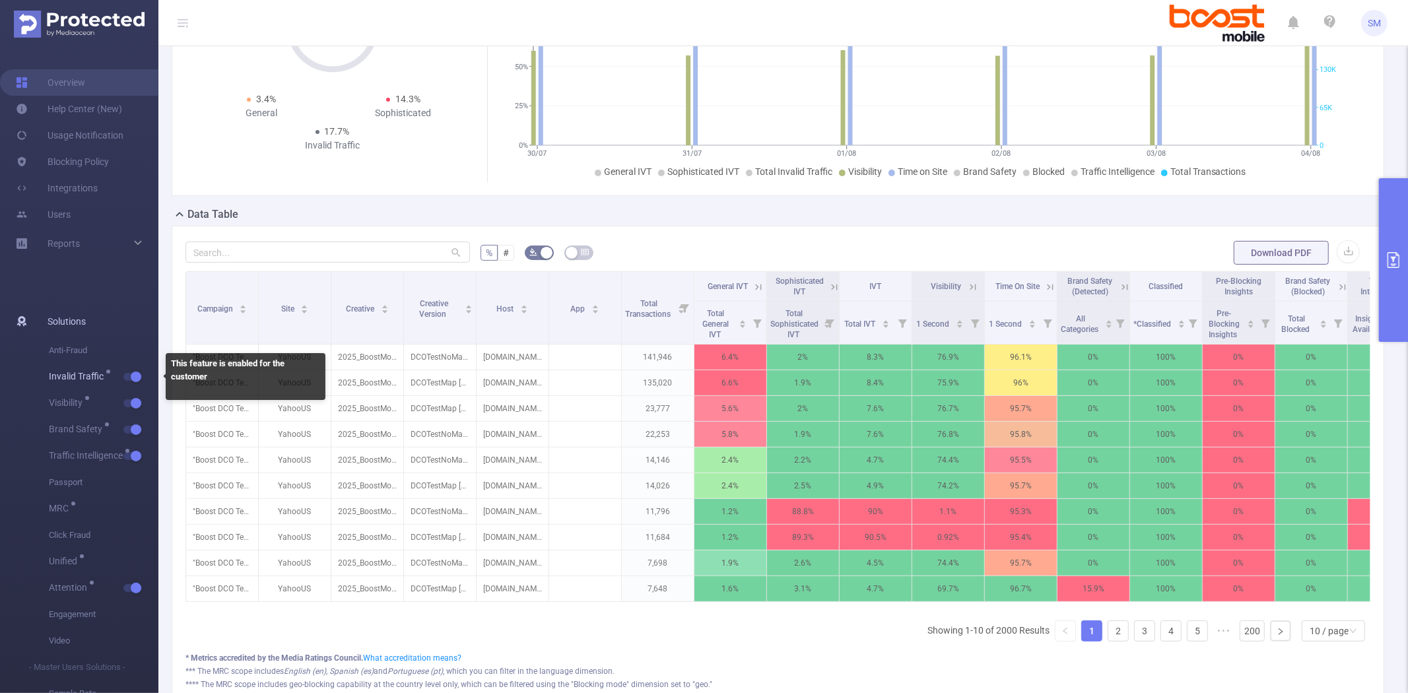
click at [145, 376] on span "Invalid Traffic" at bounding box center [104, 377] width 110 height 26
click at [137, 374] on button "button" at bounding box center [132, 377] width 18 height 8
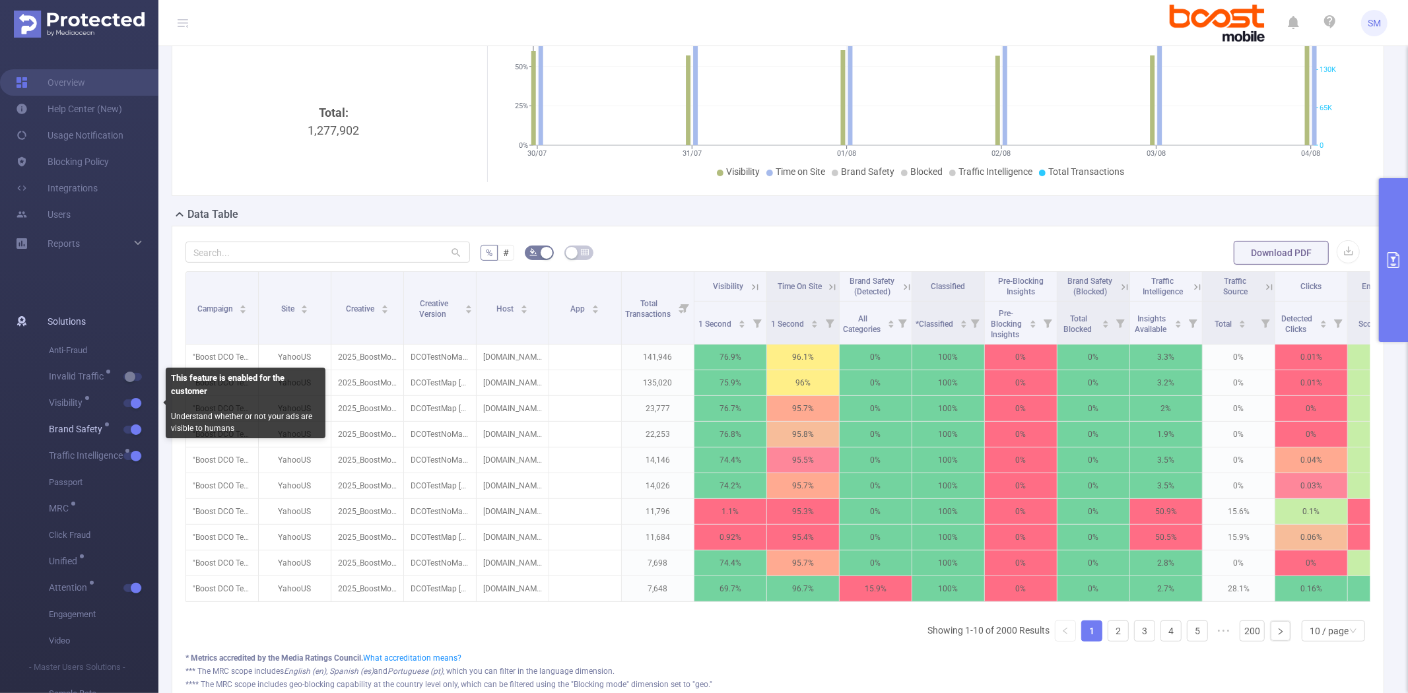
click at [134, 429] on button "button" at bounding box center [132, 430] width 18 height 8
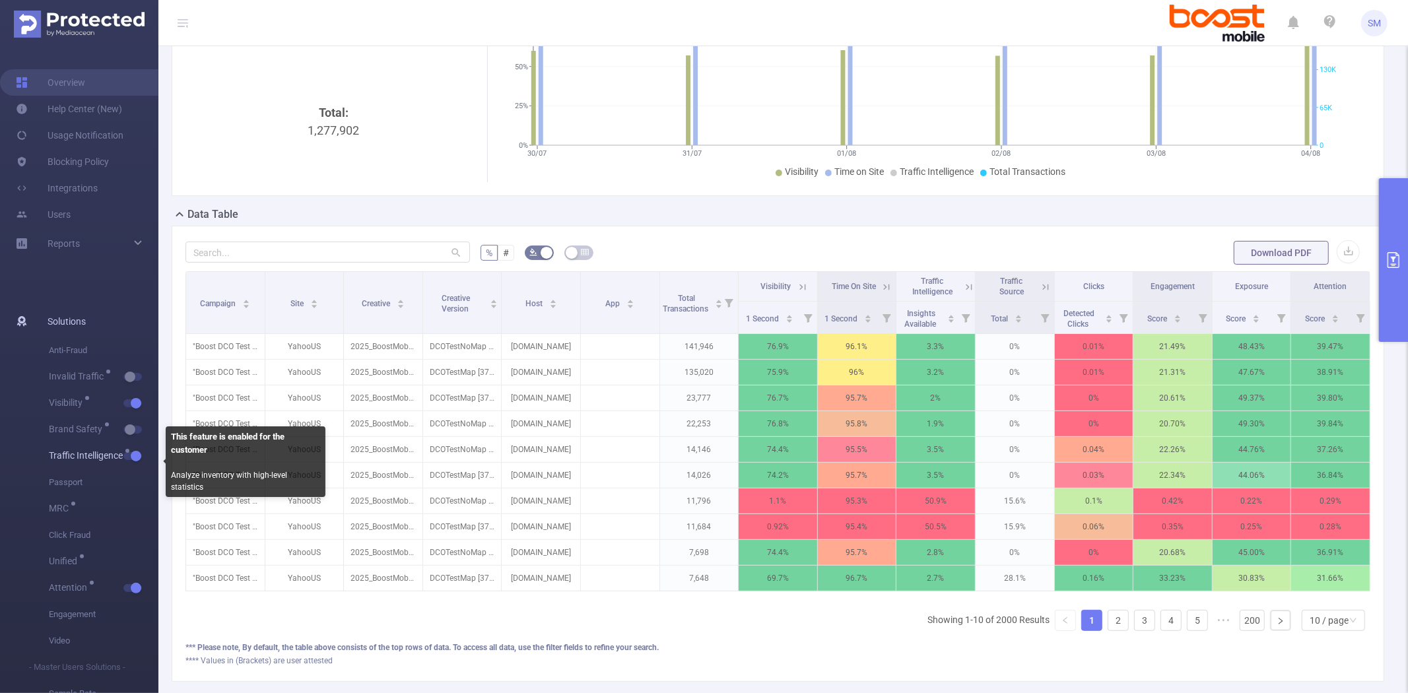
click at [133, 457] on button "button" at bounding box center [132, 456] width 18 height 8
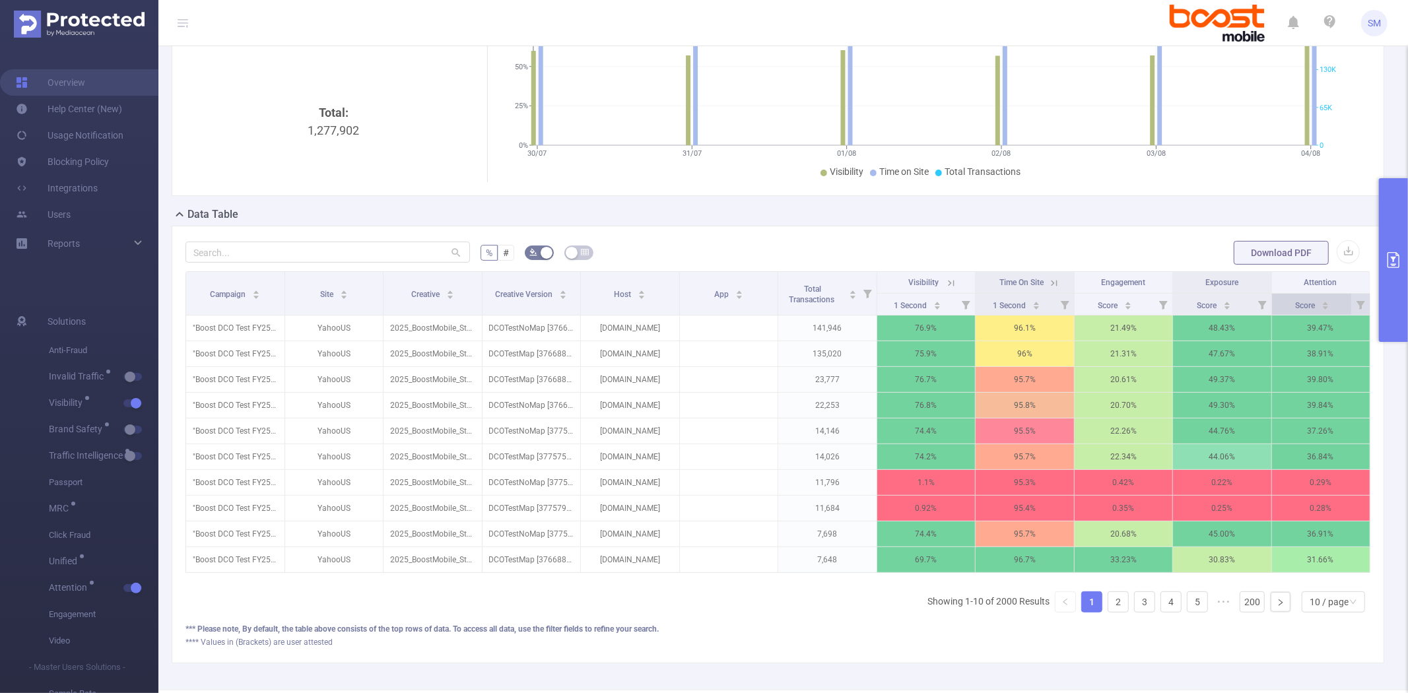
click at [1295, 308] on span "Score" at bounding box center [1306, 305] width 22 height 9
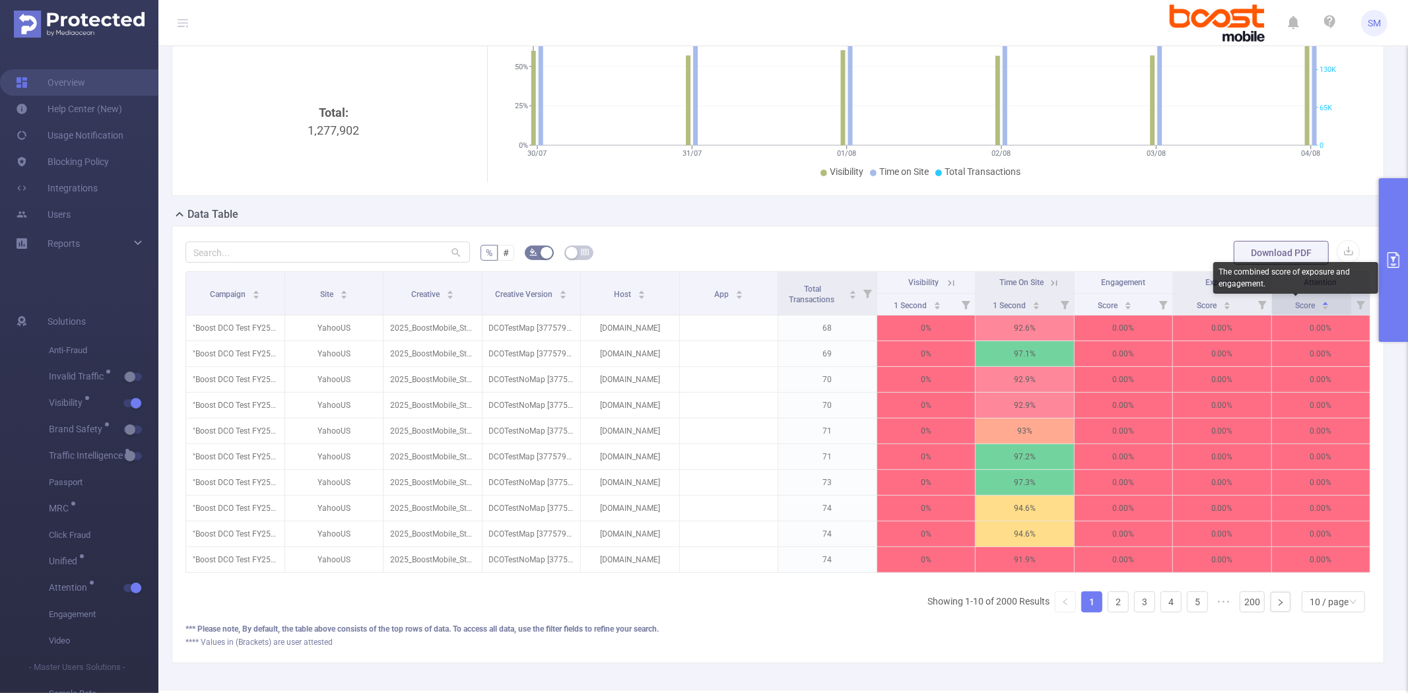
click at [1295, 308] on span "Score" at bounding box center [1306, 305] width 22 height 9
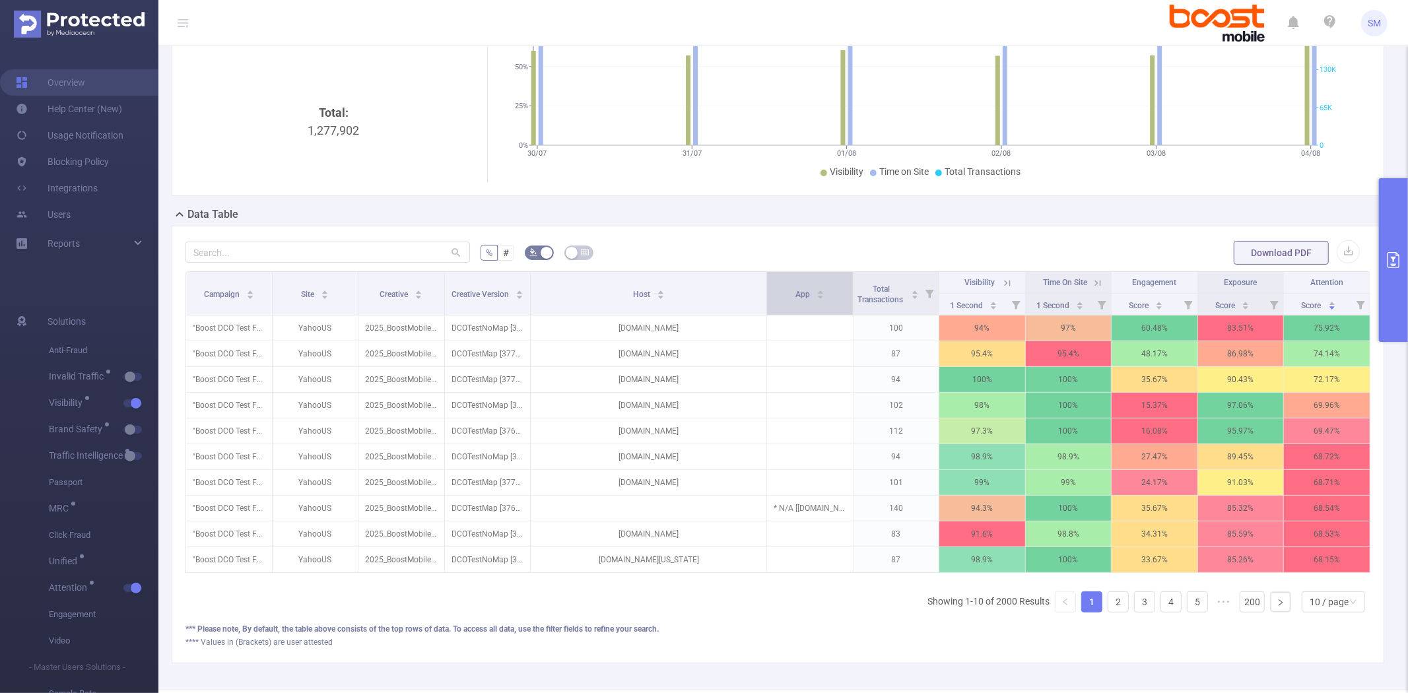
drag, startPoint x: 672, startPoint y: 284, endPoint x: 756, endPoint y: 283, distance: 83.8
click at [756, 283] on th "Host" at bounding box center [649, 294] width 236 height 44
drag, startPoint x: 522, startPoint y: 284, endPoint x: 630, endPoint y: 230, distance: 120.5
click at [642, 223] on div "Overview Total: 1,277,902 Traffic Over Time Smart Agent 30/07 31/07 01/08 02/08…" at bounding box center [783, 295] width 1223 height 735
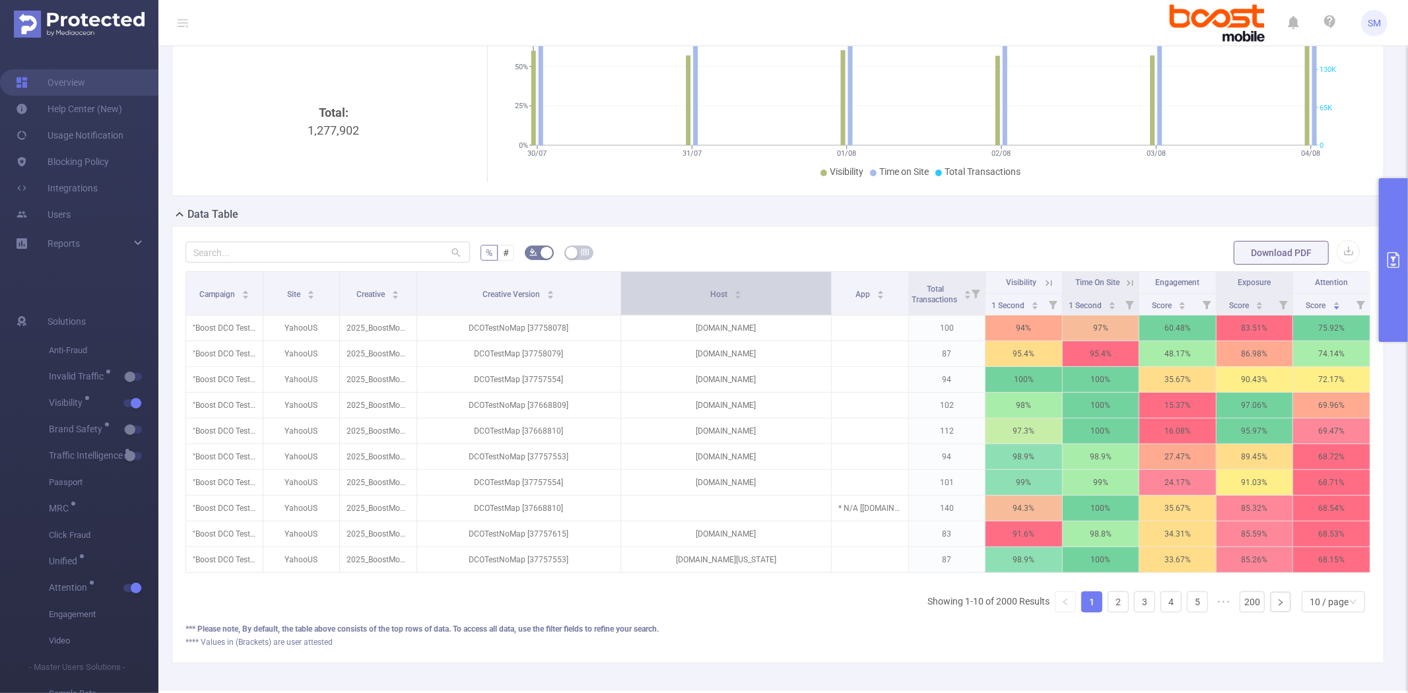
drag, startPoint x: 599, startPoint y: 294, endPoint x: 617, endPoint y: 292, distance: 17.2
click at [617, 292] on tr "Campaign Site Creative Creative Version Host App Total Transactions Visibility …" at bounding box center [778, 283] width 1184 height 22
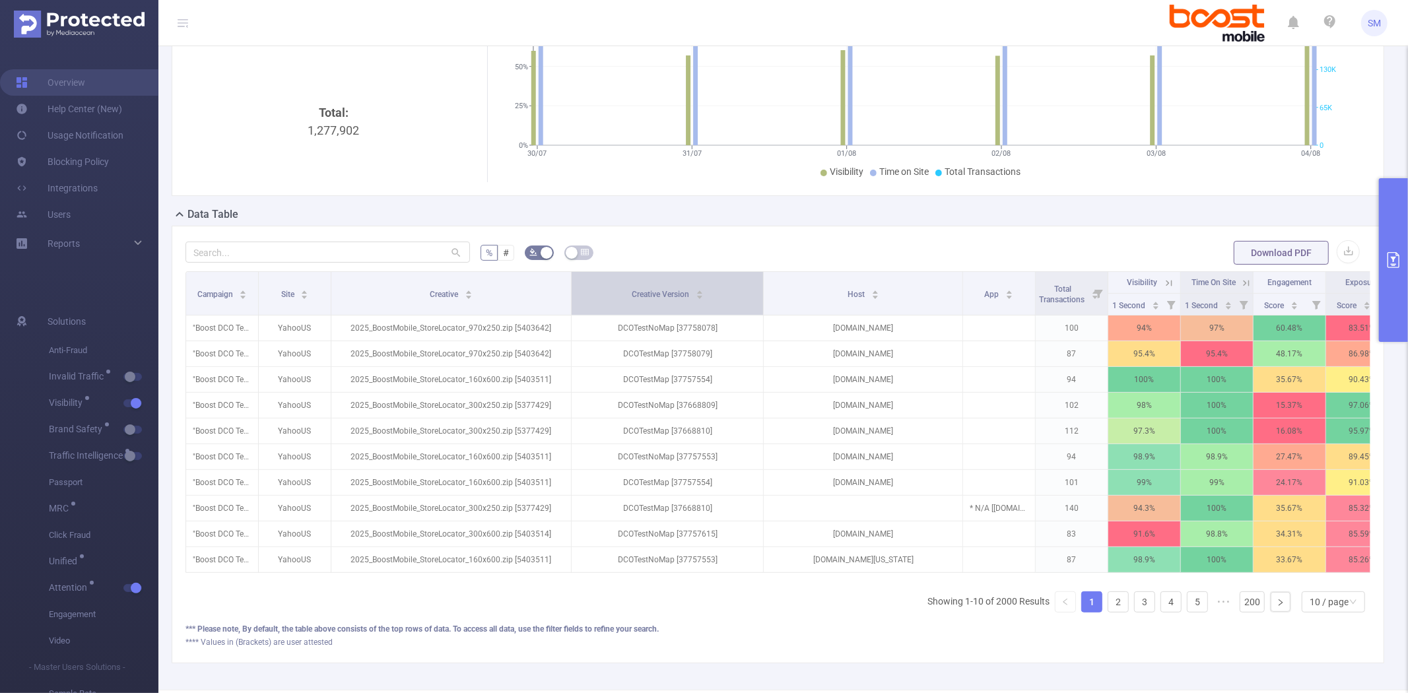
drag, startPoint x: 413, startPoint y: 290, endPoint x: 573, endPoint y: 288, distance: 160.4
click at [573, 288] on tr "Campaign Site Creative Creative Version Host App Total Transactions Visibility …" at bounding box center [828, 283] width 1285 height 22
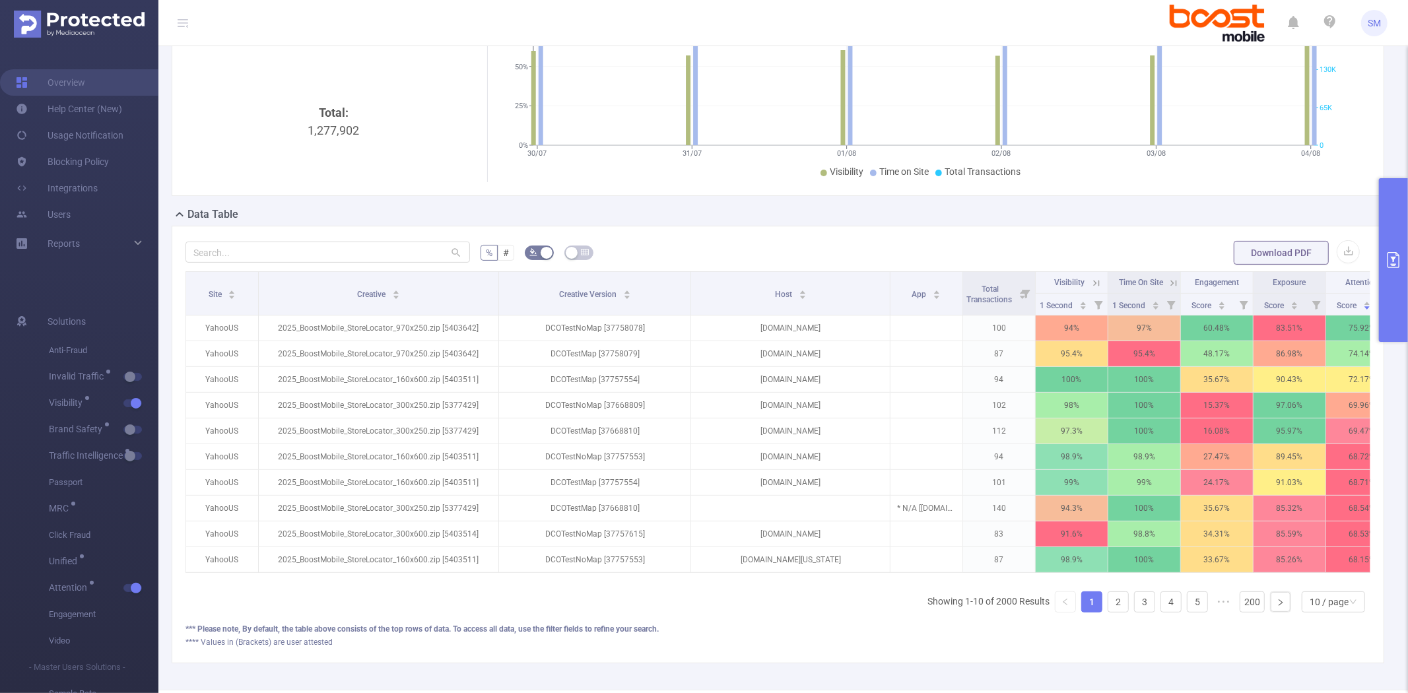
scroll to position [0, 114]
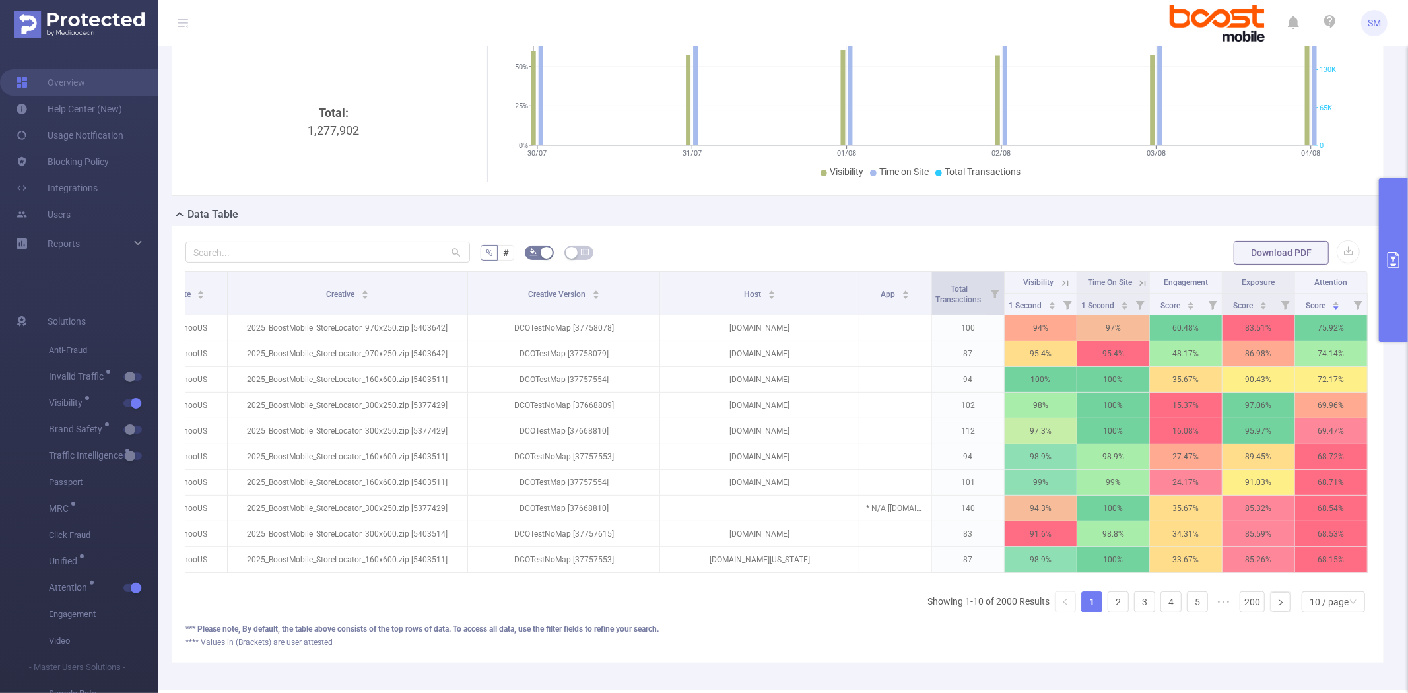
click at [991, 292] on icon at bounding box center [995, 294] width 9 height 9
click at [838, 347] on div at bounding box center [836, 349] width 9 height 9
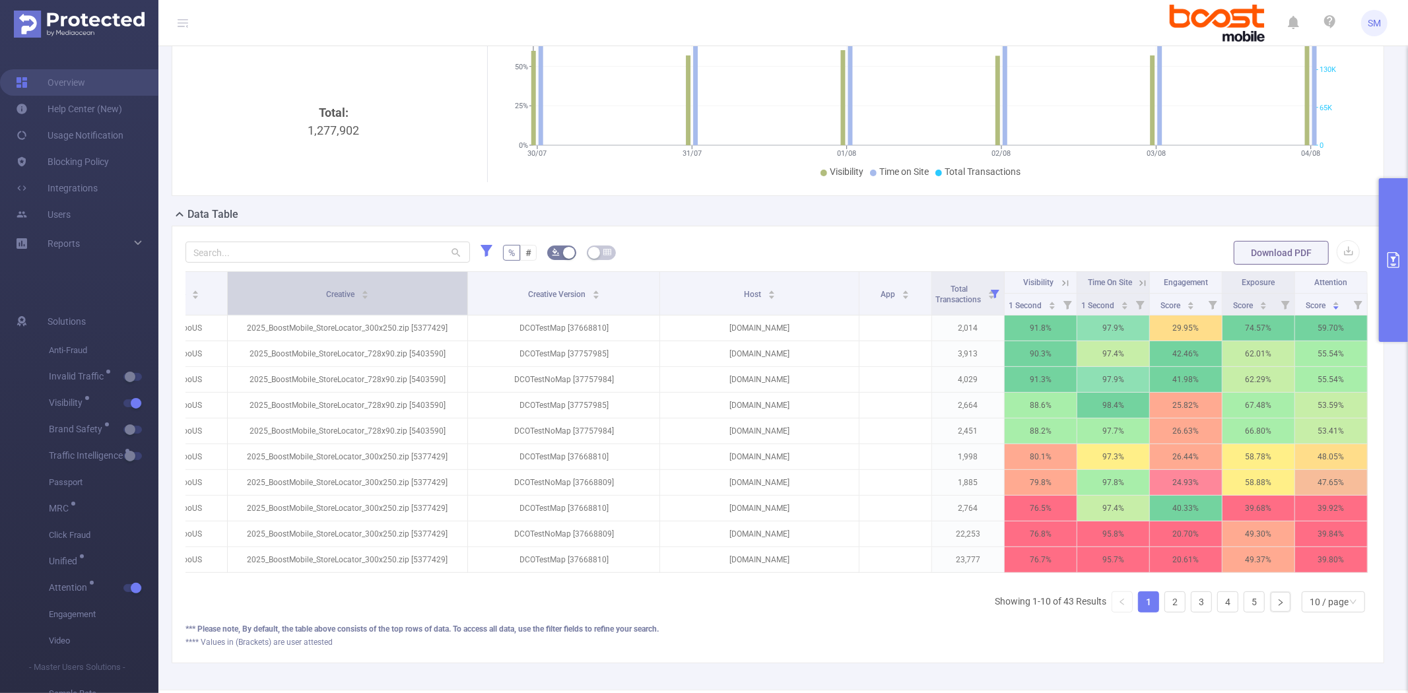
drag, startPoint x: 216, startPoint y: 284, endPoint x: 226, endPoint y: 284, distance: 10.6
click at [226, 284] on span at bounding box center [227, 293] width 7 height 43
click at [1386, 232] on button "primary" at bounding box center [1393, 260] width 29 height 164
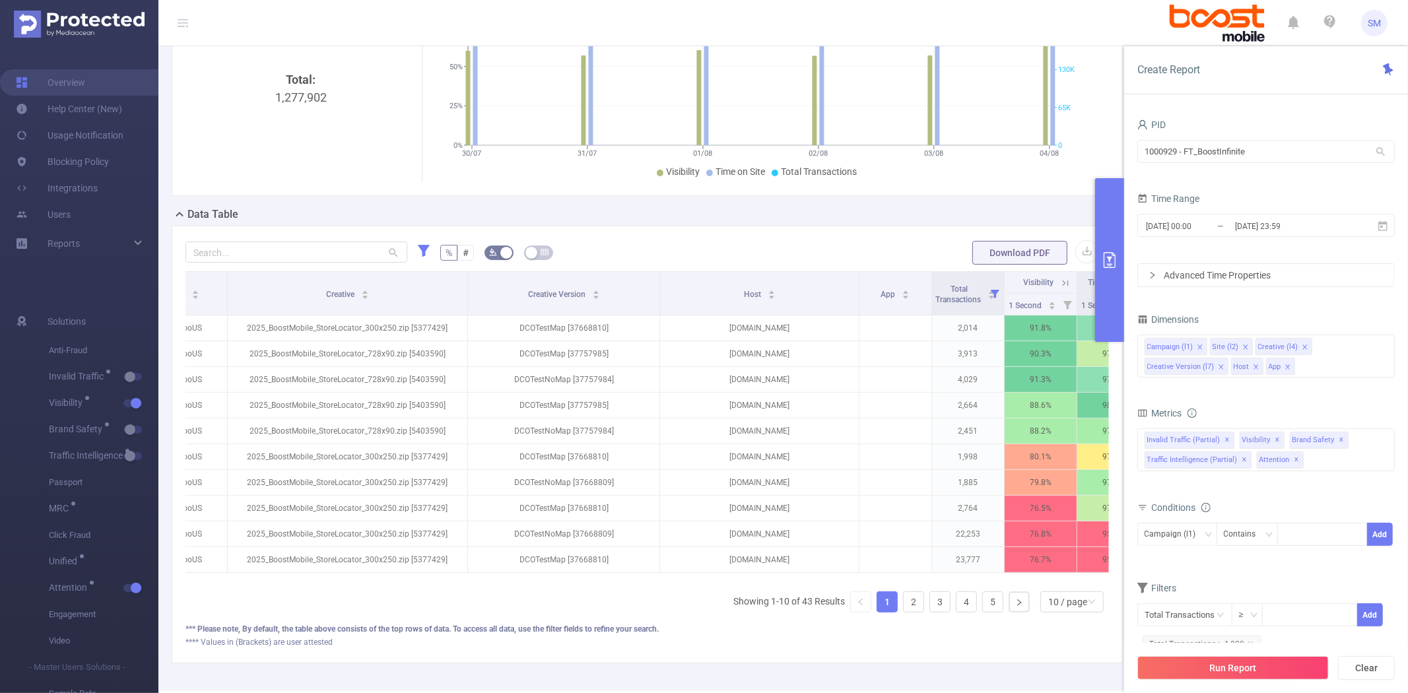
drag, startPoint x: 827, startPoint y: 607, endPoint x: 861, endPoint y: 607, distance: 35.0
click at [861, 607] on div "Campaign Site Creative Creative Version Host App Total Transactions Visibility …" at bounding box center [648, 447] width 924 height 352
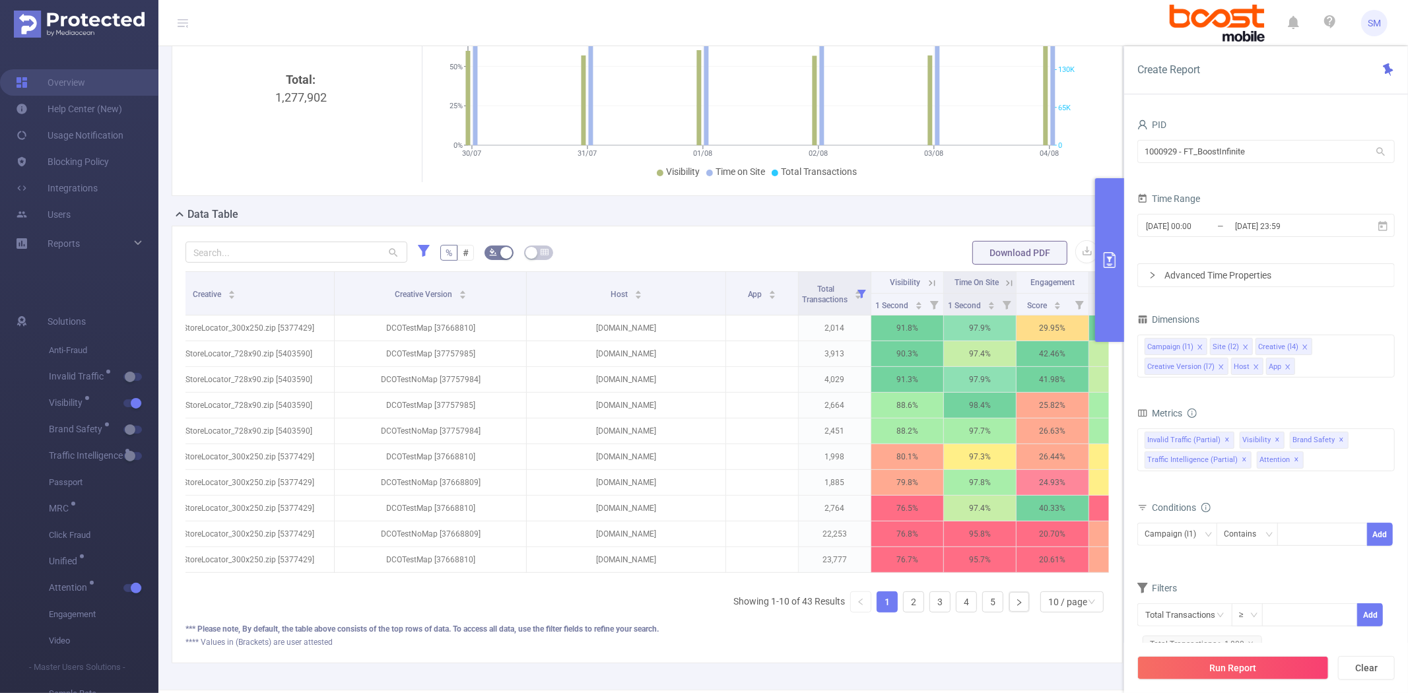
scroll to position [0, 374]
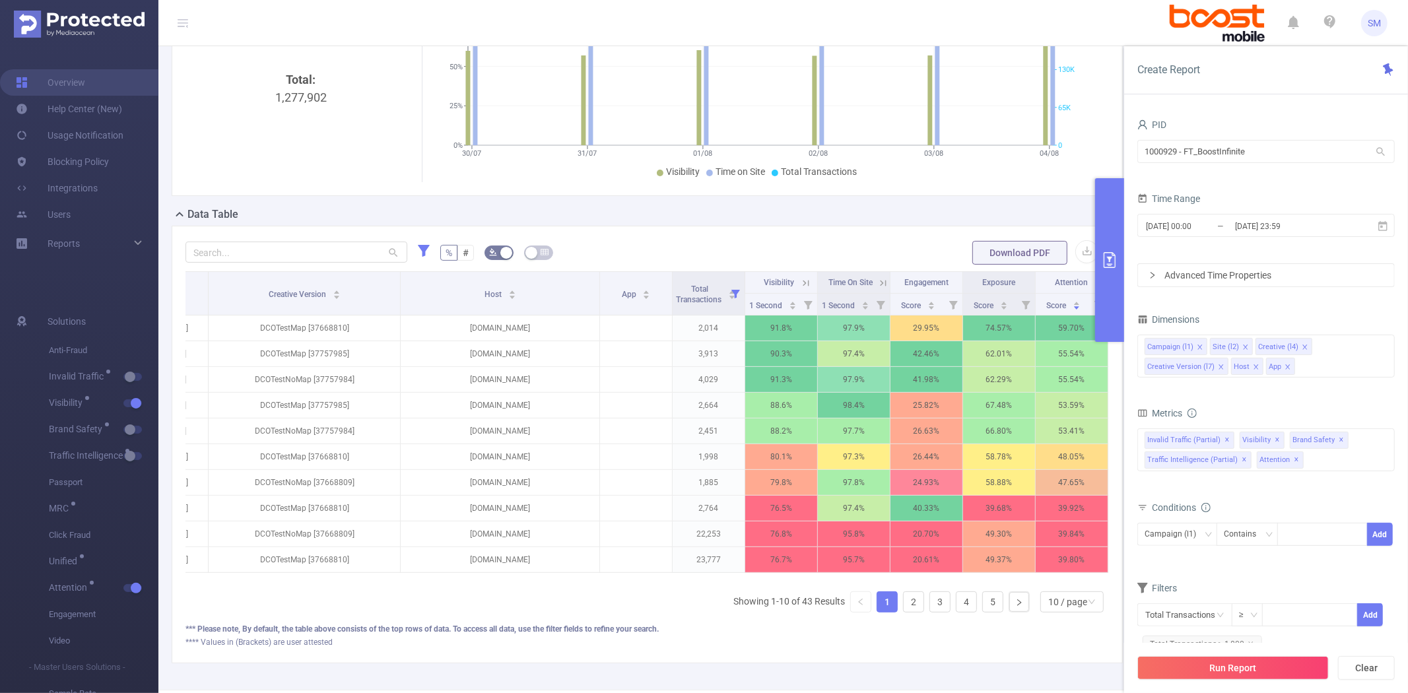
click at [1286, 364] on icon "icon: close" at bounding box center [1288, 367] width 7 height 7
click at [622, 300] on div "App" at bounding box center [636, 293] width 29 height 13
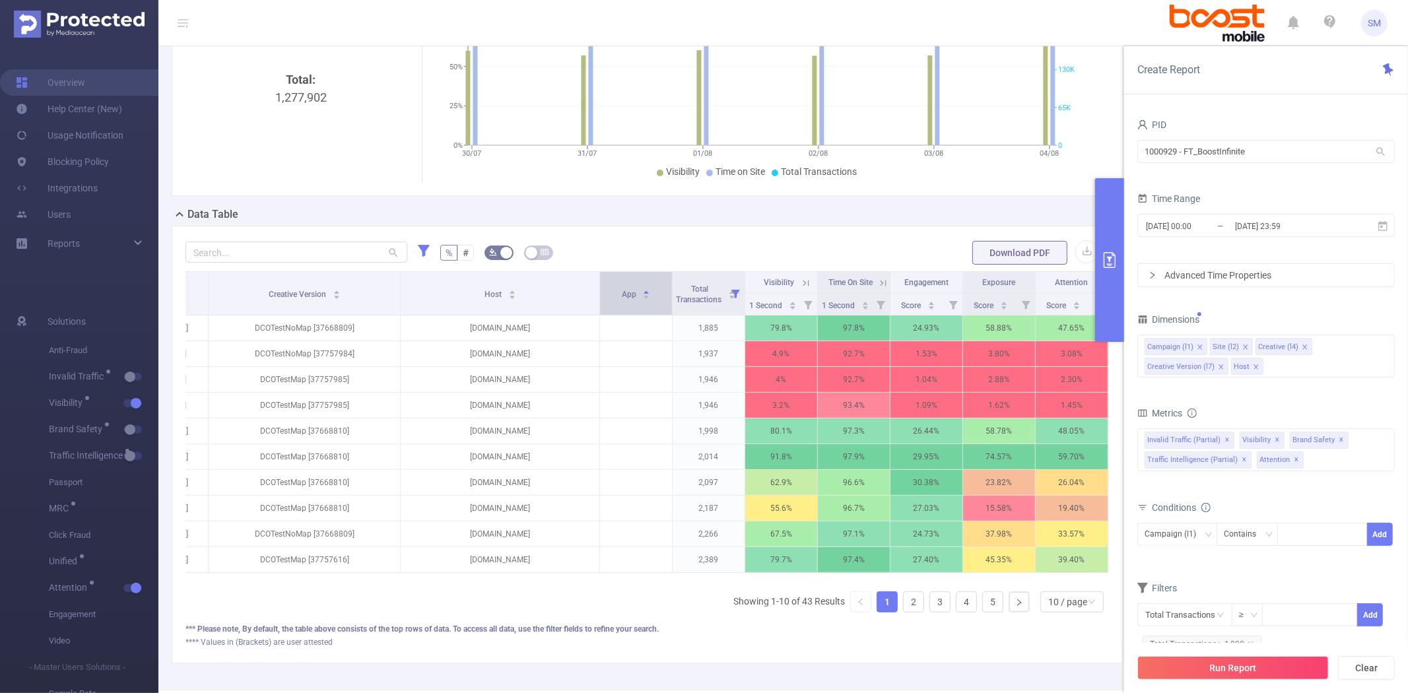
click at [622, 300] on div "App" at bounding box center [636, 293] width 29 height 13
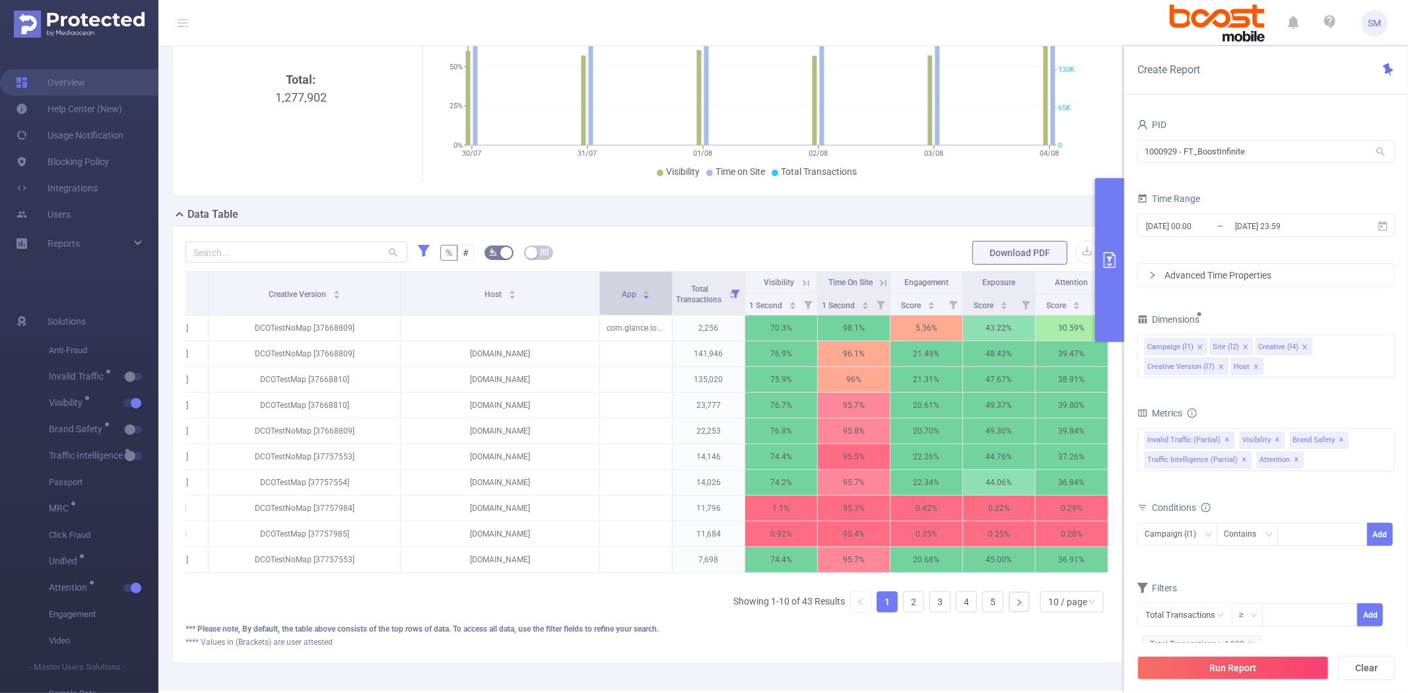
click at [622, 300] on div "App" at bounding box center [636, 293] width 29 height 13
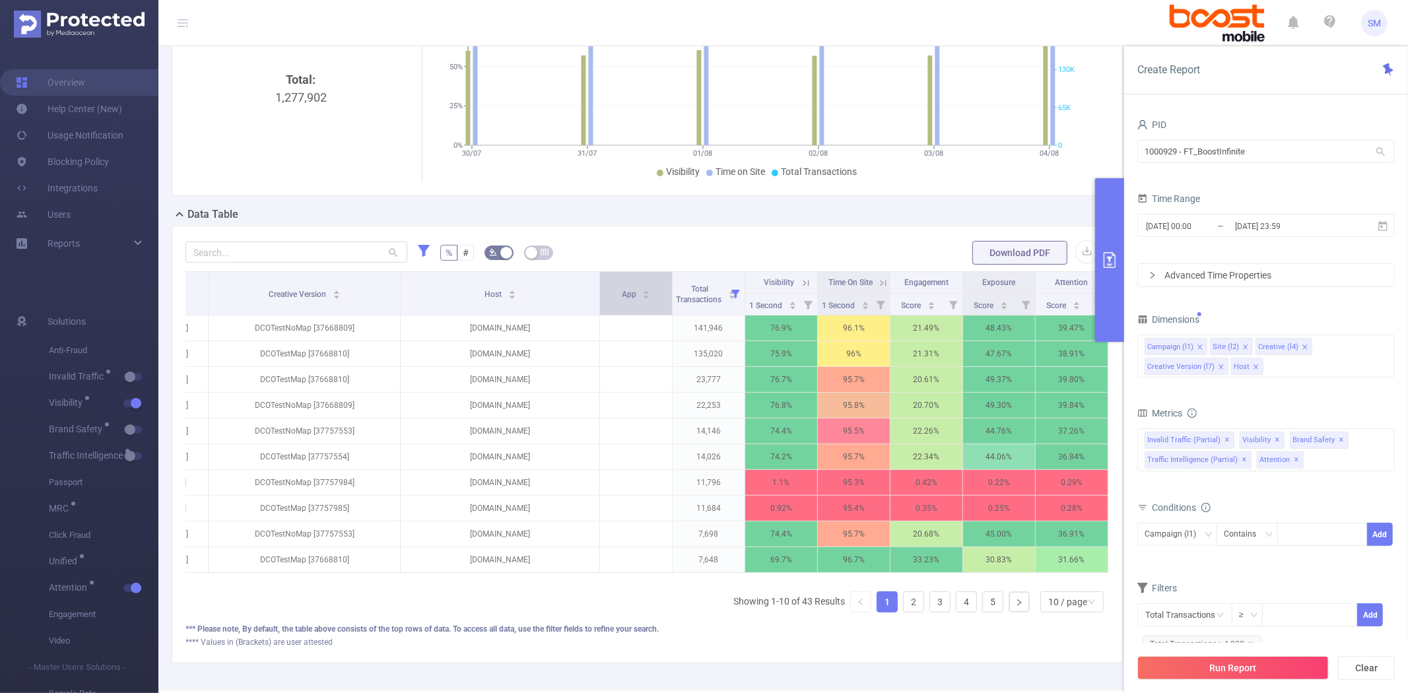
click at [622, 300] on div "App" at bounding box center [636, 293] width 29 height 13
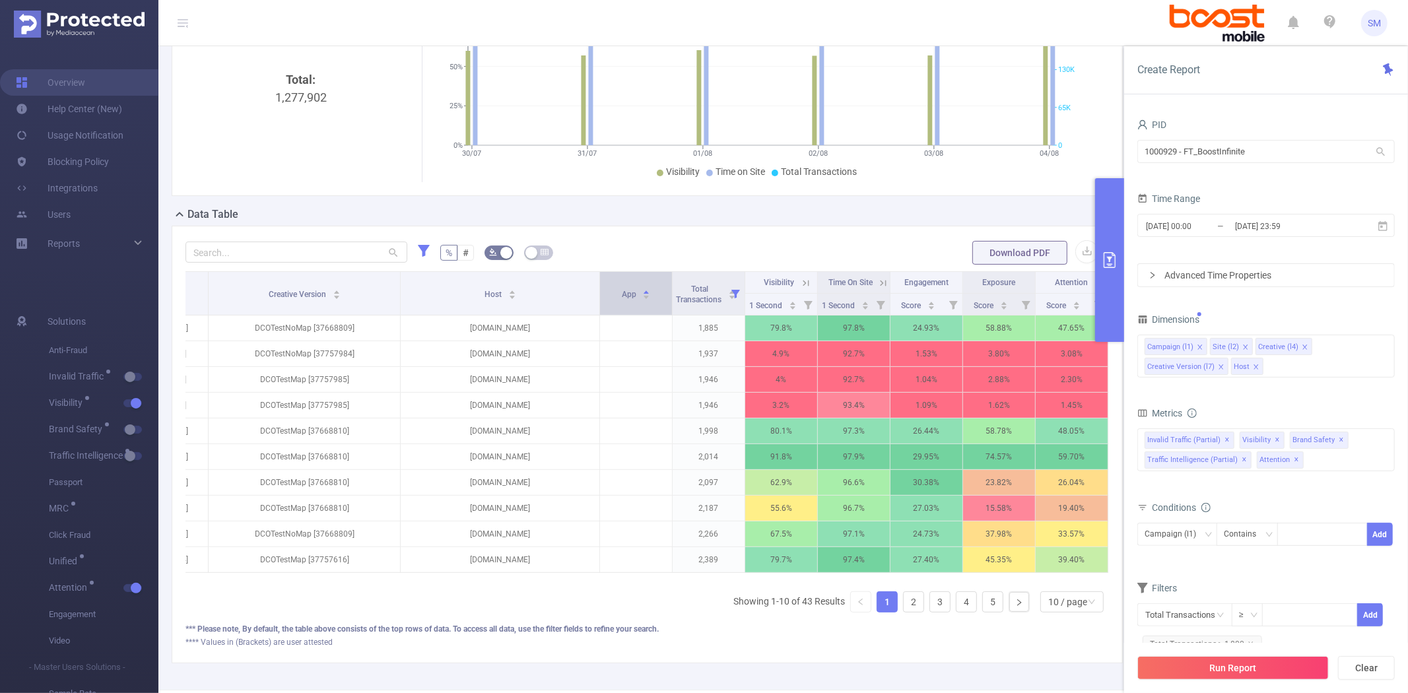
click at [622, 300] on div "App" at bounding box center [636, 293] width 29 height 13
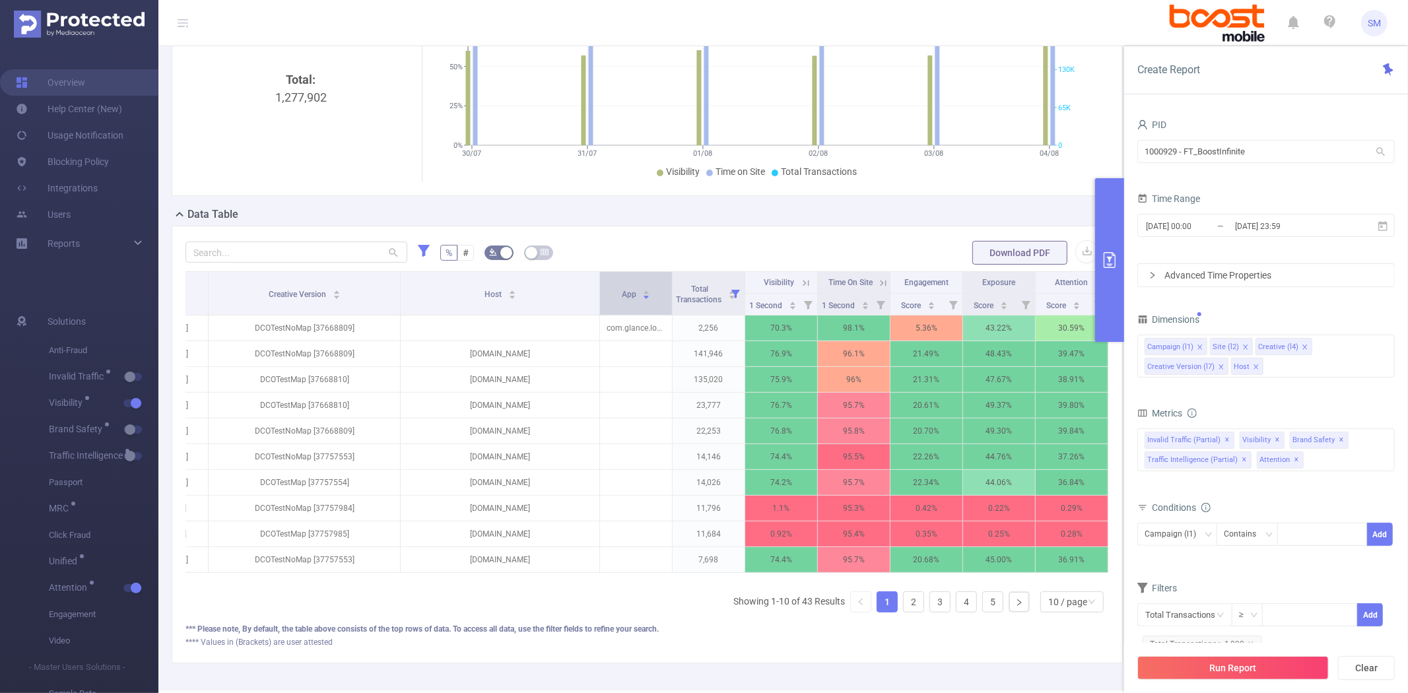
click at [622, 300] on div "App" at bounding box center [636, 293] width 29 height 13
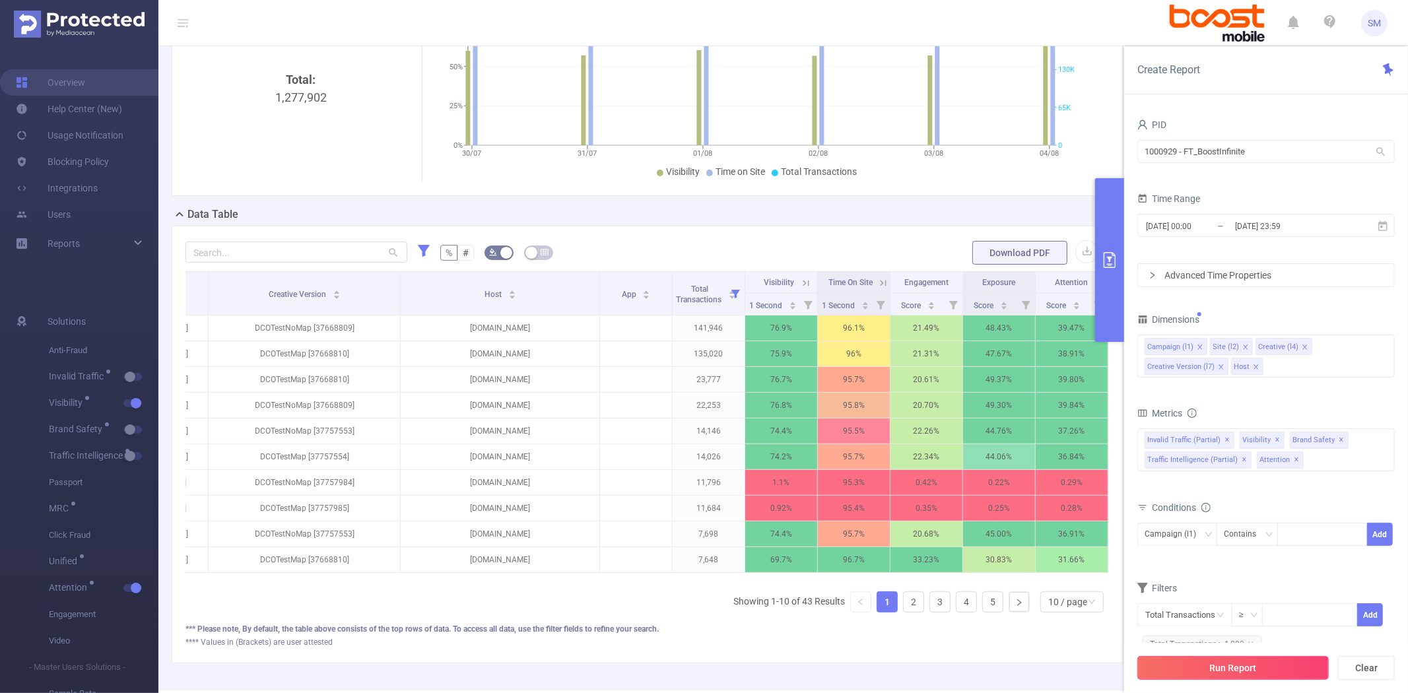
click at [1244, 663] on button "Run Report" at bounding box center [1232, 668] width 191 height 24
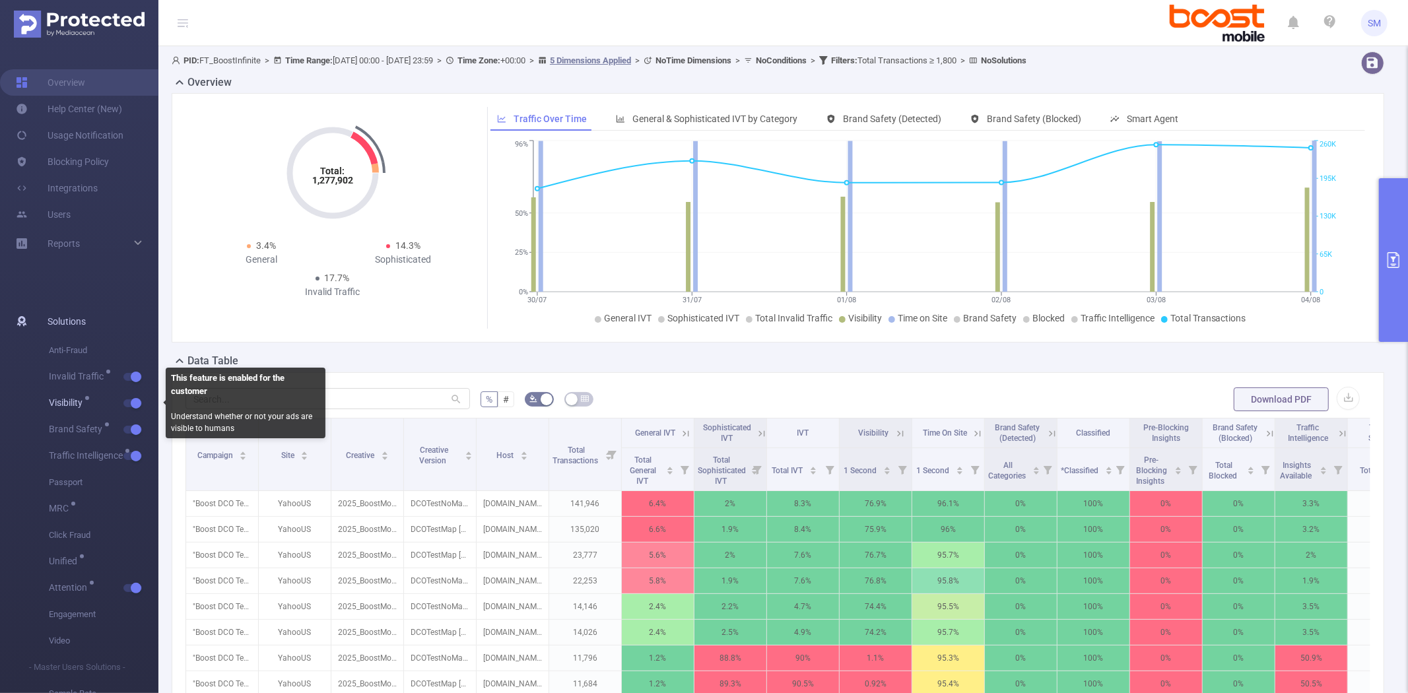
click at [133, 405] on button "button" at bounding box center [132, 403] width 18 height 8
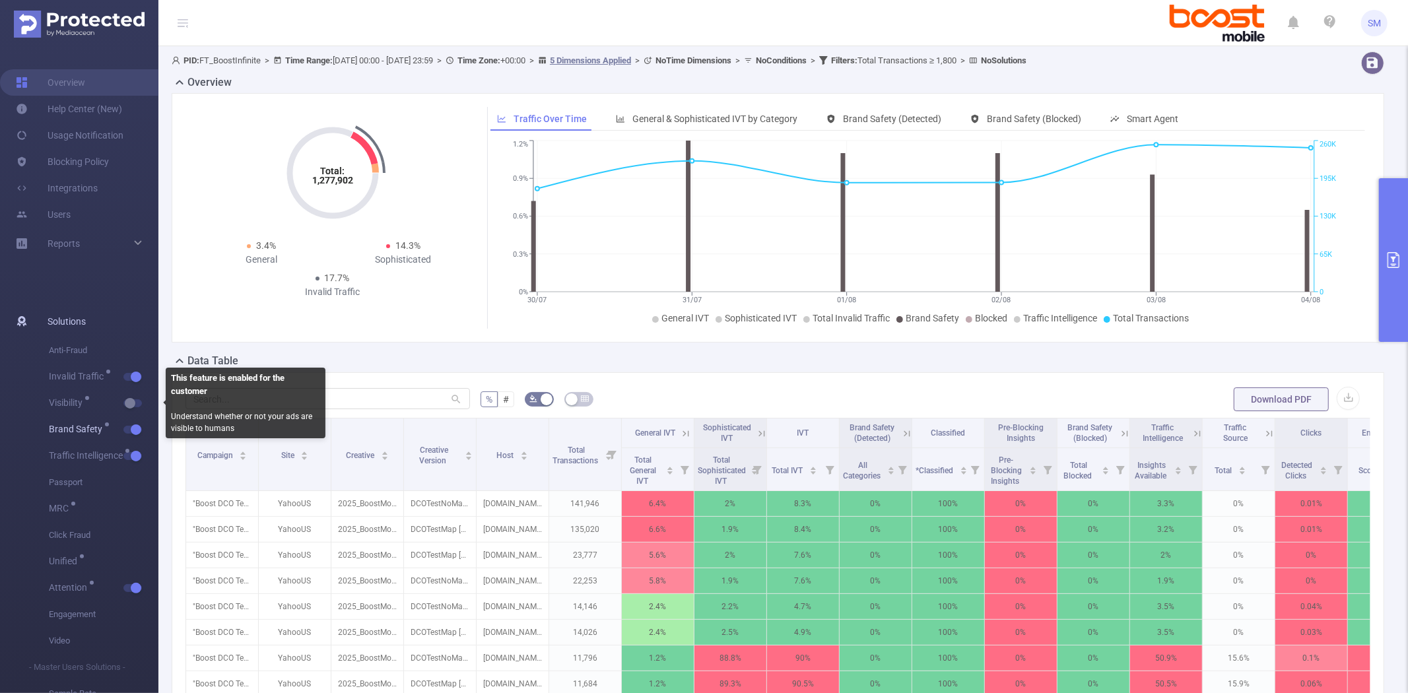
click at [133, 426] on button "button" at bounding box center [132, 430] width 18 height 8
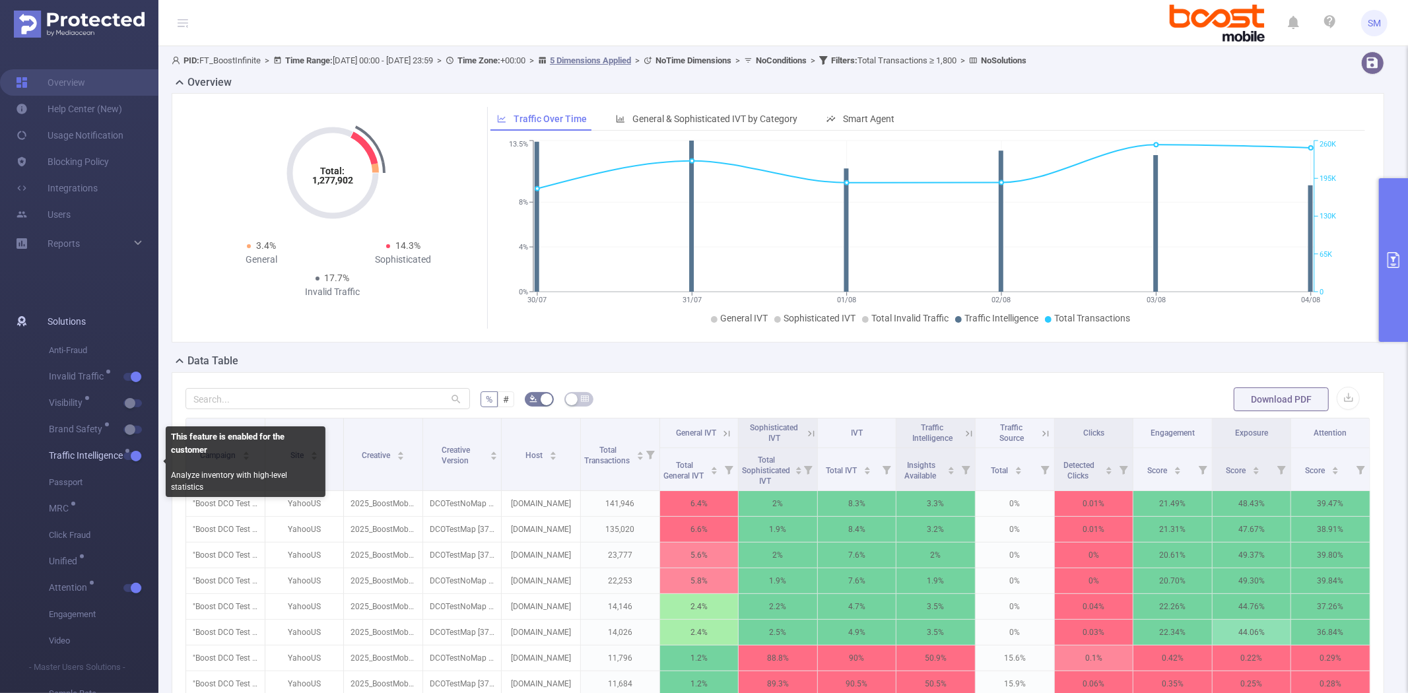
click at [130, 459] on span "button" at bounding box center [134, 456] width 17 height 7
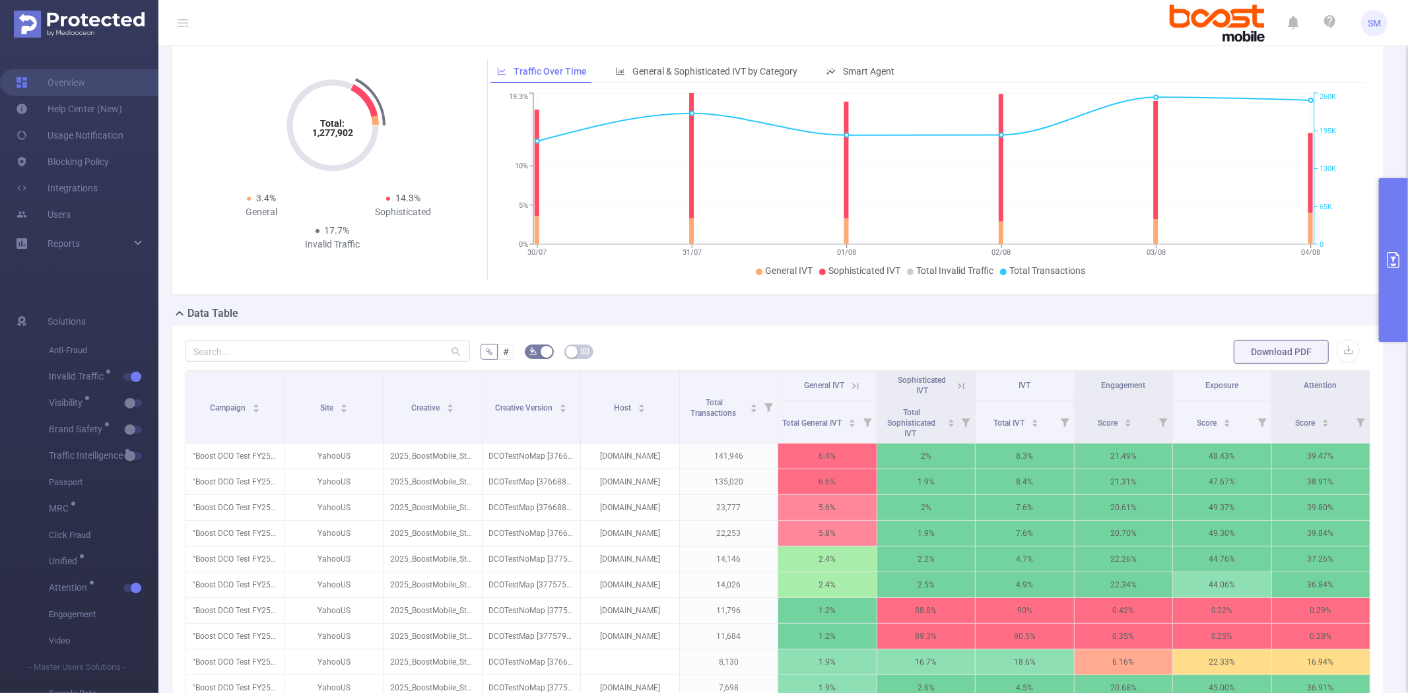
scroll to position [73, 0]
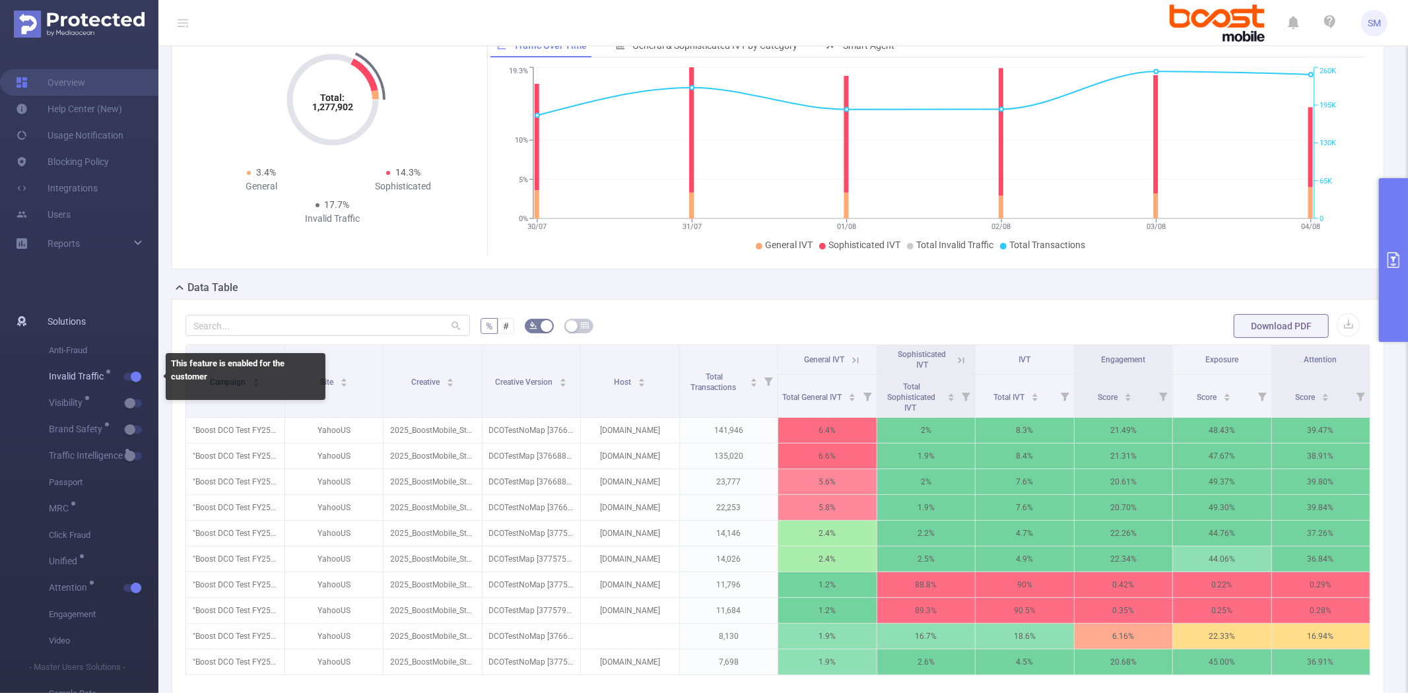
click at [133, 378] on button "button" at bounding box center [132, 377] width 18 height 8
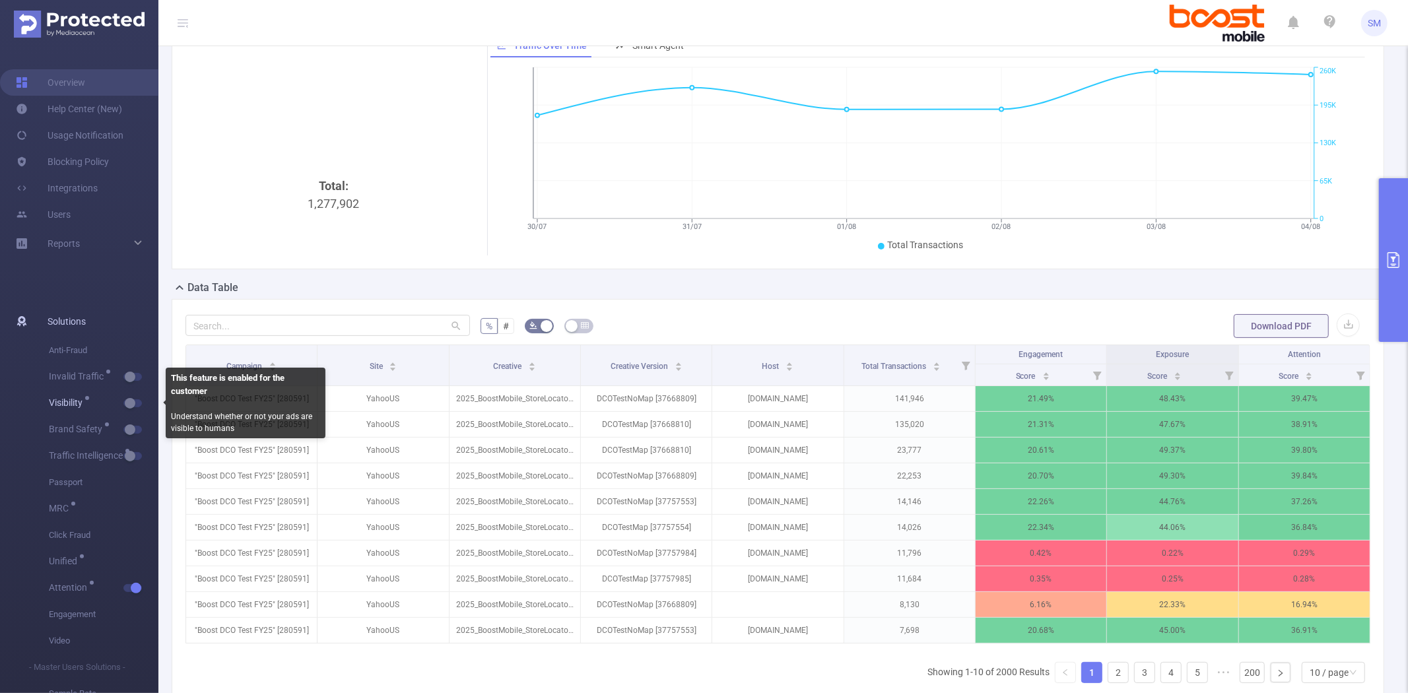
click at [132, 401] on button "button" at bounding box center [132, 403] width 18 height 8
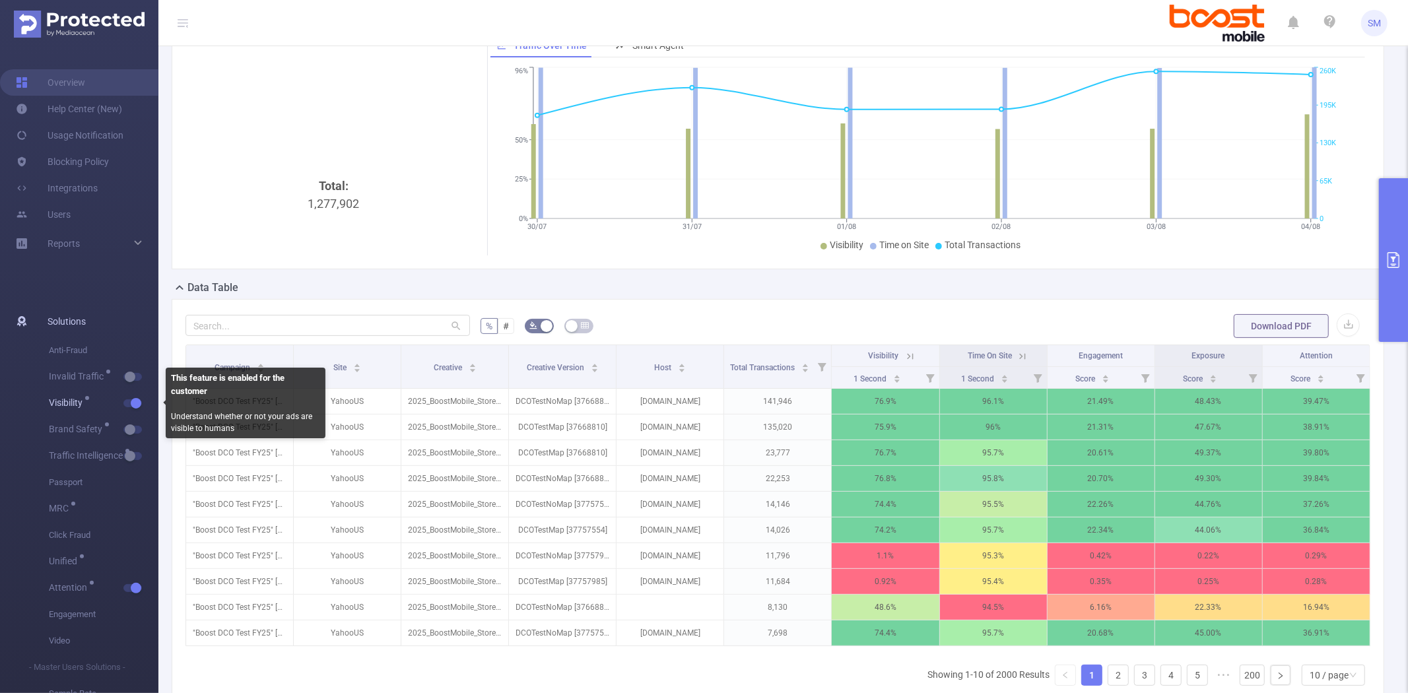
click at [132, 401] on button "button" at bounding box center [132, 403] width 18 height 8
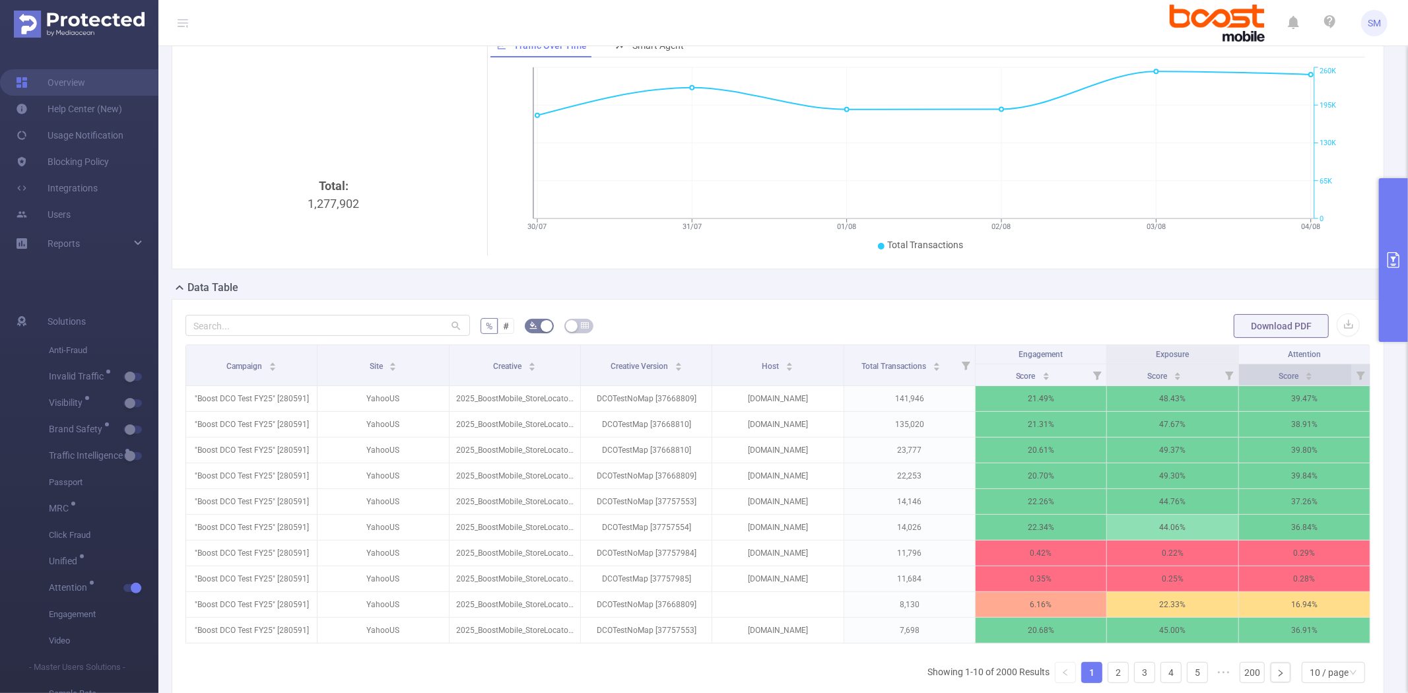
click at [1279, 370] on span "Score" at bounding box center [1290, 374] width 22 height 13
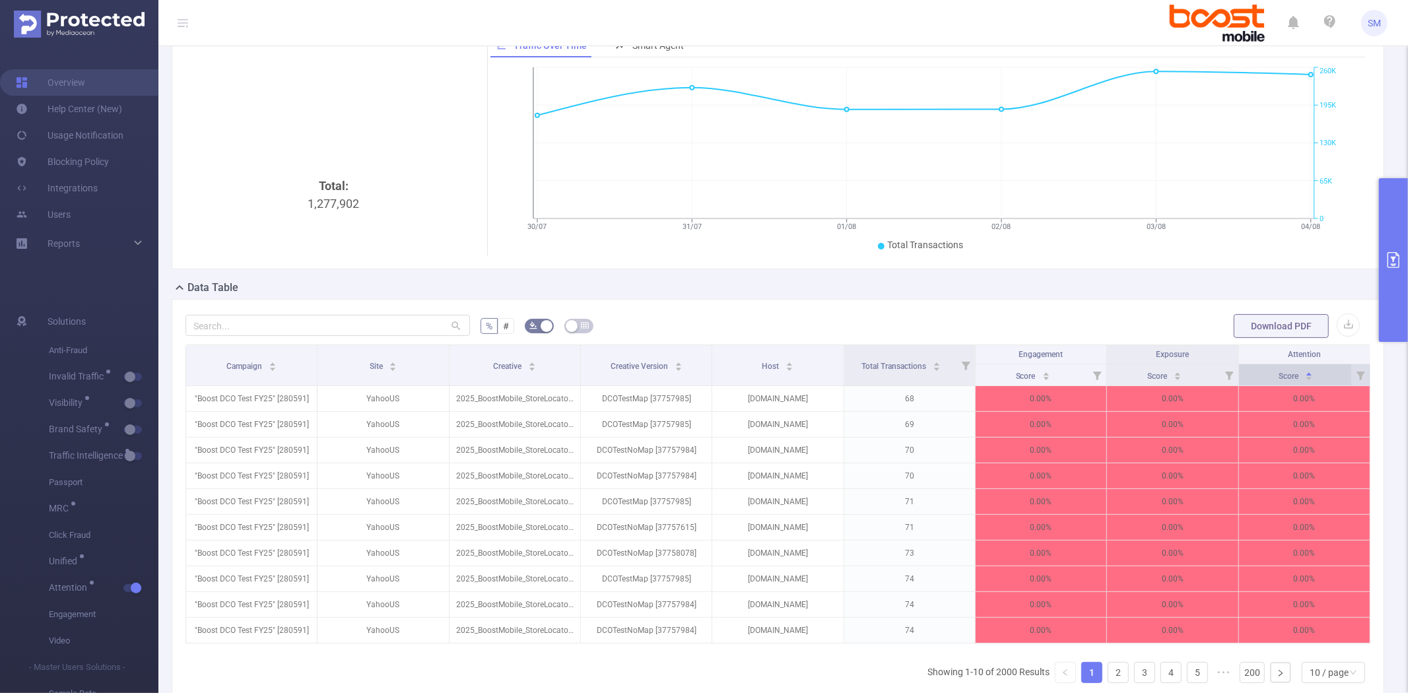
click at [1279, 370] on span "Score" at bounding box center [1290, 374] width 22 height 13
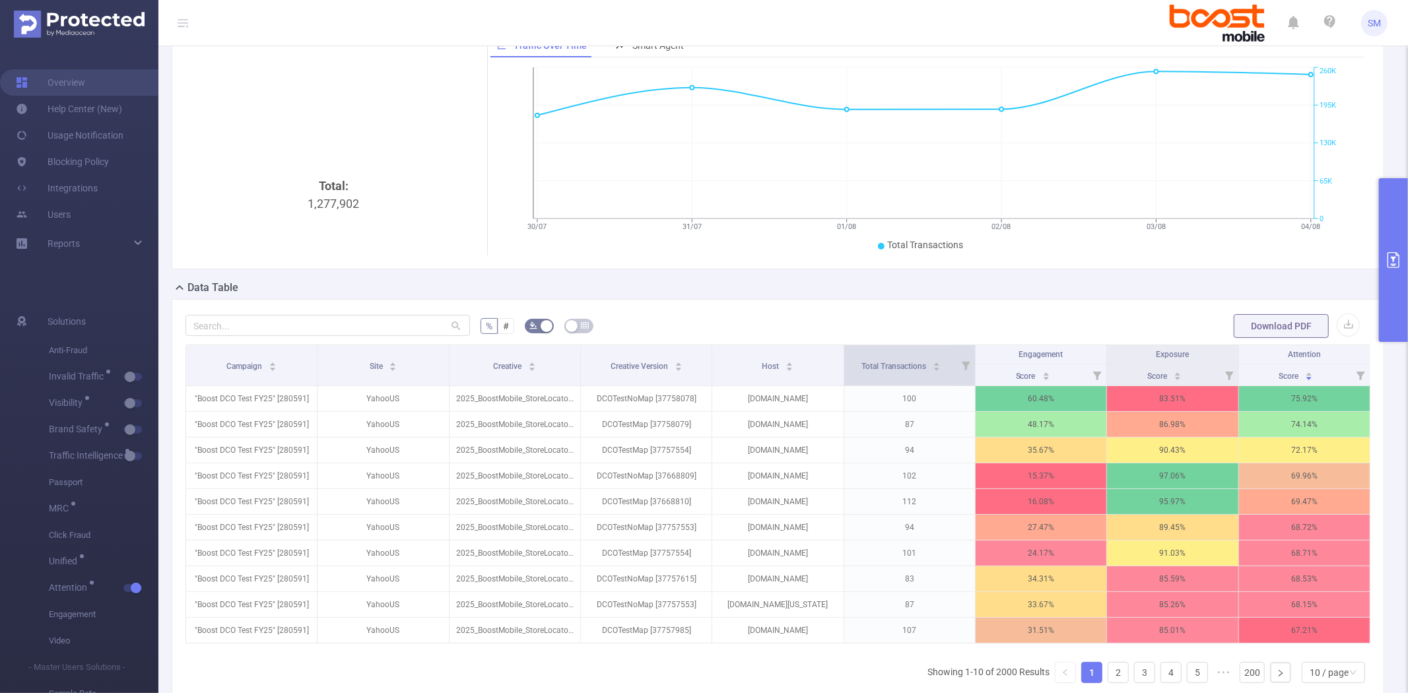
click at [957, 363] on icon at bounding box center [966, 365] width 18 height 40
click at [810, 423] on div at bounding box center [811, 420] width 9 height 9
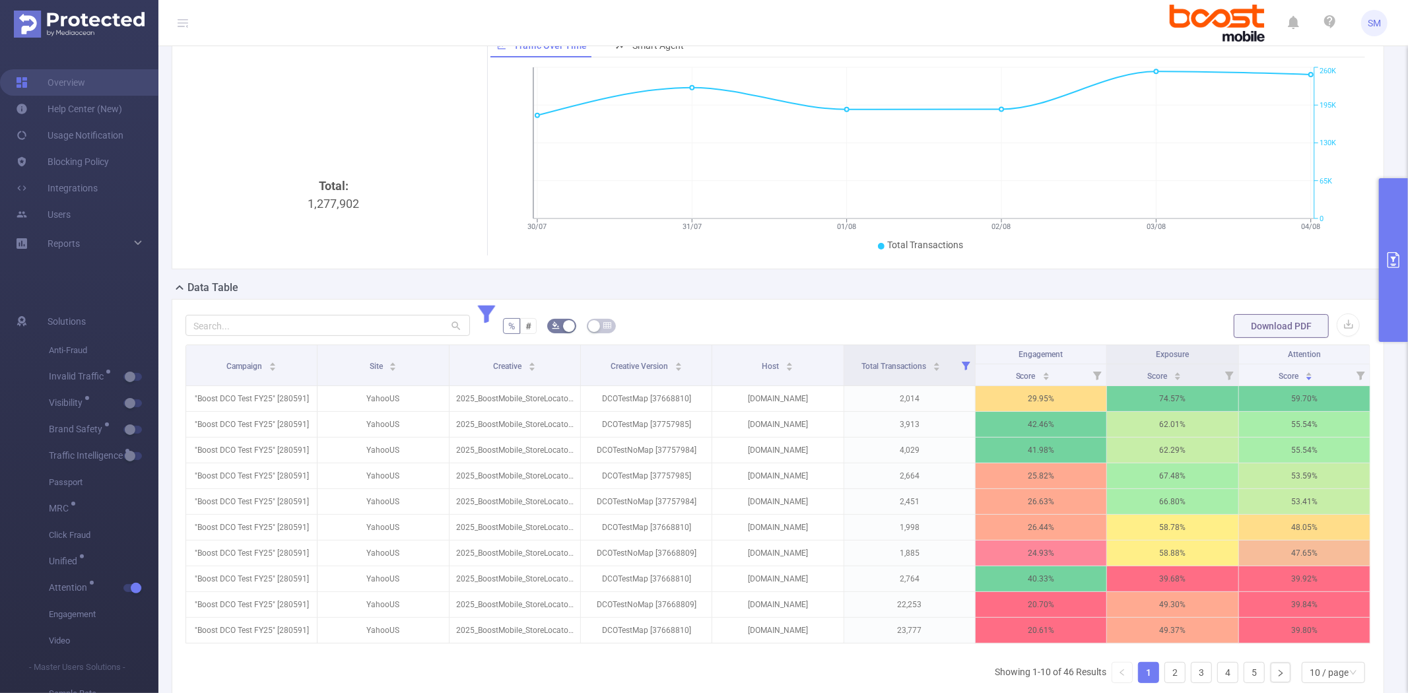
click at [852, 326] on form "% # Download PDF" at bounding box center [778, 326] width 1185 height 26
click at [1401, 260] on icon "primary" at bounding box center [1394, 260] width 16 height 16
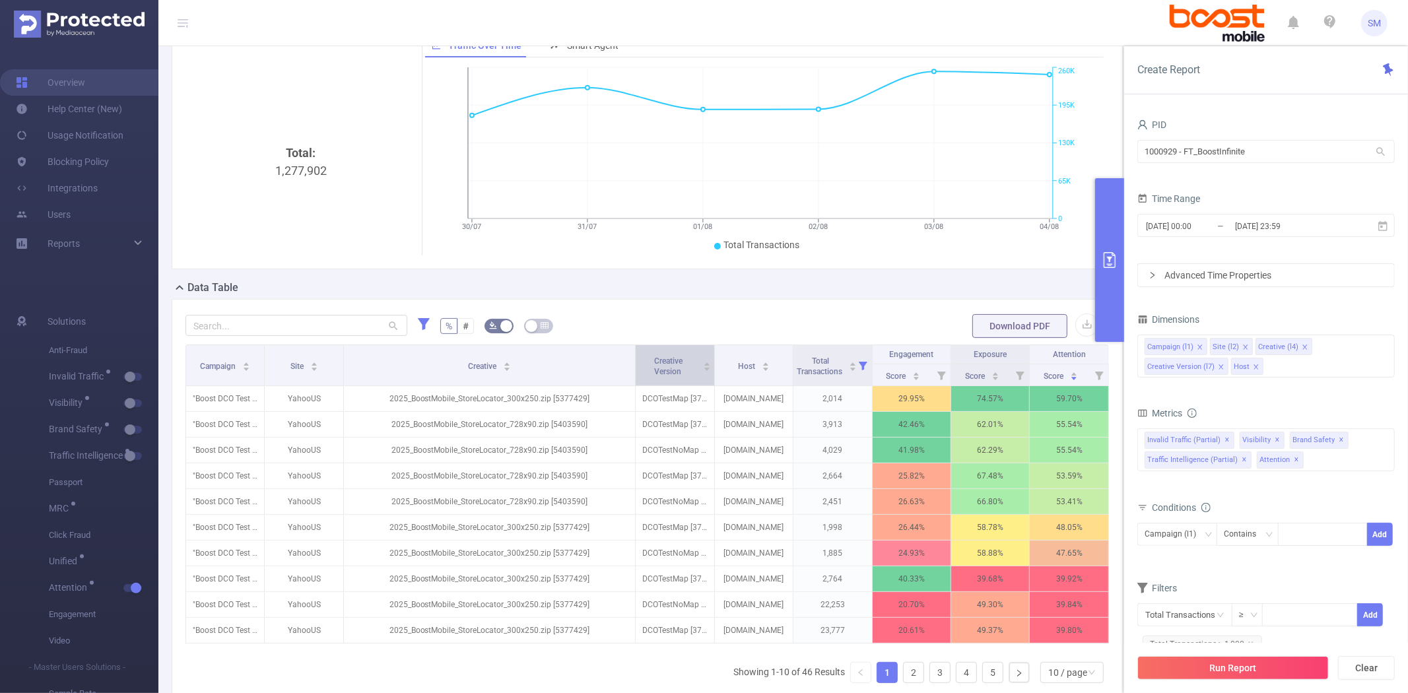
drag, startPoint x: 487, startPoint y: 367, endPoint x: 636, endPoint y: 368, distance: 149.9
click at [636, 364] on tr "Campaign Site Creative Creative Version Host Total Transactions Engagement Expo…" at bounding box center [647, 354] width 923 height 19
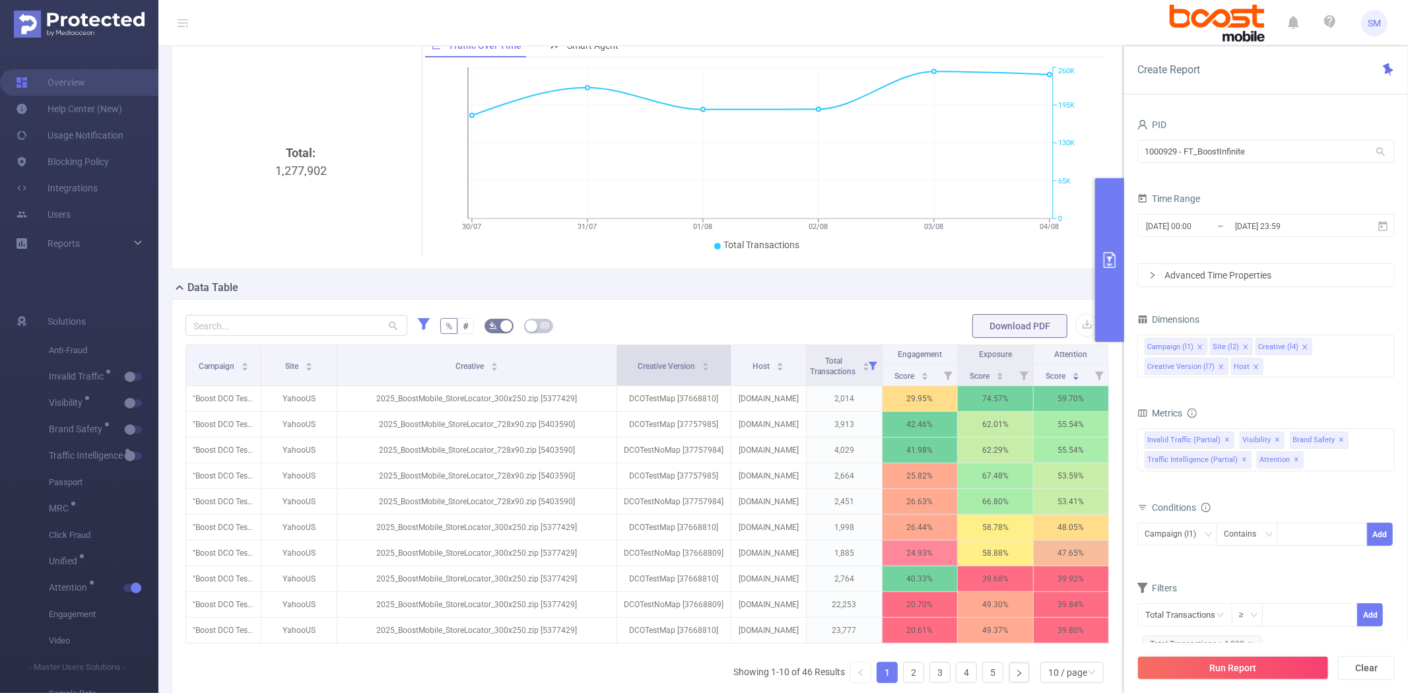
drag, startPoint x: 706, startPoint y: 370, endPoint x: 724, endPoint y: 368, distance: 17.9
click at [724, 364] on tr "Campaign Site Creative Creative Version Host Total Transactions Engagement Expo…" at bounding box center [647, 354] width 923 height 19
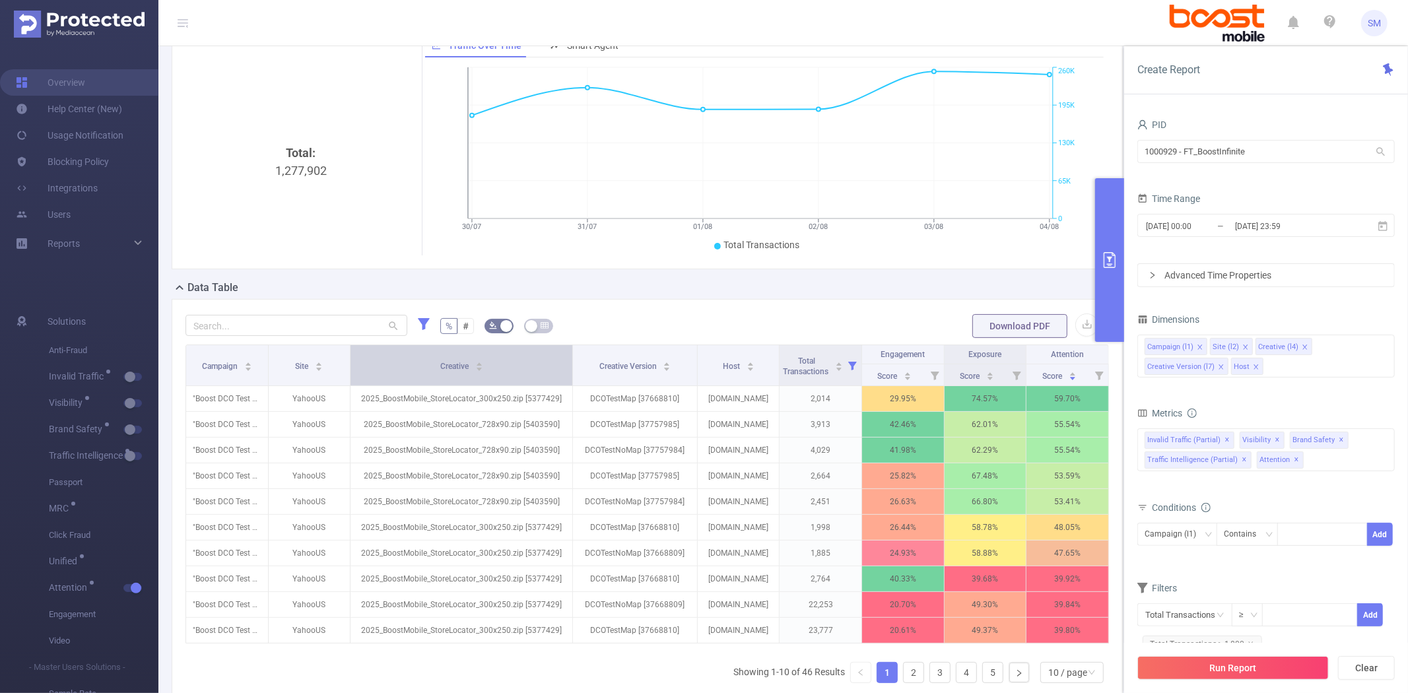
drag, startPoint x: 607, startPoint y: 365, endPoint x: 548, endPoint y: 370, distance: 59.6
click at [548, 370] on th "Creative" at bounding box center [462, 365] width 222 height 41
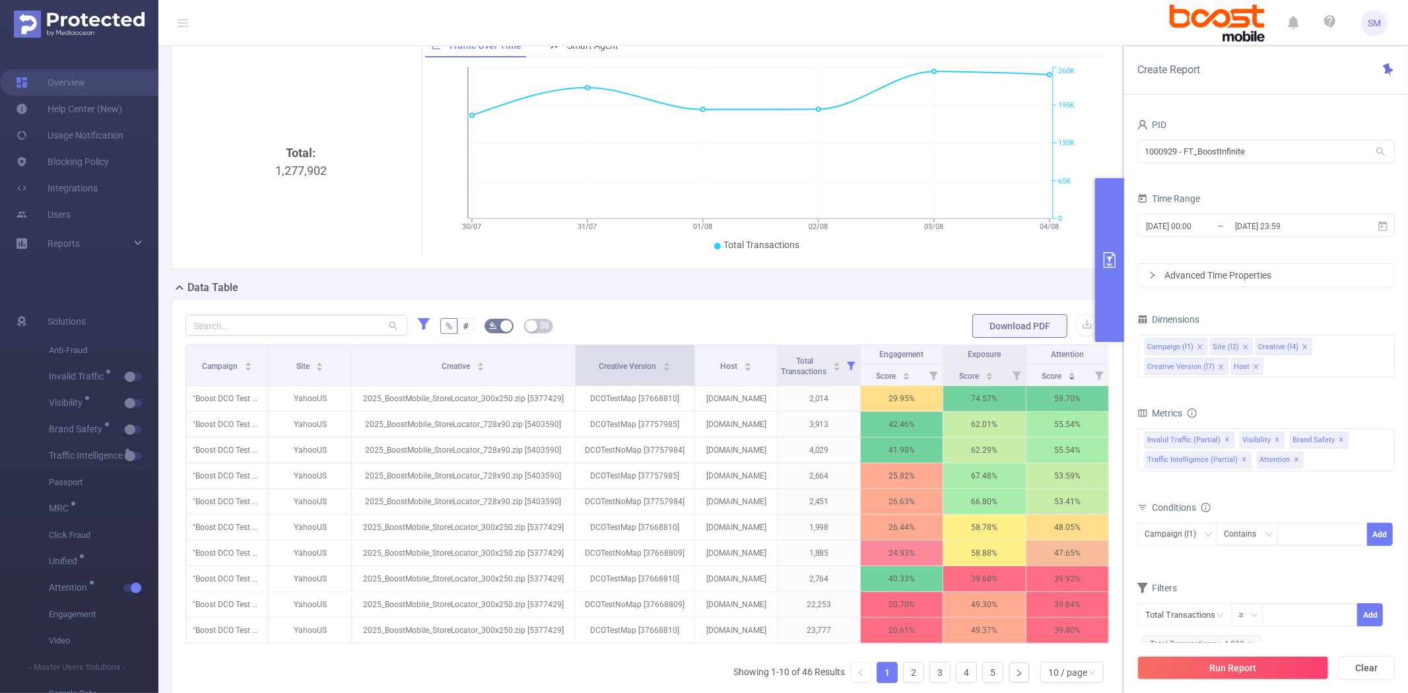
click at [691, 367] on span at bounding box center [694, 365] width 7 height 40
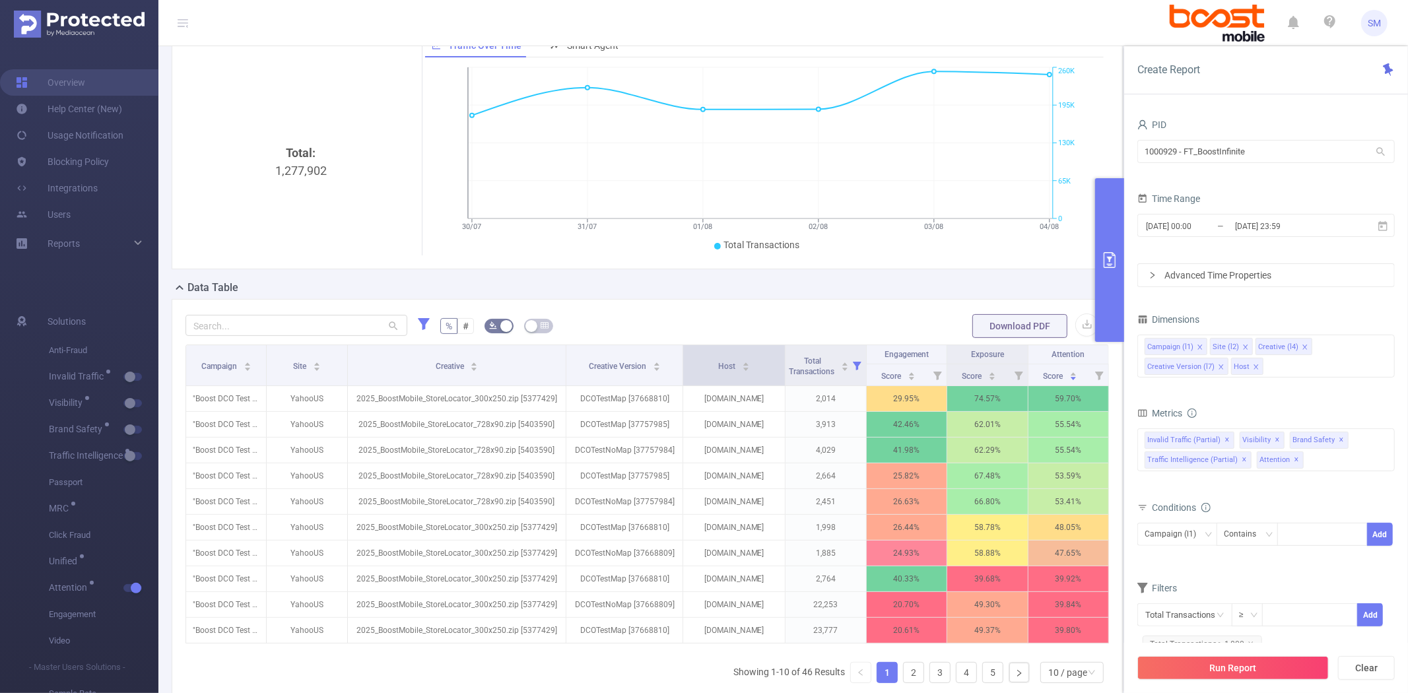
drag, startPoint x: 768, startPoint y: 372, endPoint x: 774, endPoint y: 374, distance: 6.9
click at [782, 374] on span at bounding box center [785, 365] width 7 height 40
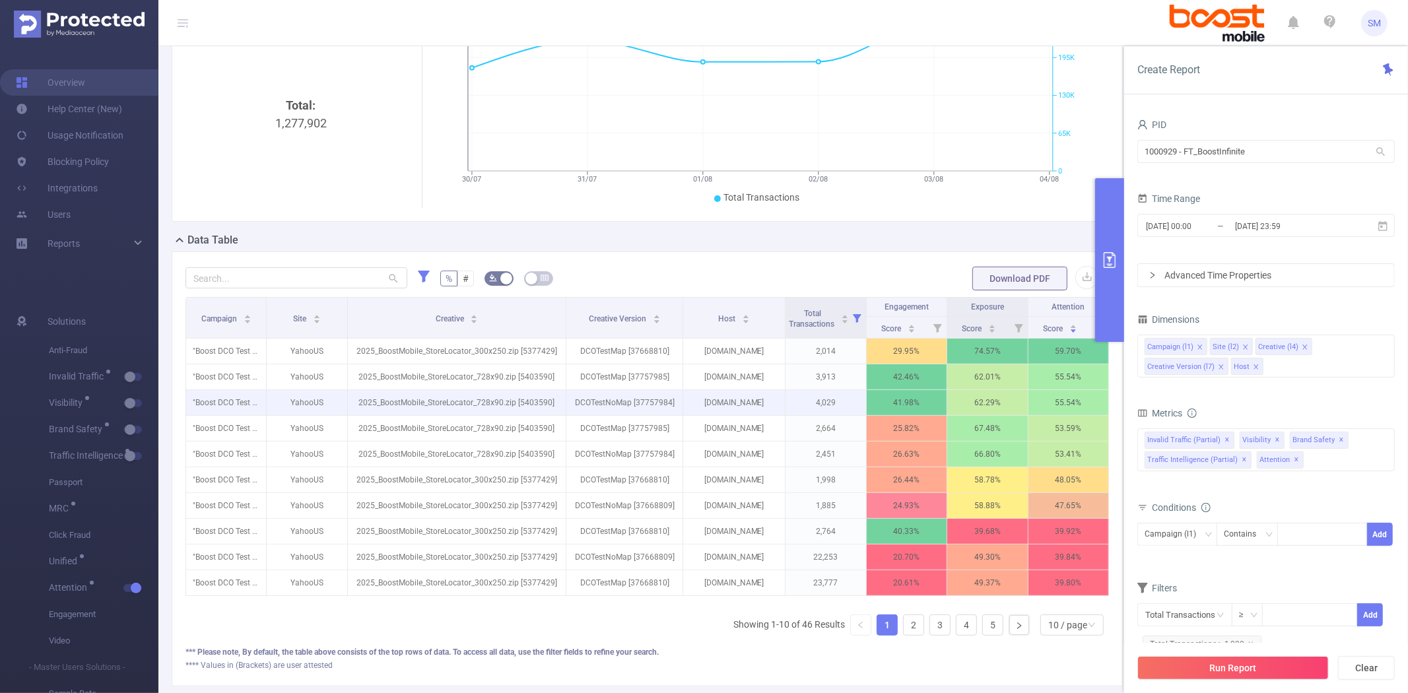
scroll to position [147, 0]
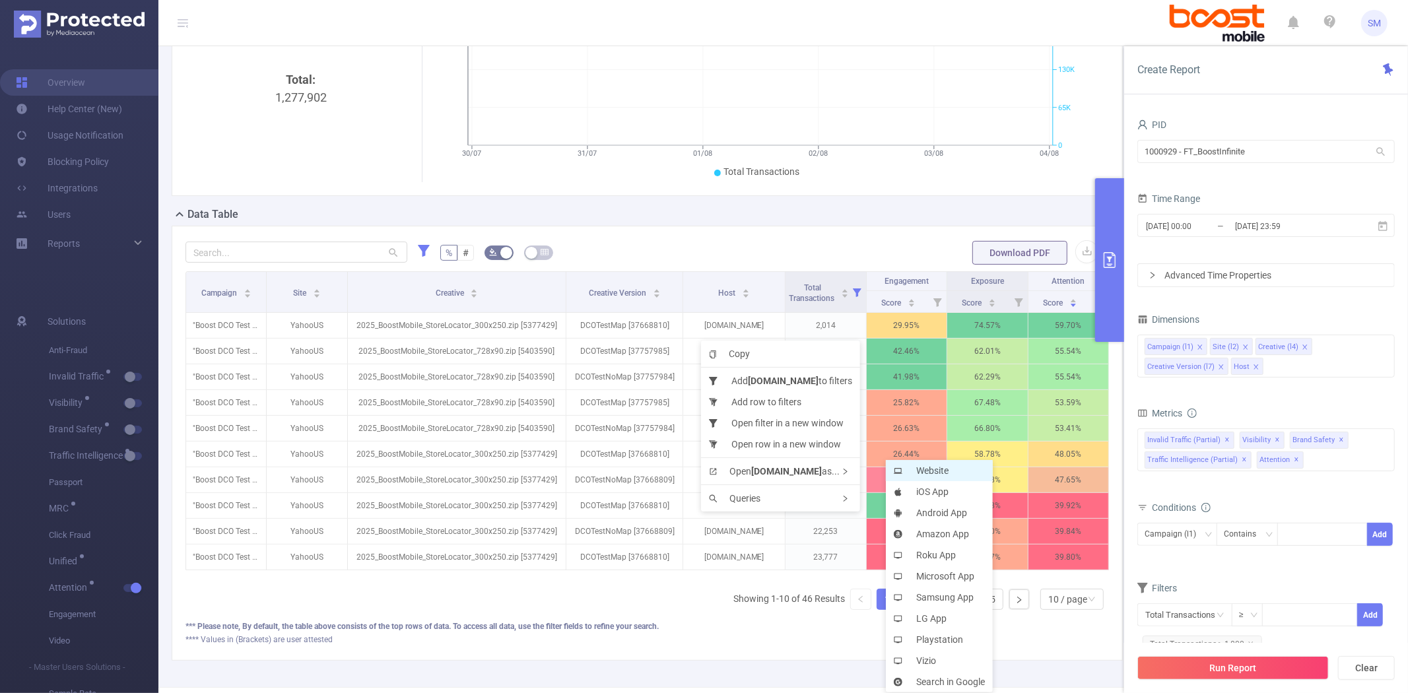
click at [914, 474] on li "Website" at bounding box center [939, 470] width 107 height 21
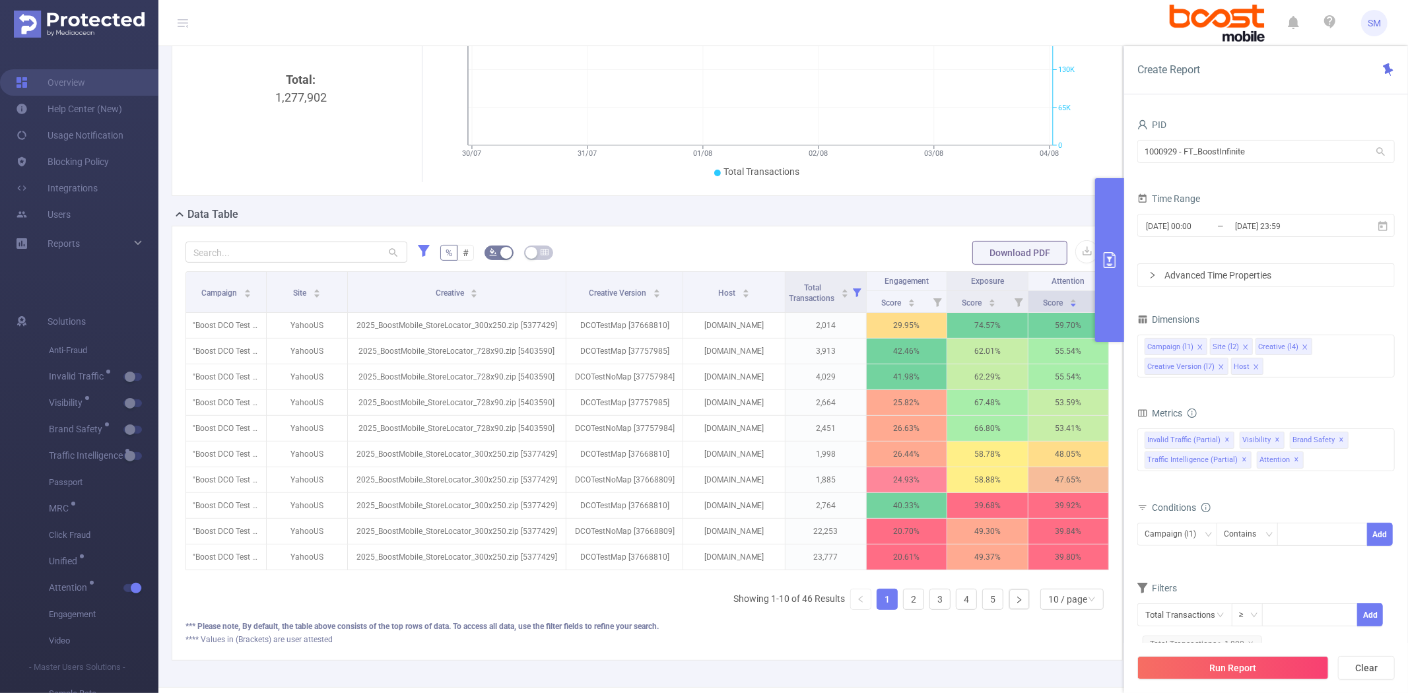
click at [1095, 307] on icon at bounding box center [1099, 302] width 9 height 9
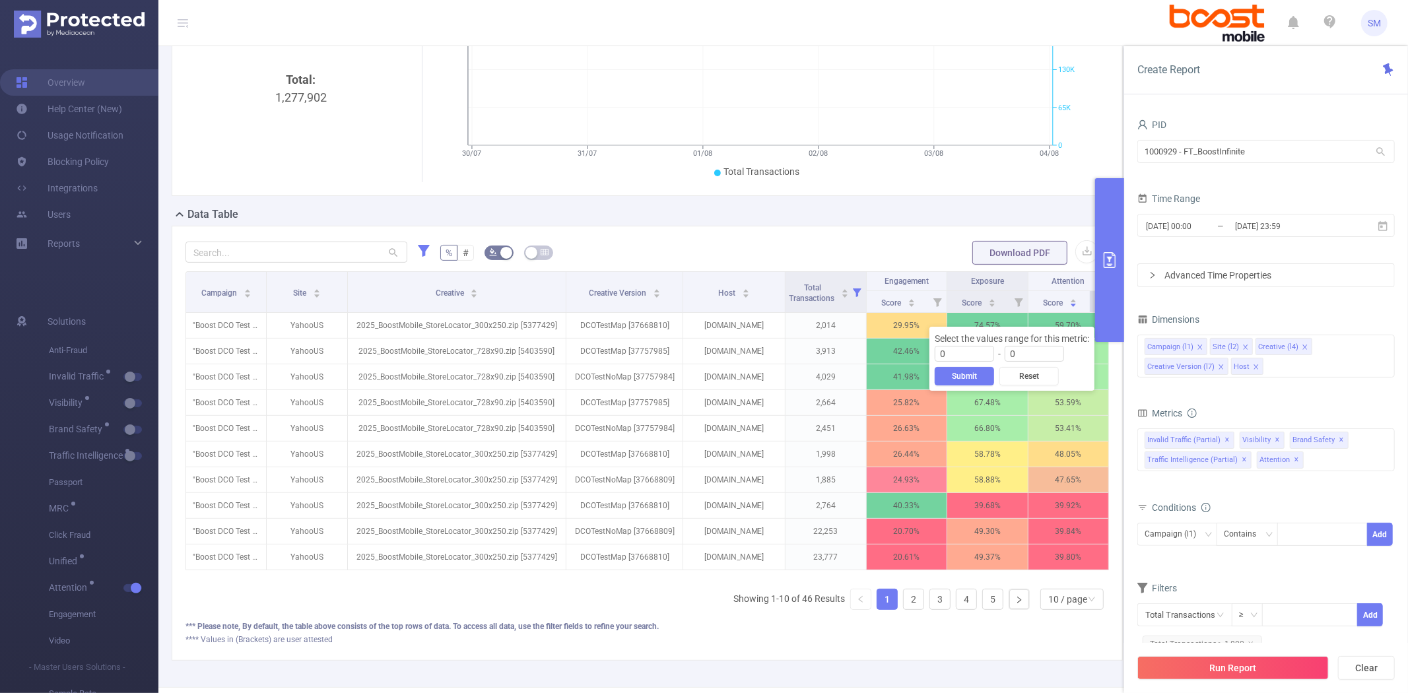
click at [945, 222] on div "Data Table" at bounding box center [653, 216] width 962 height 18
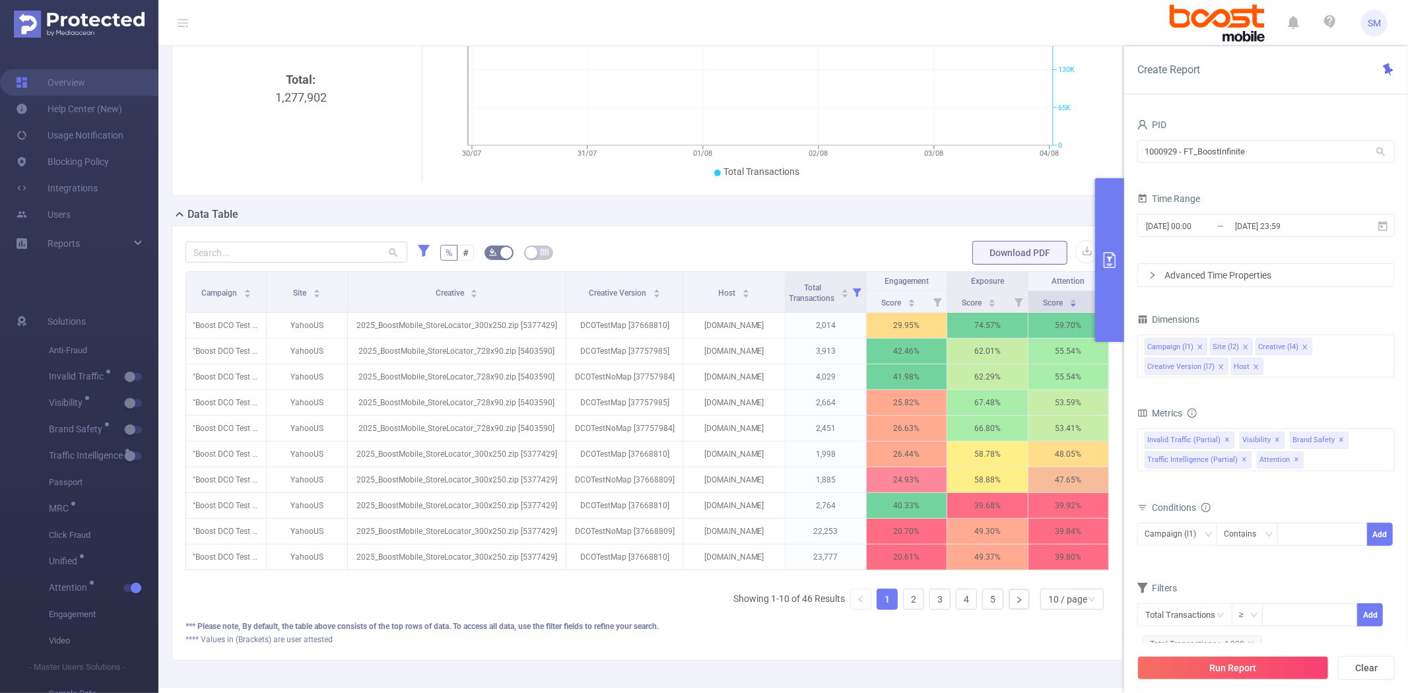
click at [1090, 310] on icon at bounding box center [1099, 301] width 18 height 21
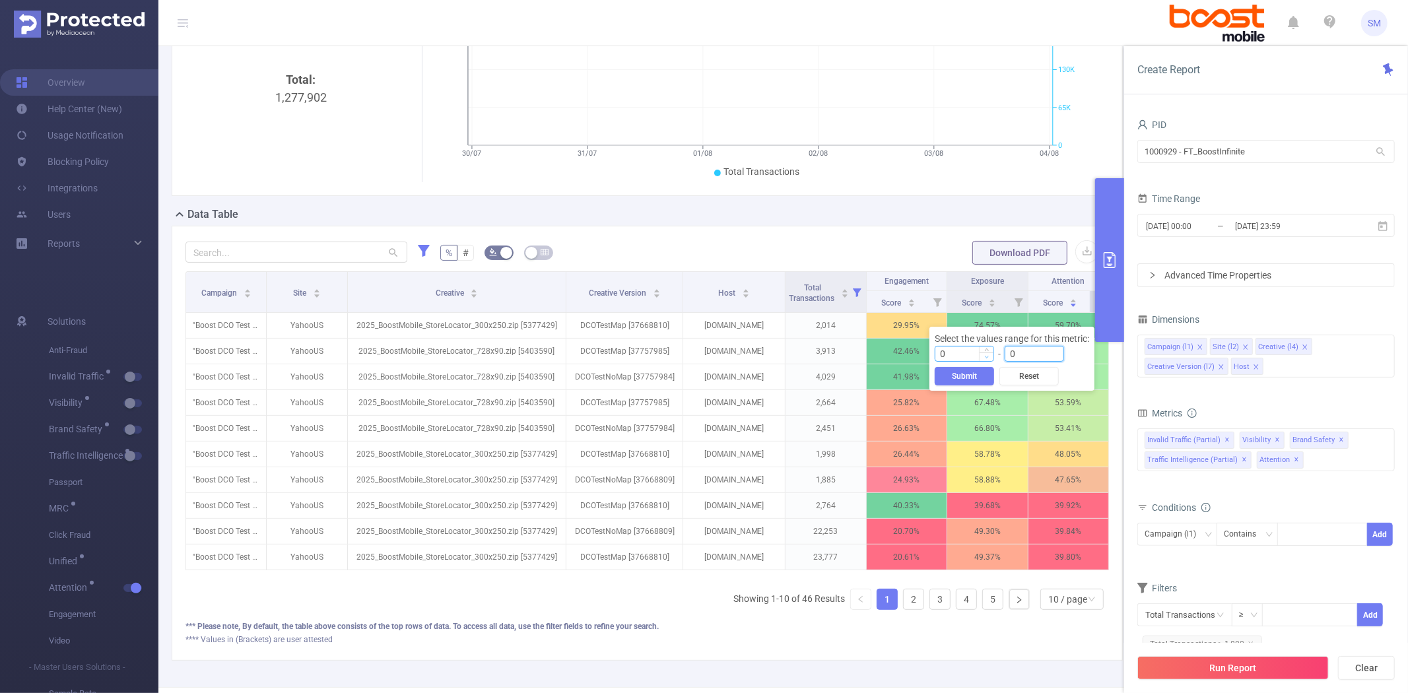
drag, startPoint x: 1035, startPoint y: 354, endPoint x: 980, endPoint y: 353, distance: 55.5
click at [980, 353] on div "0 - 0" at bounding box center [1012, 356] width 154 height 21
type input "58"
click at [955, 376] on button "Submit" at bounding box center [964, 376] width 59 height 18
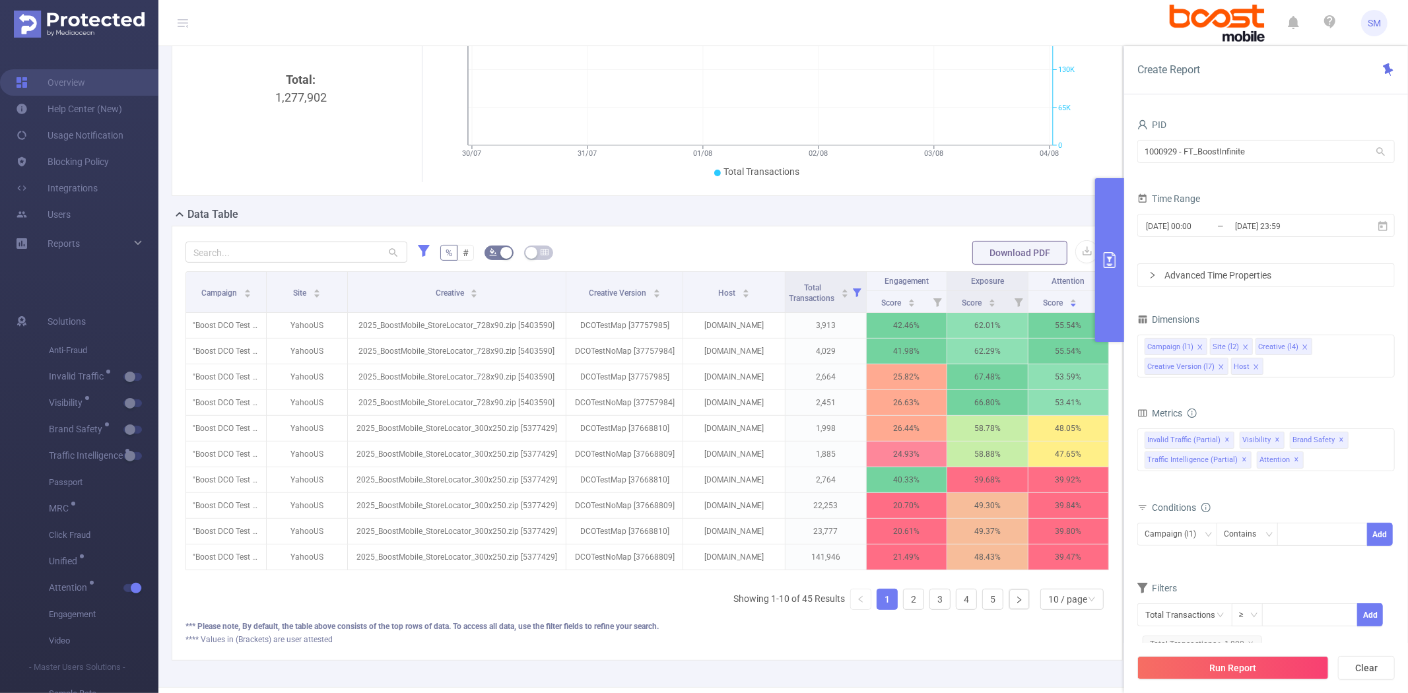
click at [848, 243] on div "% # Download PDF Campaign Site Creative Creative Version Host Total Transaction…" at bounding box center [647, 443] width 951 height 435
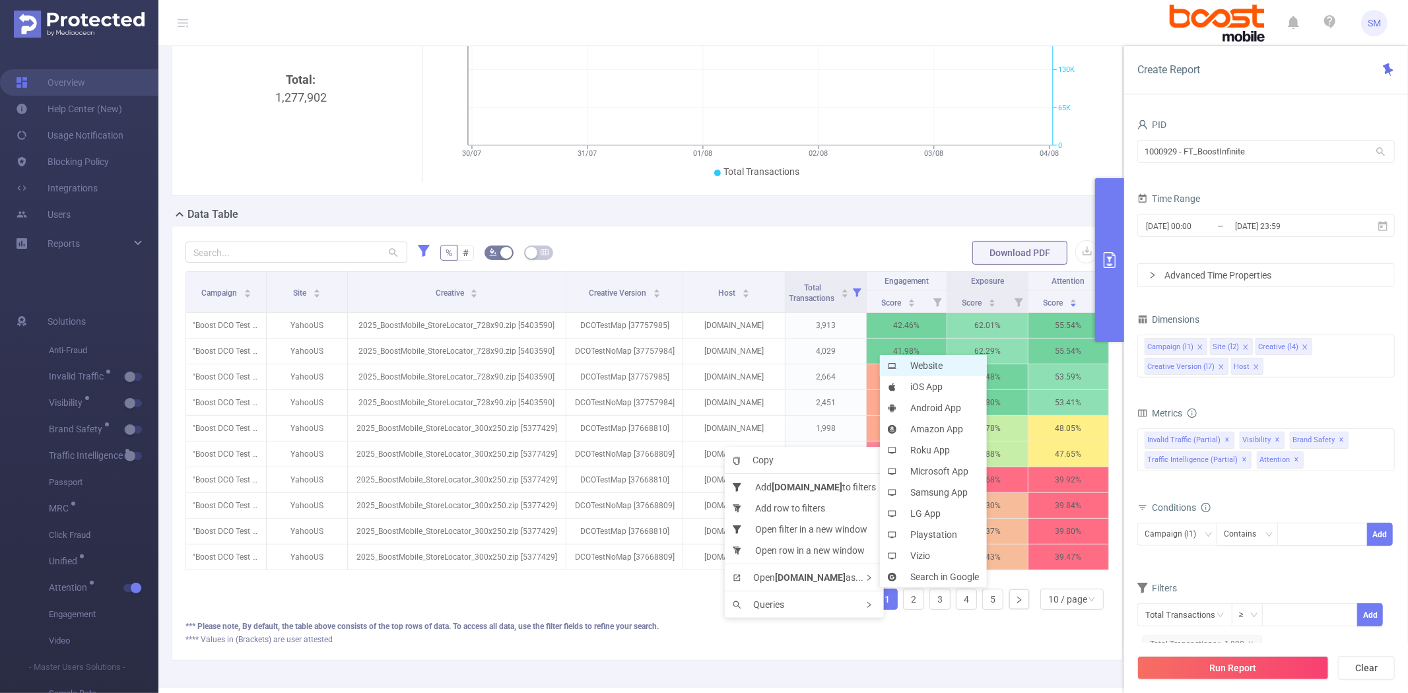
click at [935, 367] on li "Website" at bounding box center [933, 365] width 107 height 21
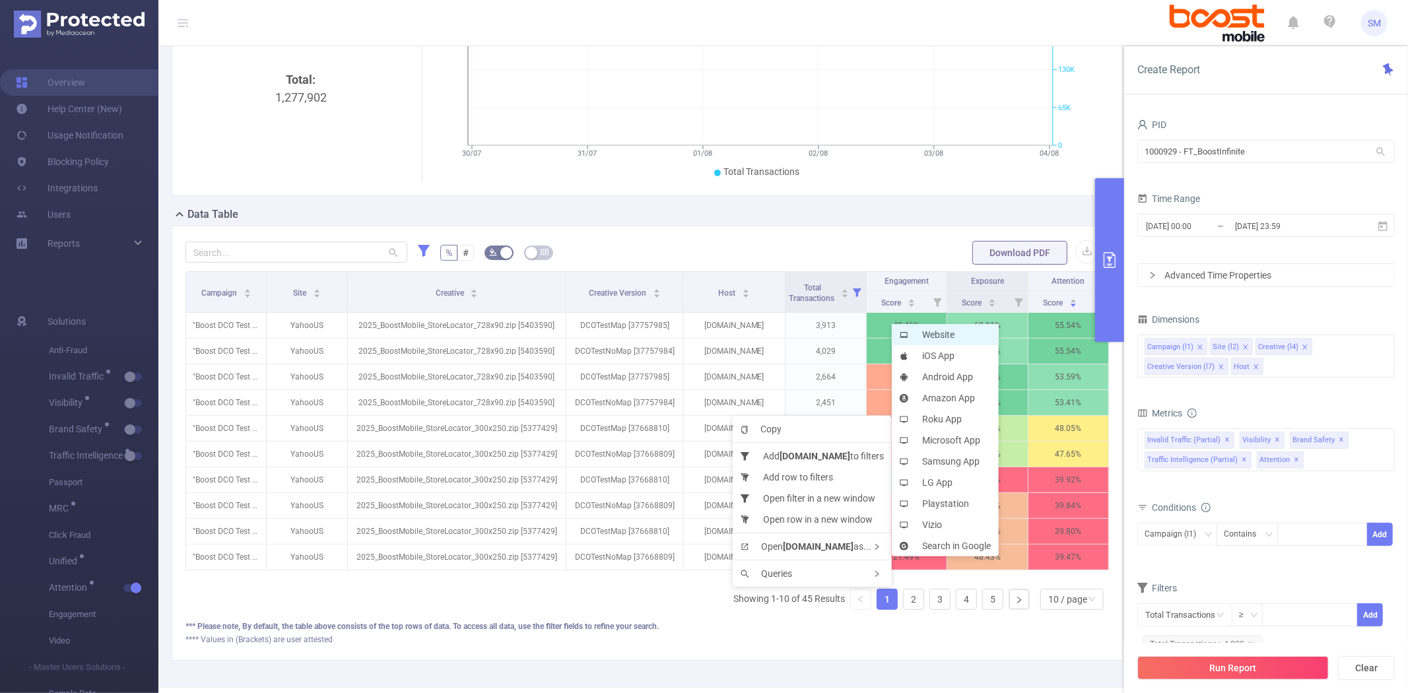
click at [928, 333] on li "Website" at bounding box center [945, 334] width 107 height 21
